Goal: Task Accomplishment & Management: Manage account settings

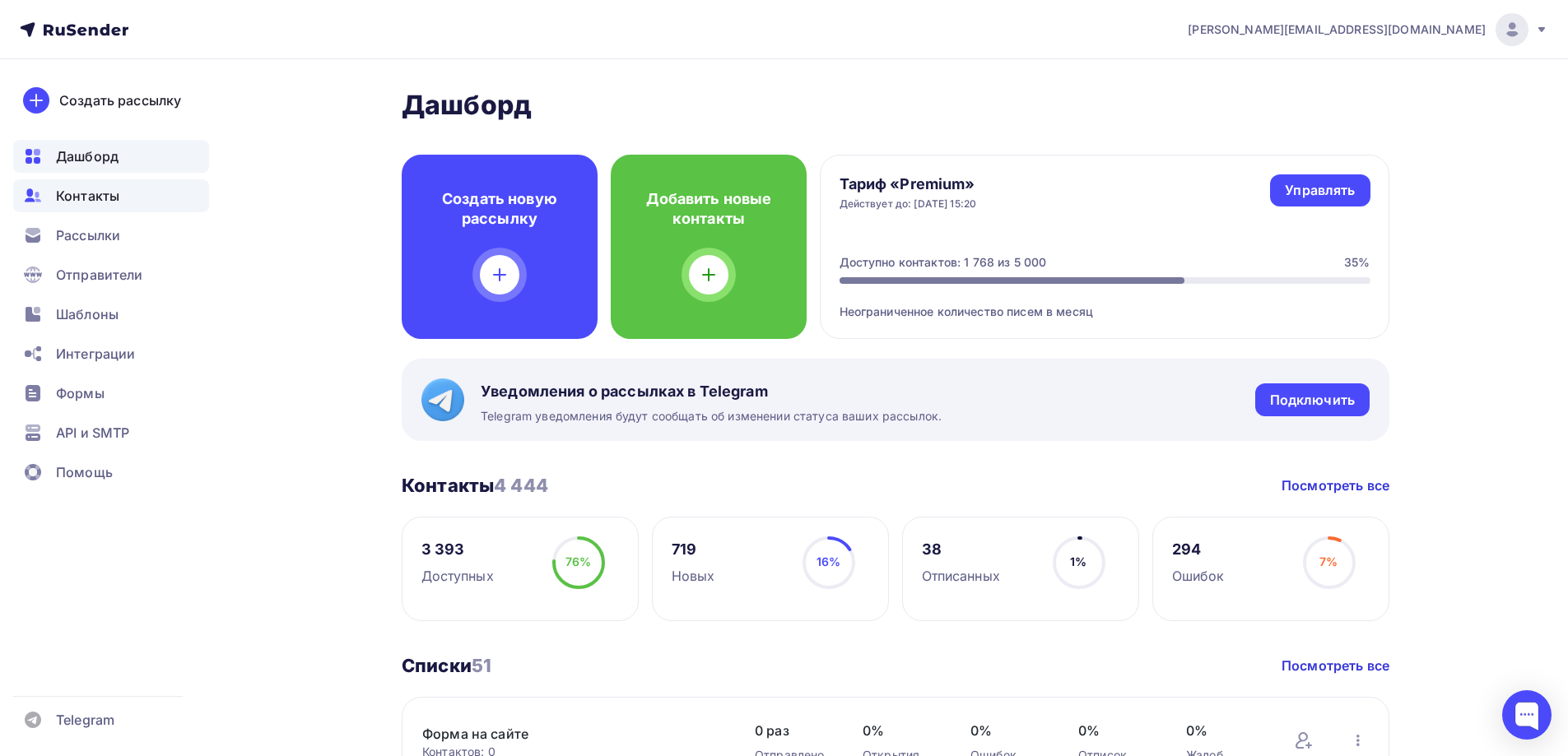
click at [90, 193] on span "Контакты" at bounding box center [88, 195] width 63 height 20
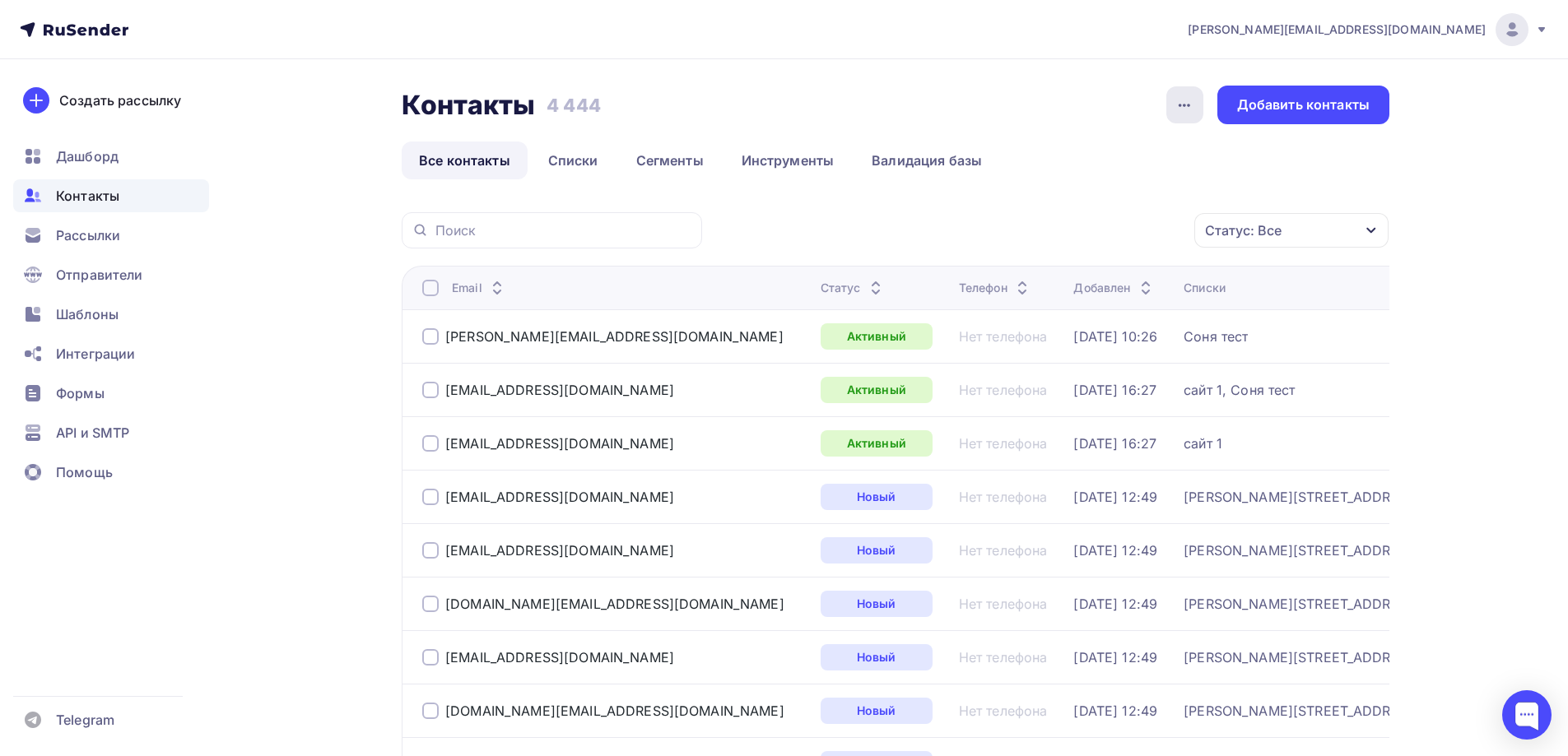
click at [1177, 110] on icon "button" at bounding box center [1184, 105] width 20 height 20
click at [1145, 146] on div "История импорта" at bounding box center [1122, 156] width 158 height 20
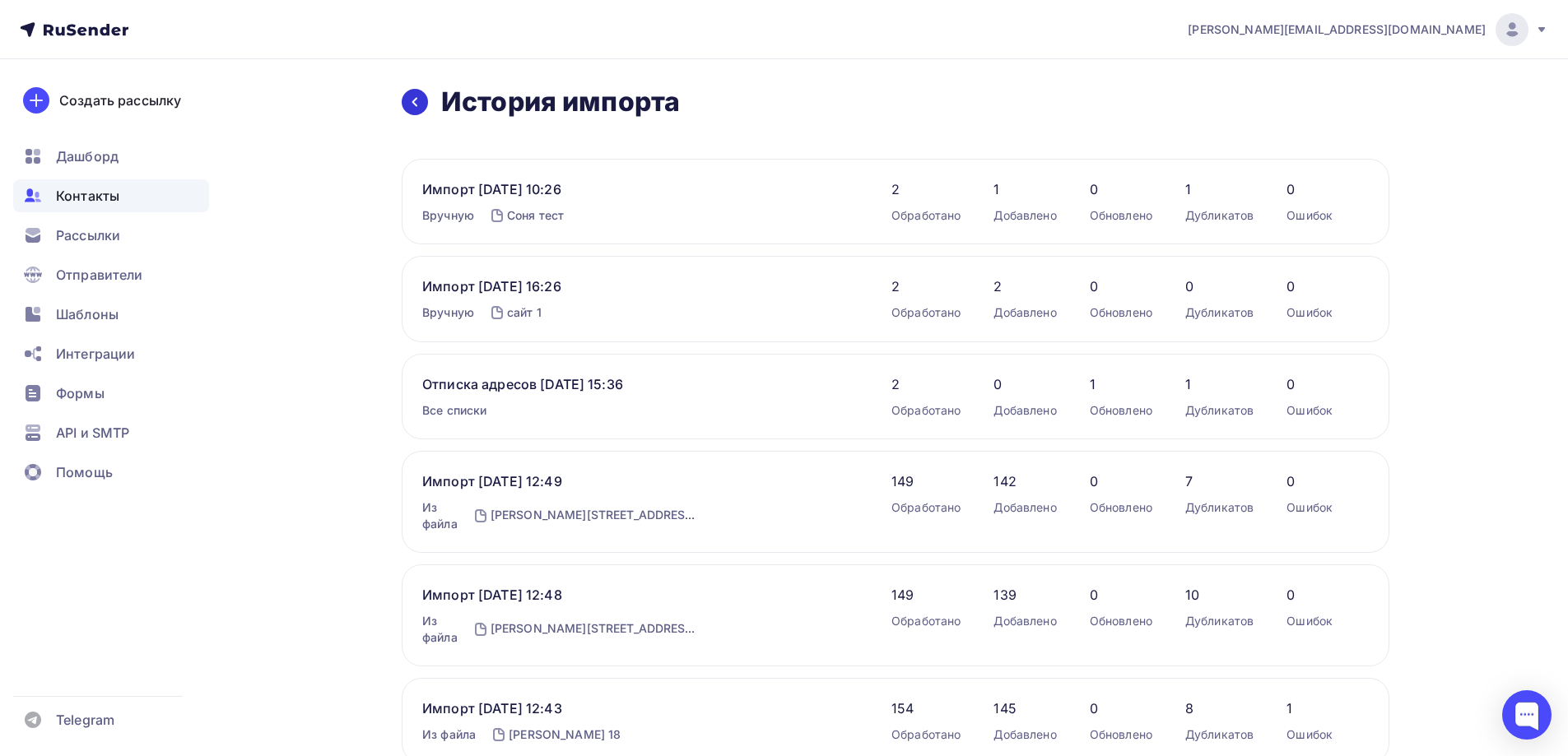
click at [416, 99] on icon at bounding box center [415, 102] width 5 height 9
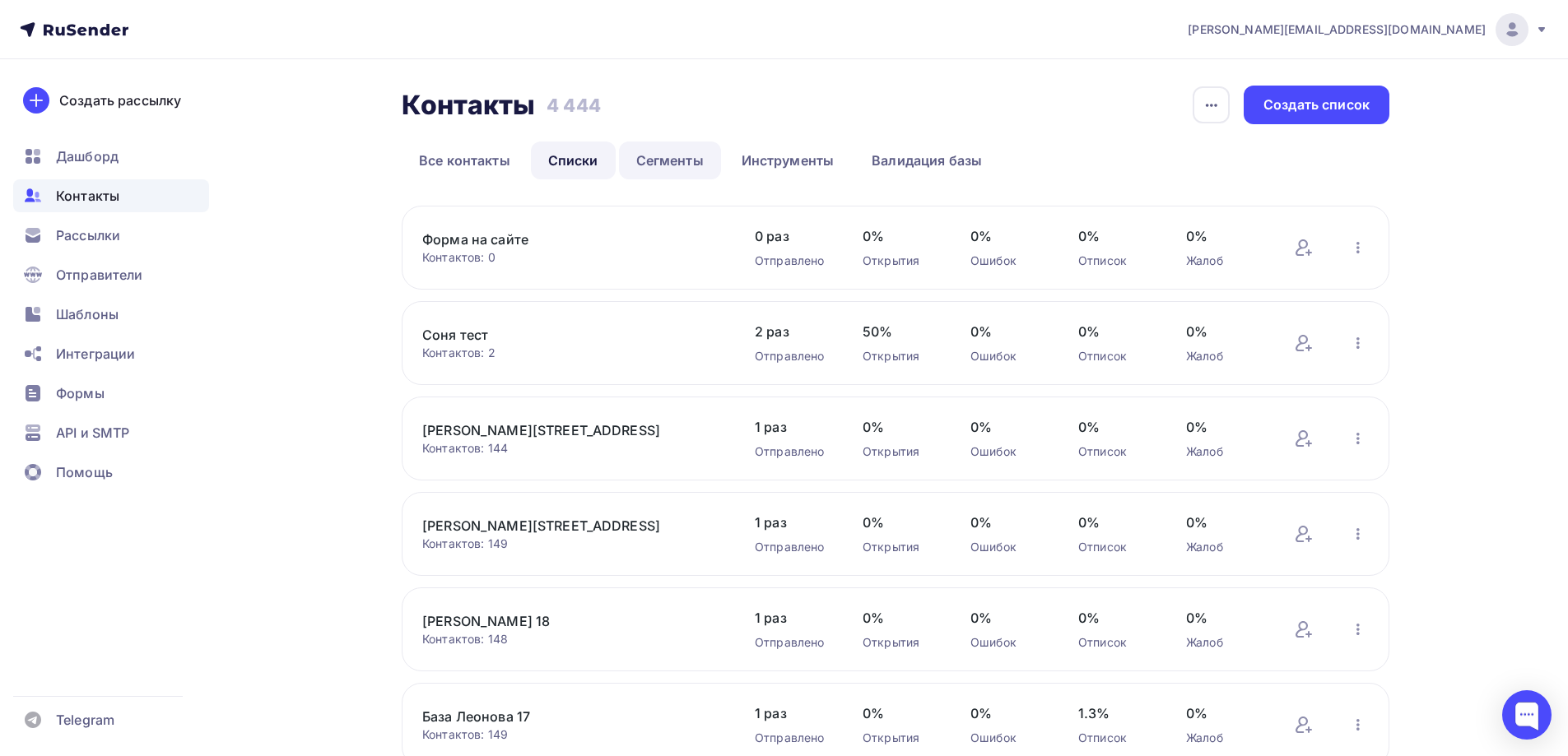
click at [668, 158] on link "Сегменты" at bounding box center [670, 160] width 102 height 37
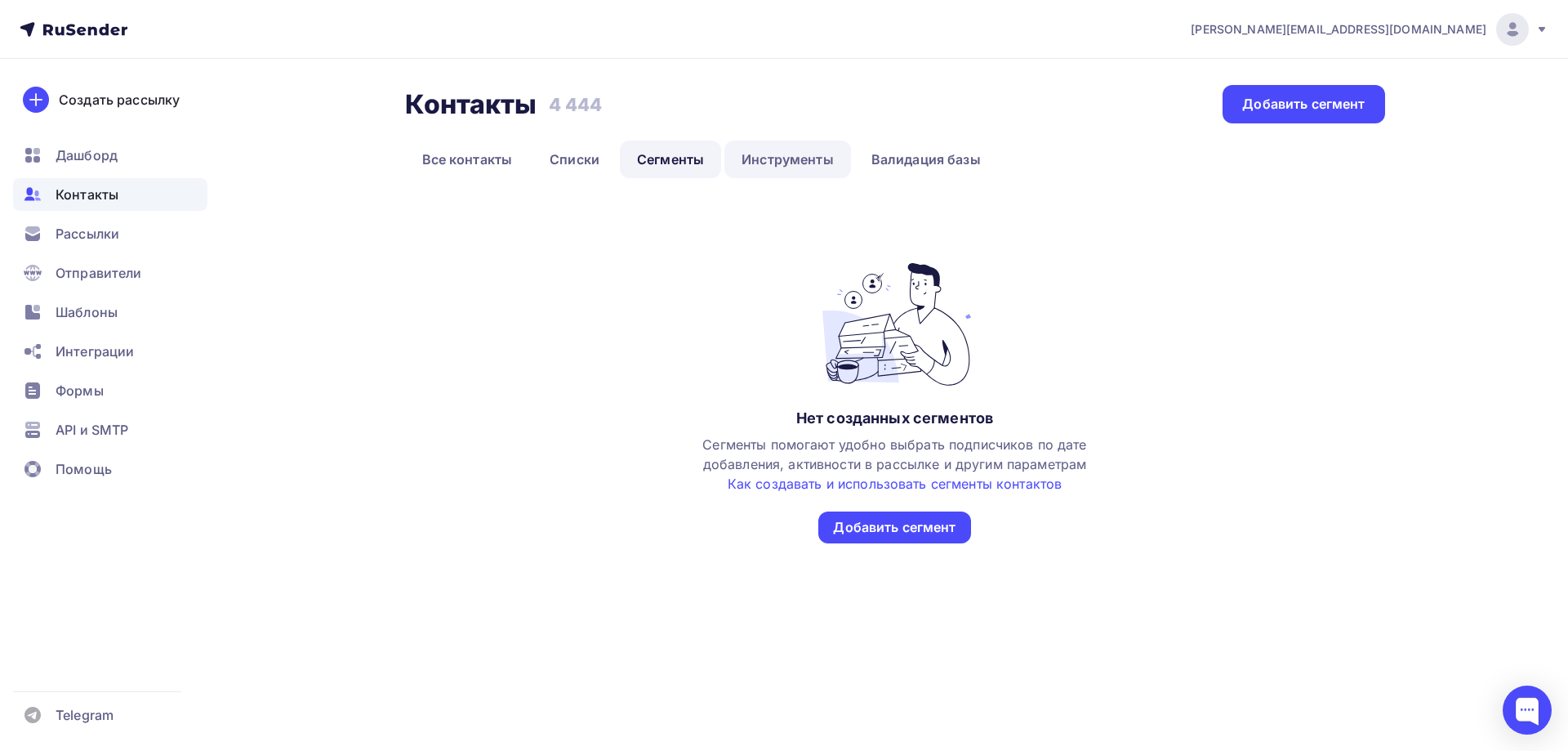
click at [764, 164] on link "Инструменты" at bounding box center [788, 159] width 127 height 37
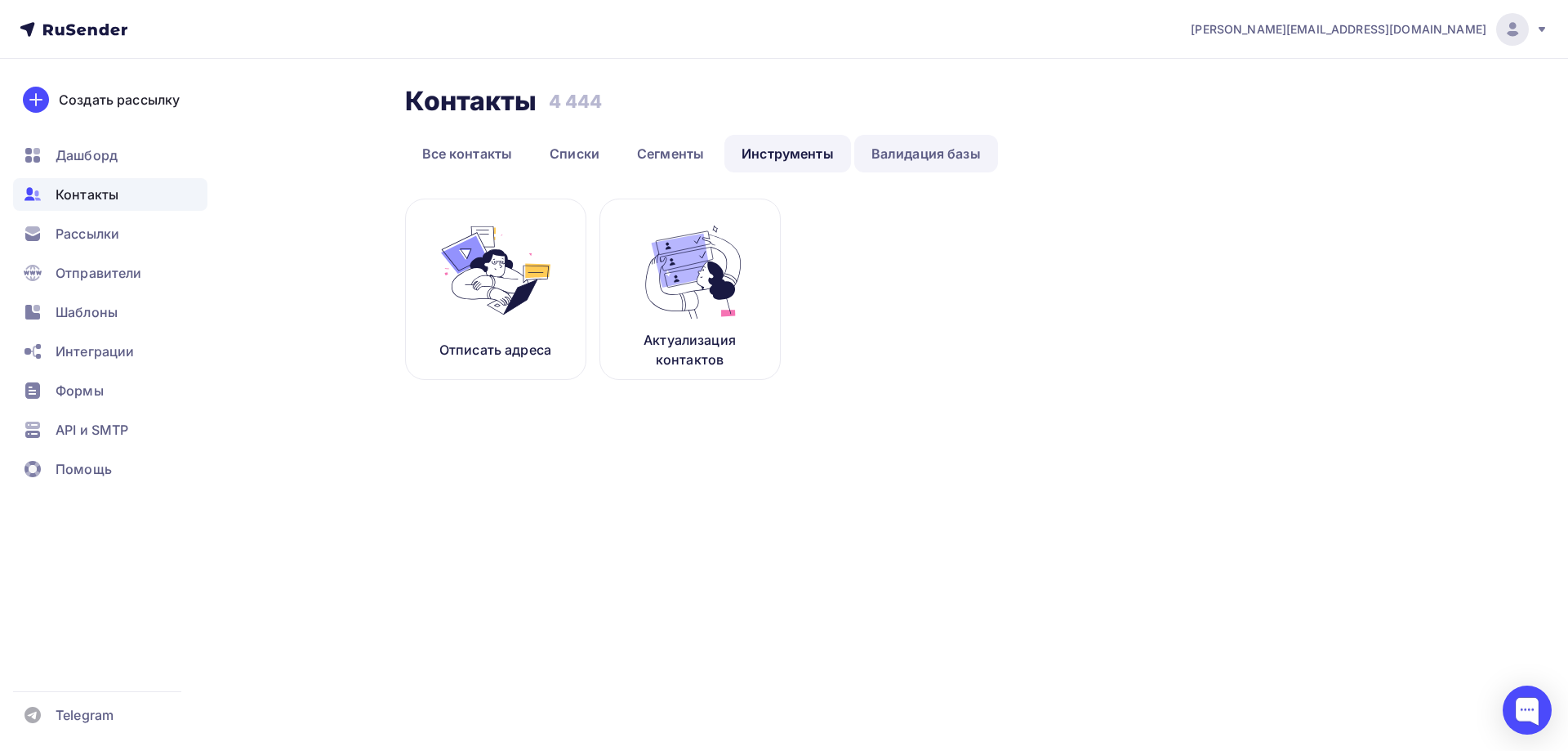
click at [919, 151] on link "Валидация базы" at bounding box center [926, 153] width 144 height 37
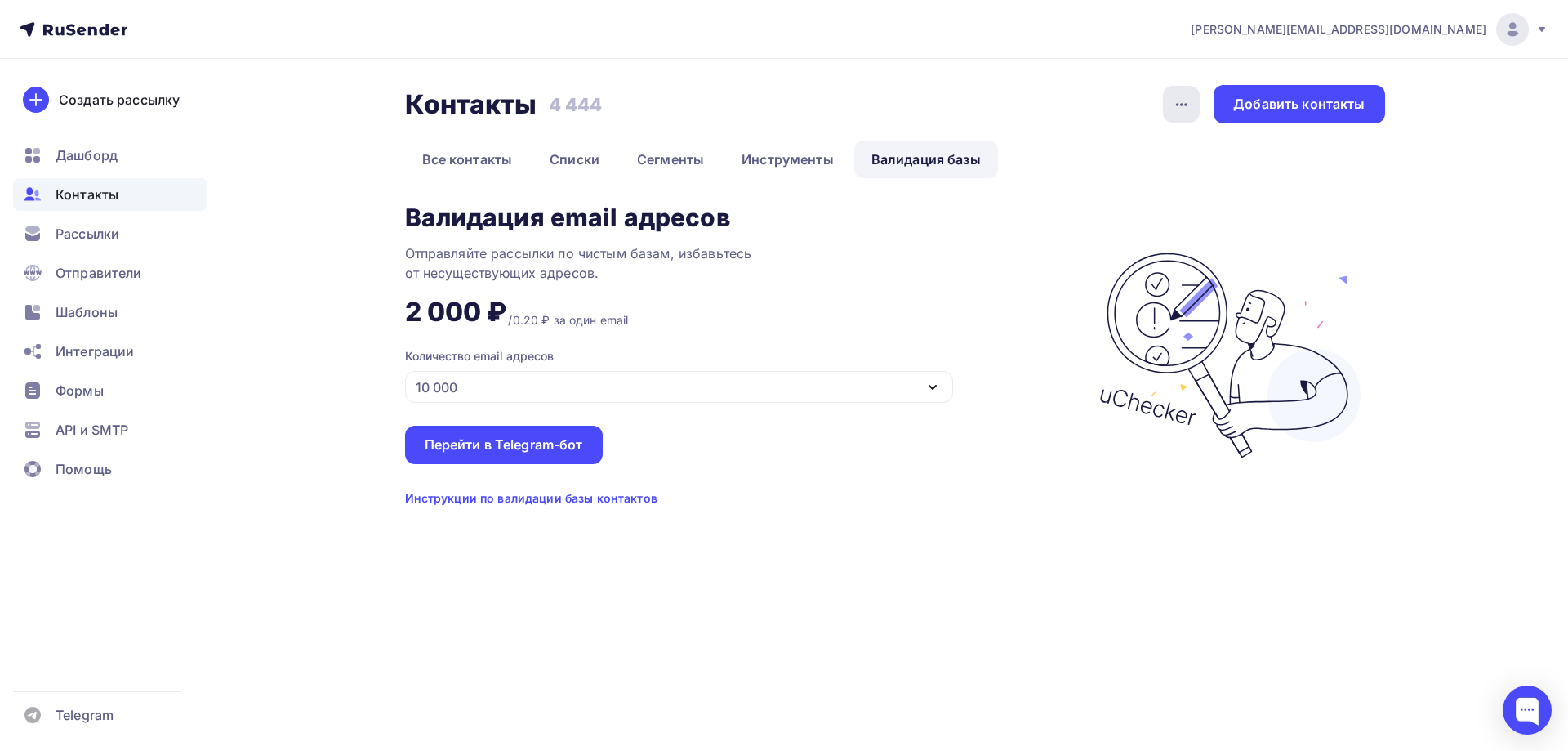
click at [1185, 97] on icon "button" at bounding box center [1182, 104] width 19 height 19
click at [424, 166] on link "Все контакты" at bounding box center [467, 159] width 125 height 37
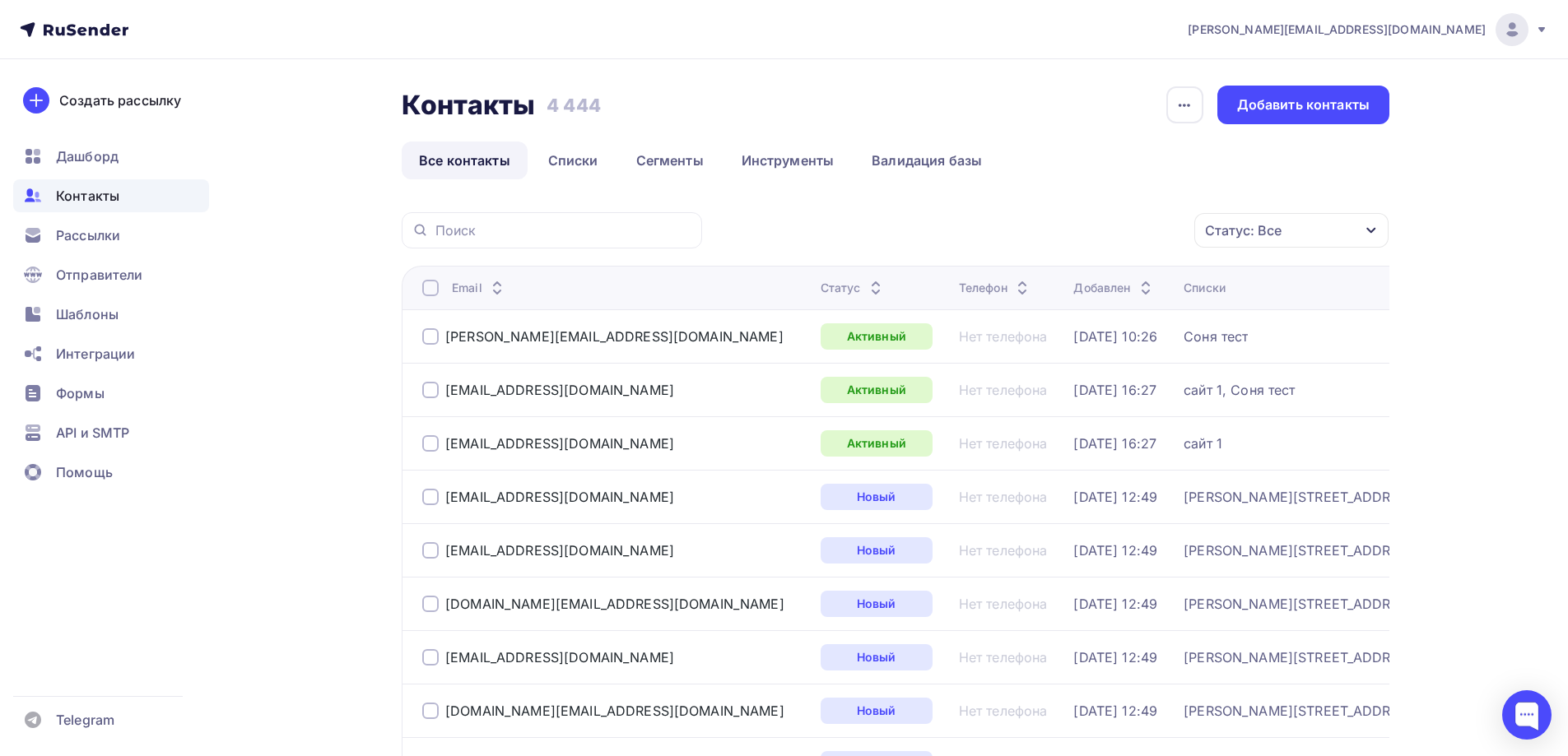
click at [435, 287] on div at bounding box center [430, 288] width 16 height 16
click at [1099, 243] on div "Действие" at bounding box center [1071, 231] width 217 height 32
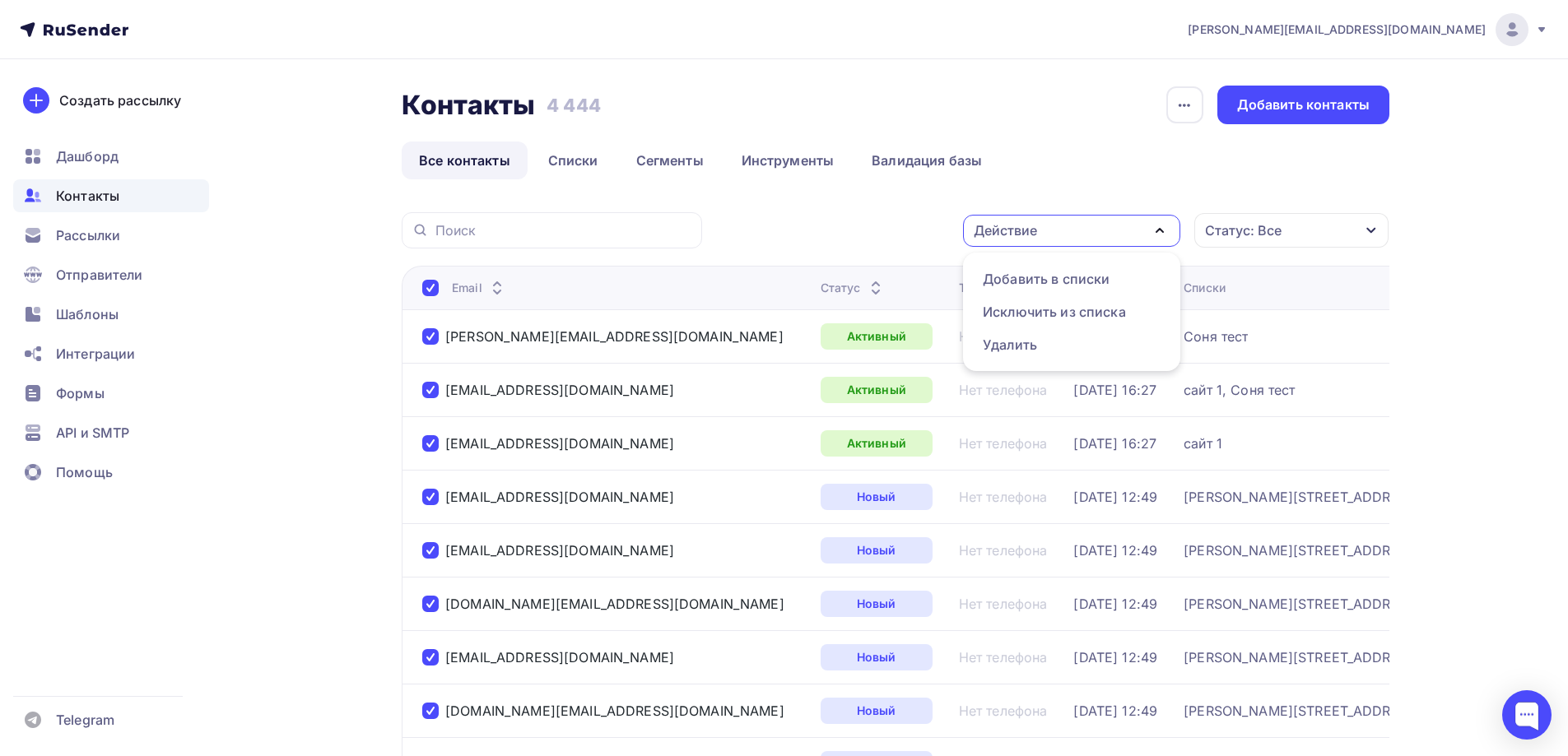
click at [1104, 234] on div "Действие" at bounding box center [1071, 231] width 217 height 32
click at [1285, 230] on div "Статус: Все" at bounding box center [1291, 230] width 194 height 35
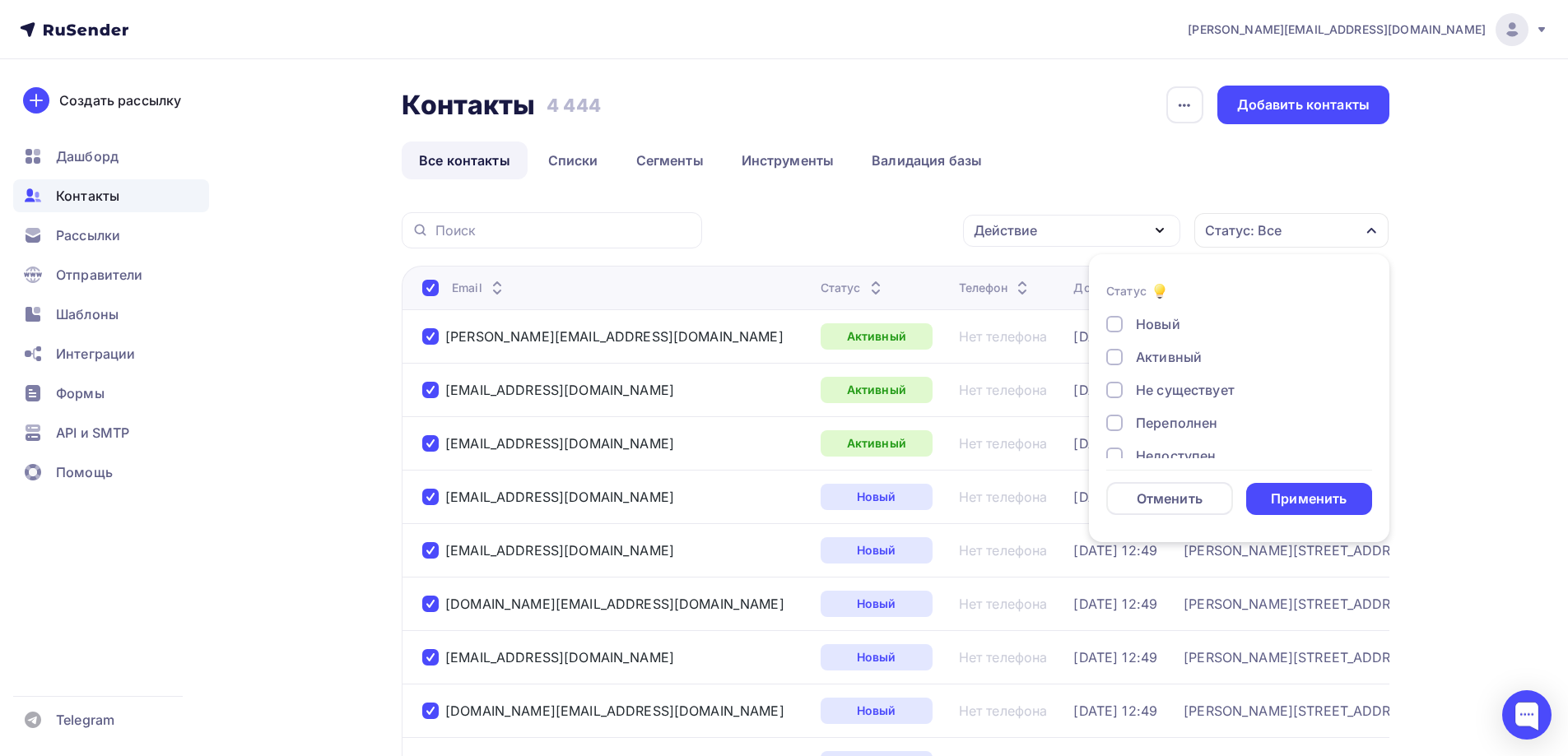
click at [1285, 230] on div "Статус: Все" at bounding box center [1291, 230] width 194 height 35
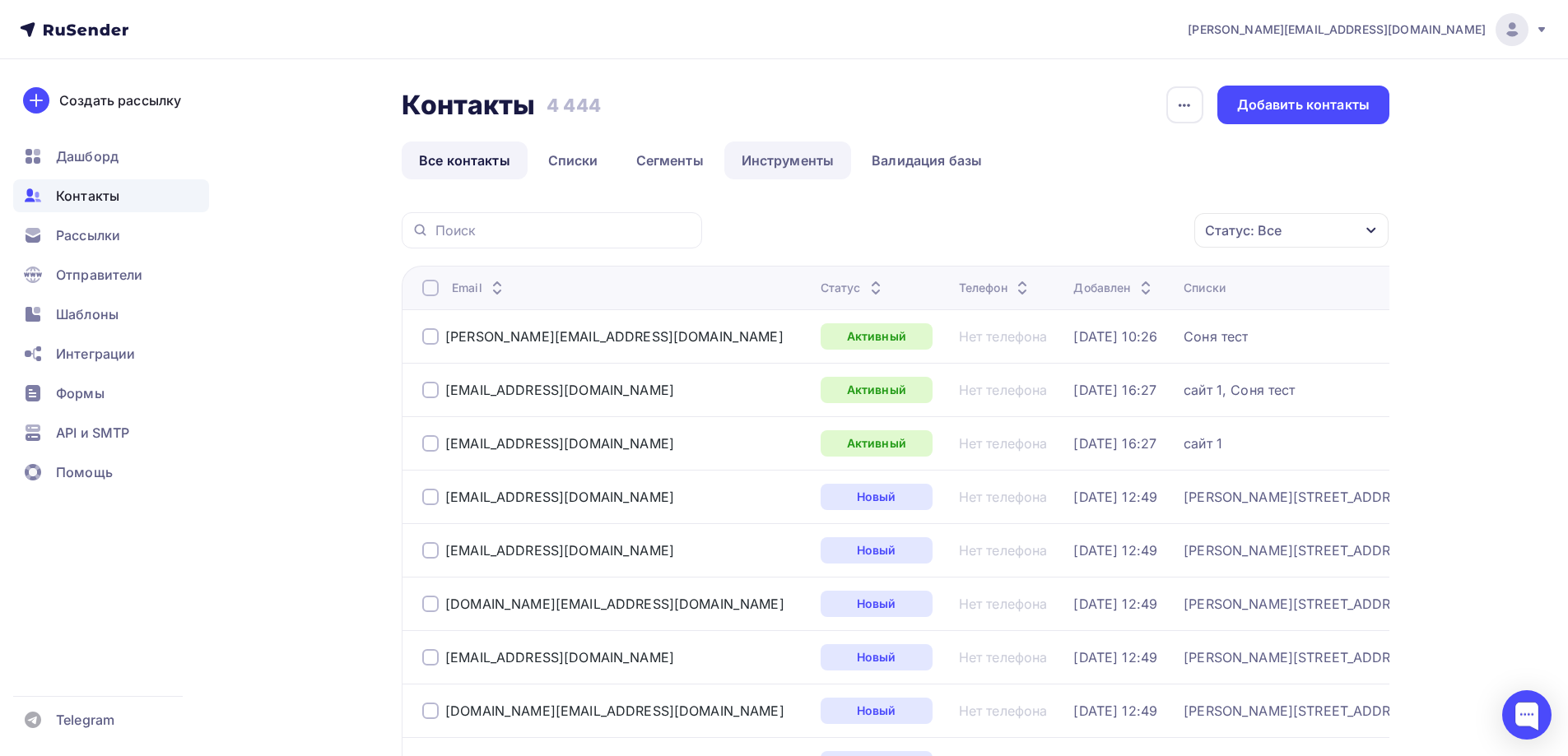
click at [771, 156] on link "Инструменты" at bounding box center [788, 160] width 128 height 37
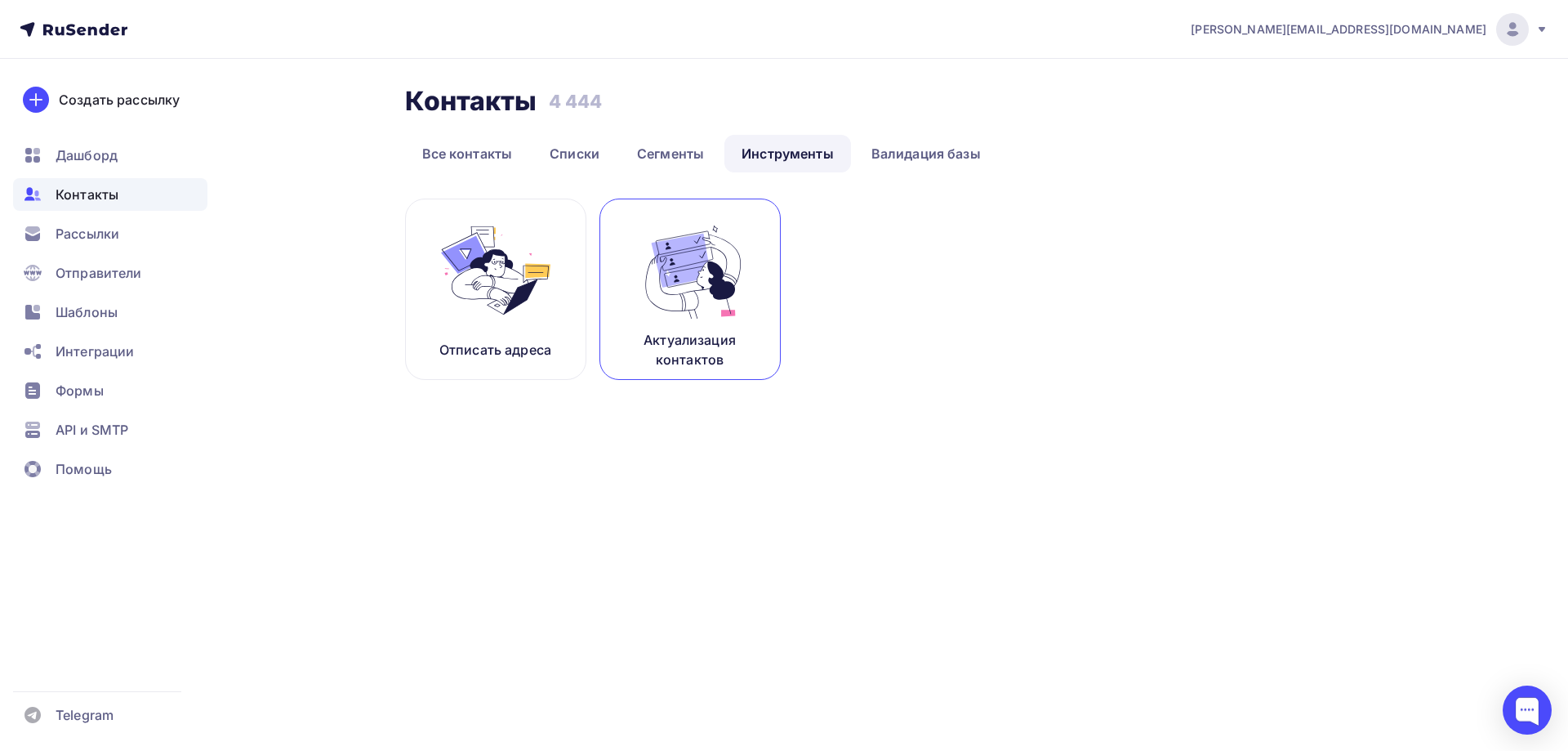
click at [696, 238] on img at bounding box center [690, 271] width 109 height 103
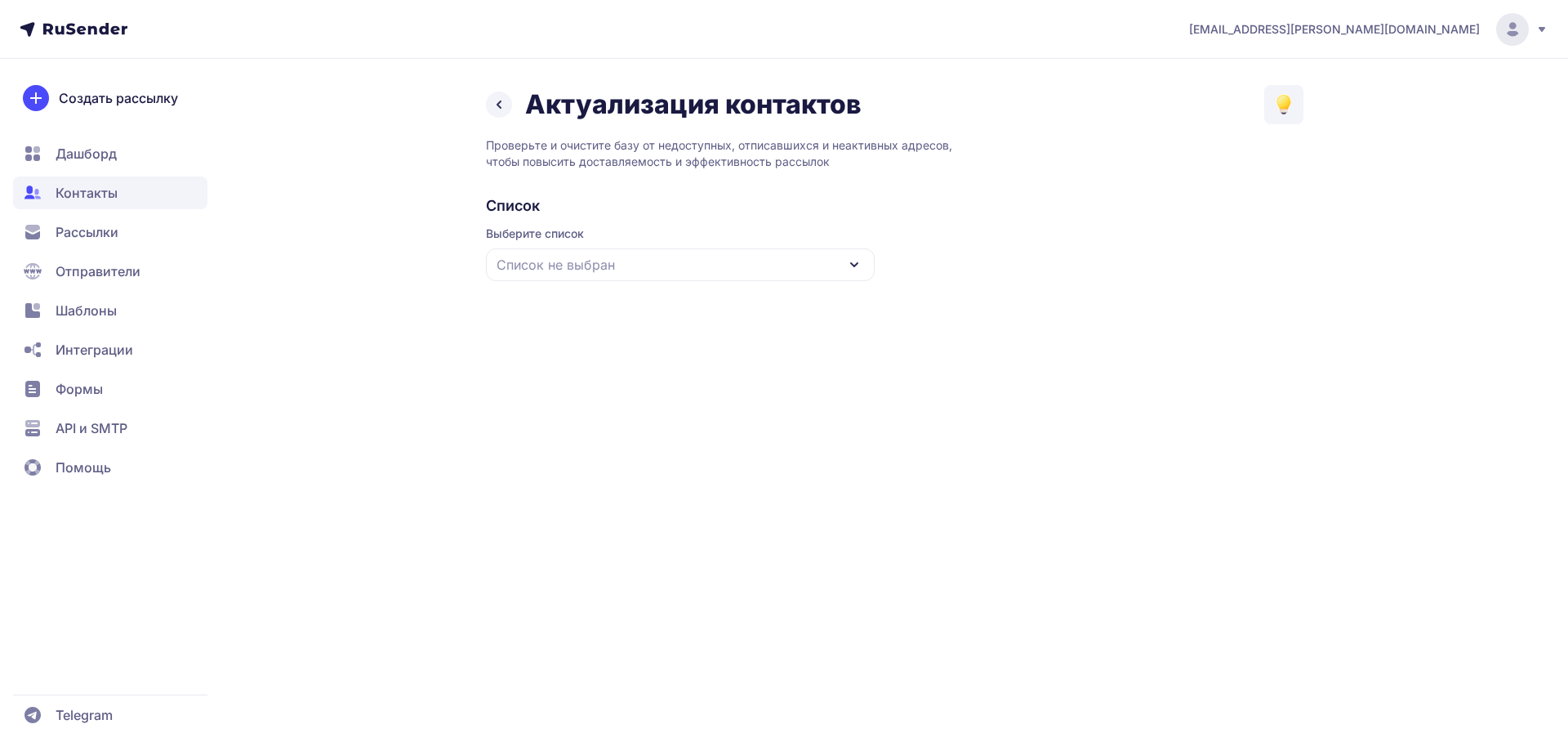
click at [684, 252] on div "Список не выбран" at bounding box center [680, 265] width 389 height 33
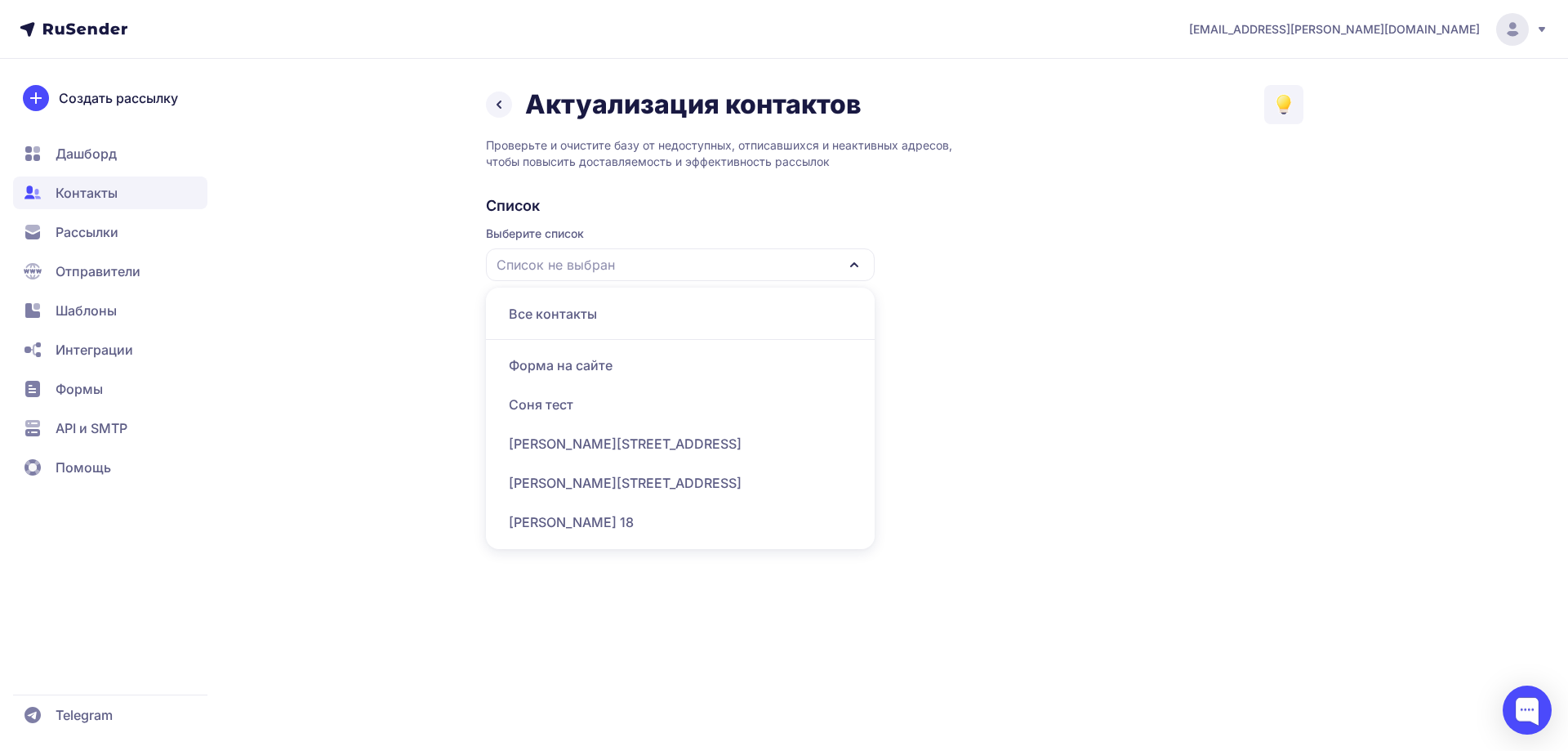
click at [565, 473] on div "[PERSON_NAME][STREET_ADDRESS]" at bounding box center [680, 483] width 369 height 39
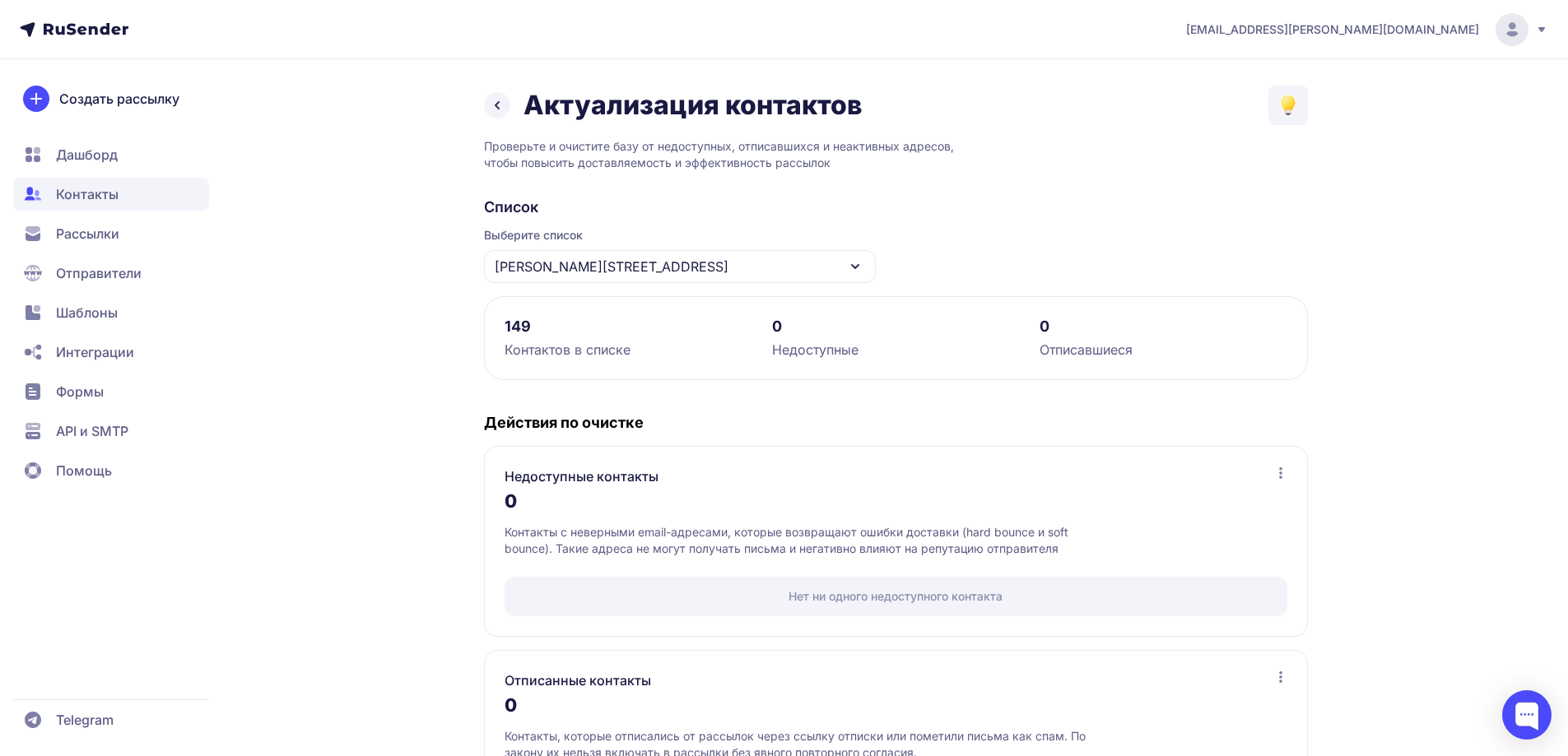
click at [493, 93] on link at bounding box center [497, 105] width 26 height 26
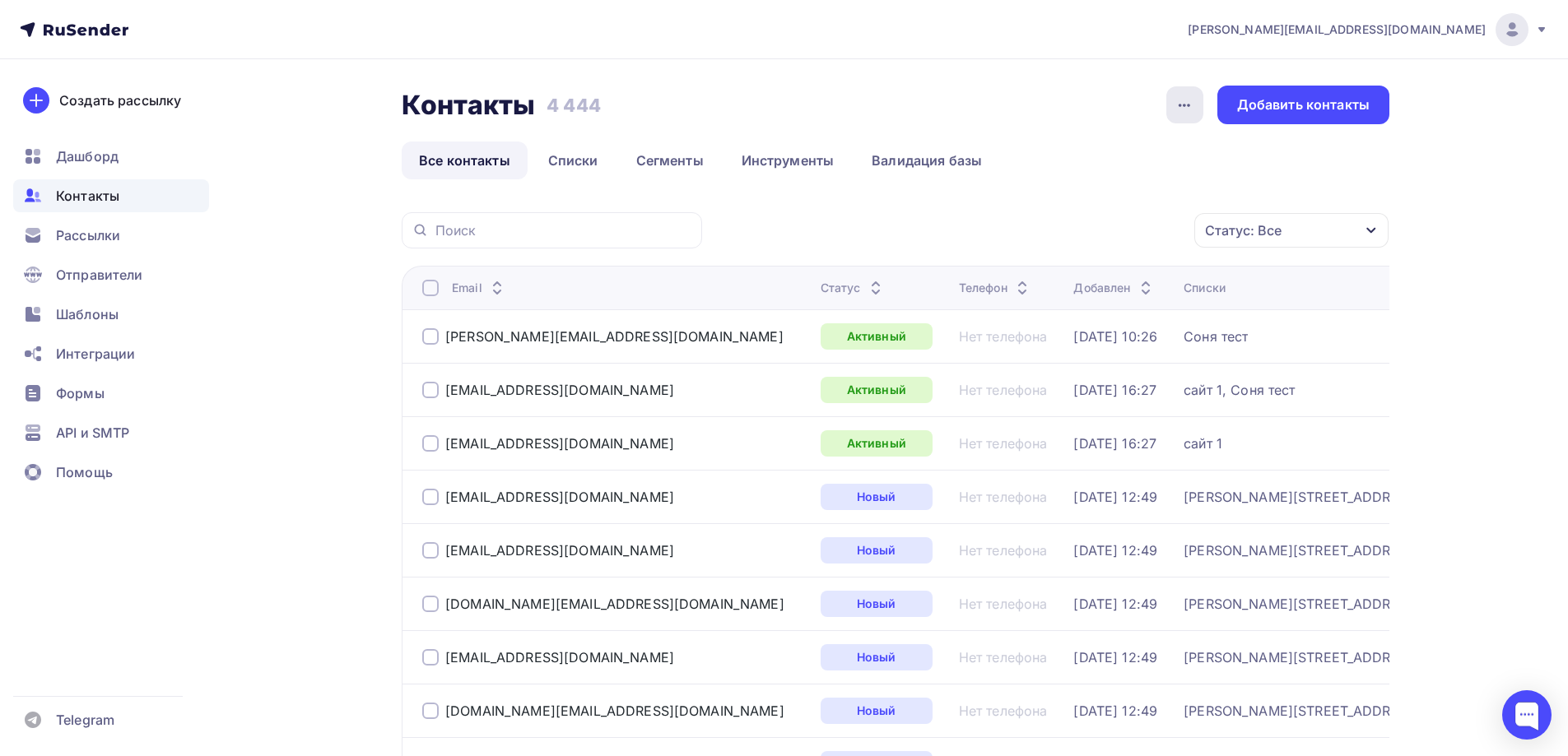
click at [1185, 103] on icon "button" at bounding box center [1184, 105] width 20 height 20
click at [1144, 159] on div "История импорта" at bounding box center [1122, 156] width 158 height 20
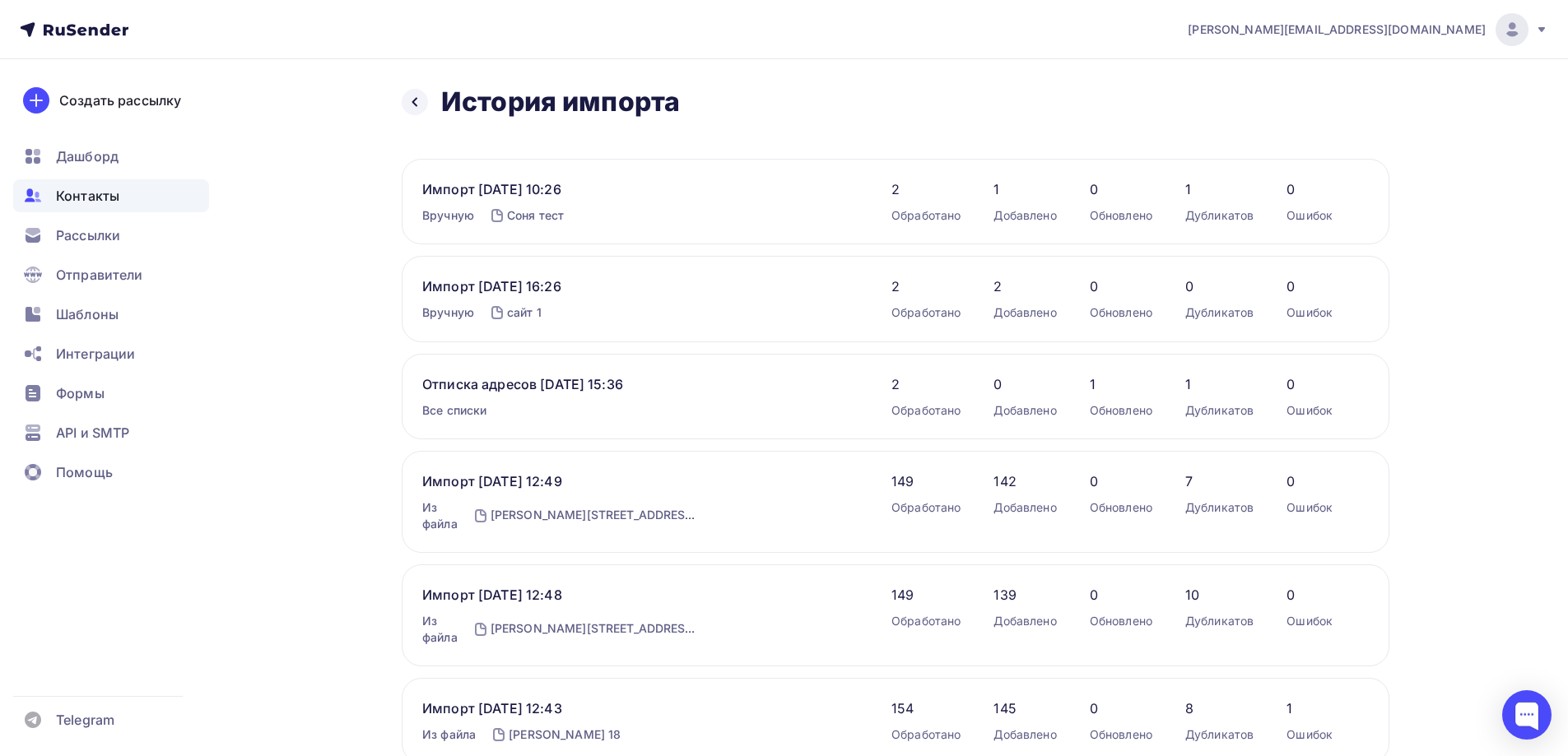
click at [449, 97] on h2 "История импорта" at bounding box center [560, 102] width 238 height 33
click at [428, 106] on div "Назад История импорта История импорта" at bounding box center [541, 102] width 279 height 33
click at [416, 100] on icon at bounding box center [415, 102] width 5 height 9
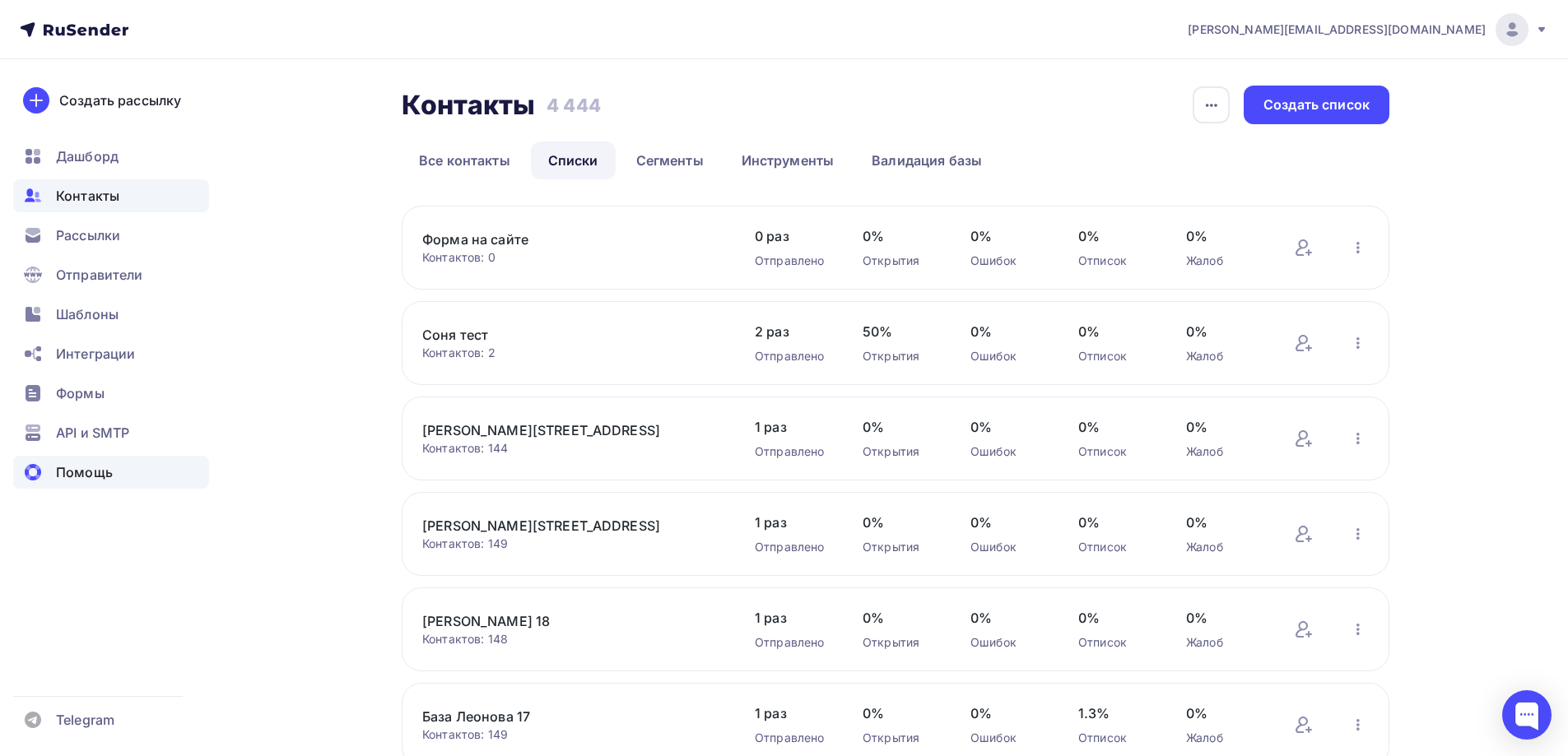
click at [96, 481] on span "Помощь" at bounding box center [84, 472] width 57 height 20
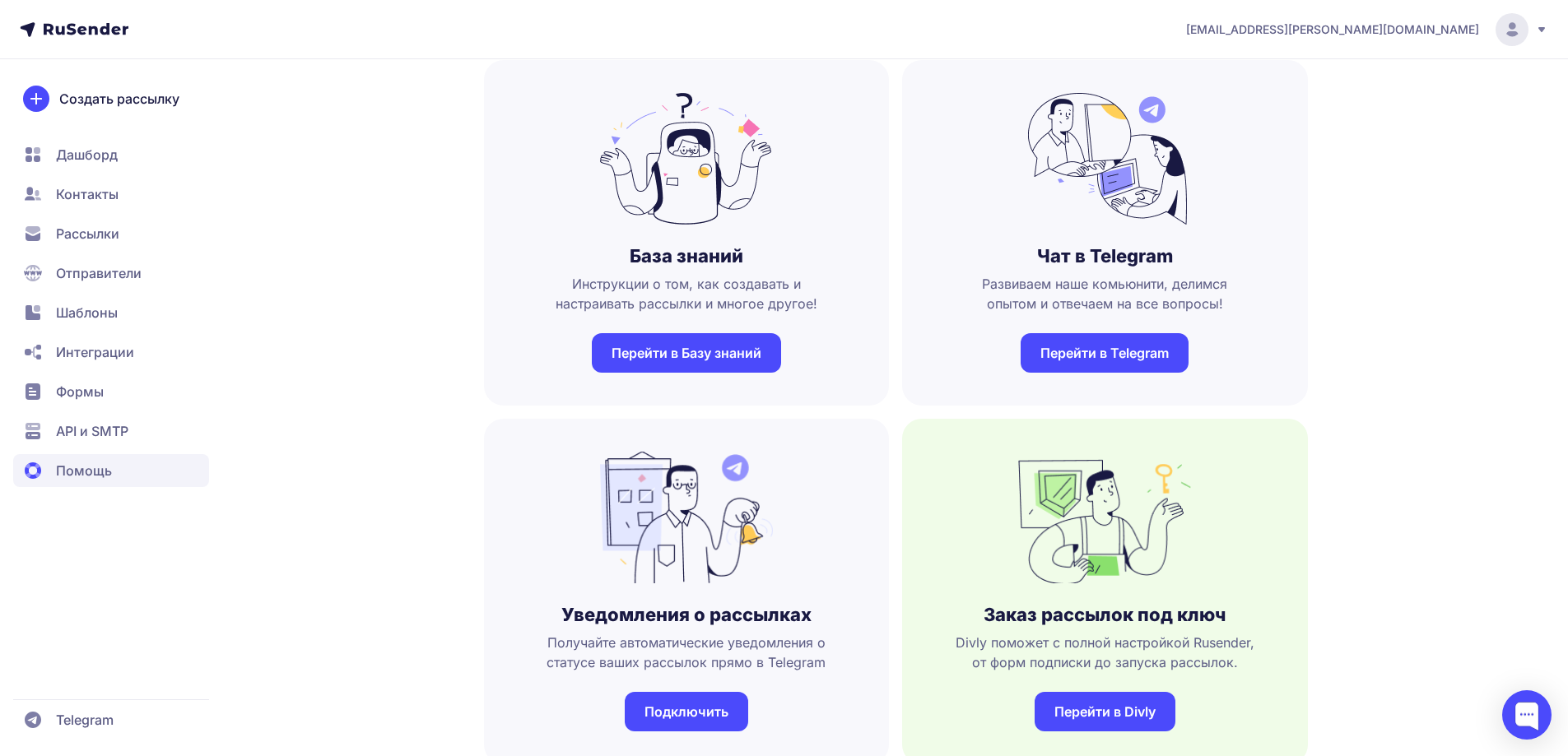
scroll to position [247, 0]
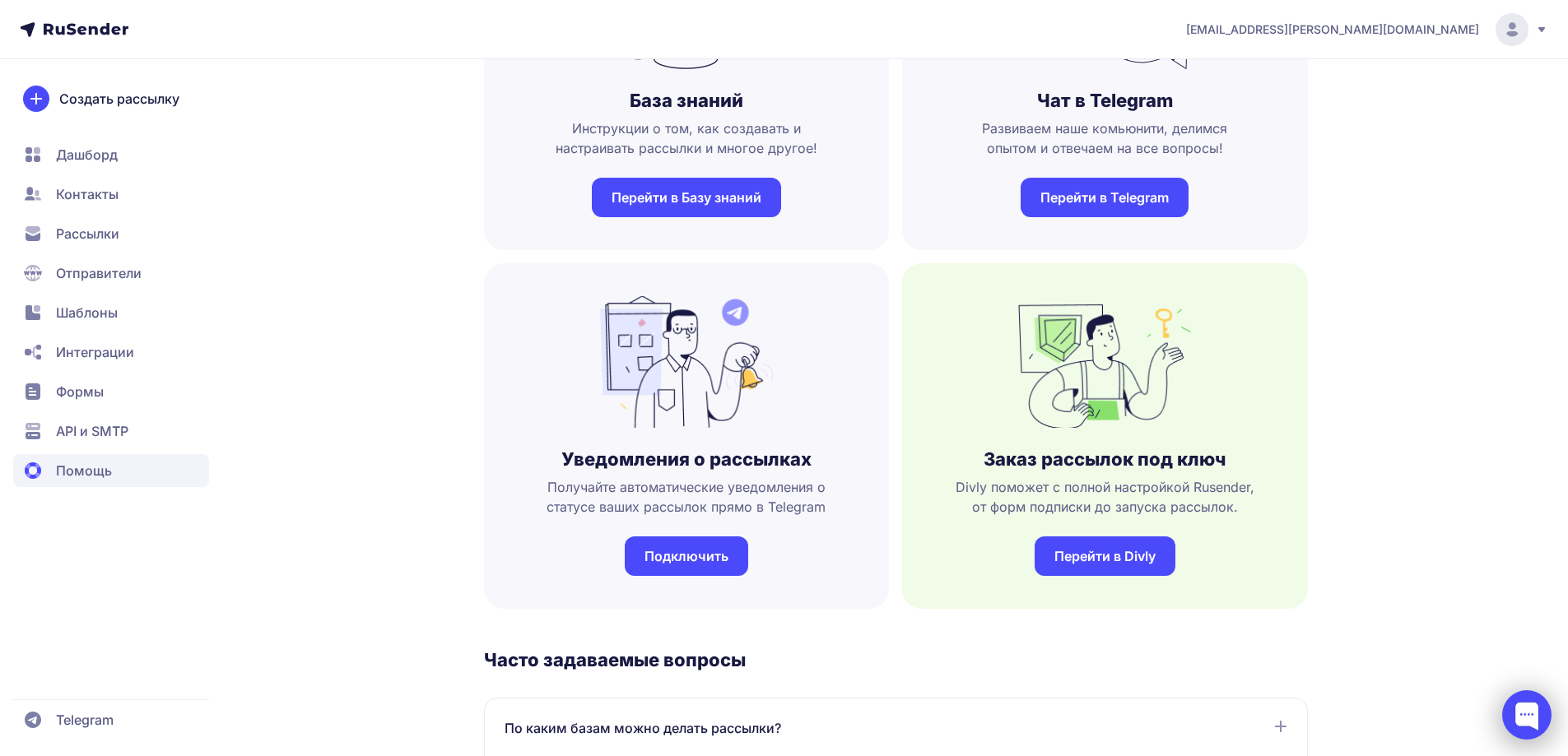
click at [1539, 716] on div at bounding box center [1527, 715] width 49 height 49
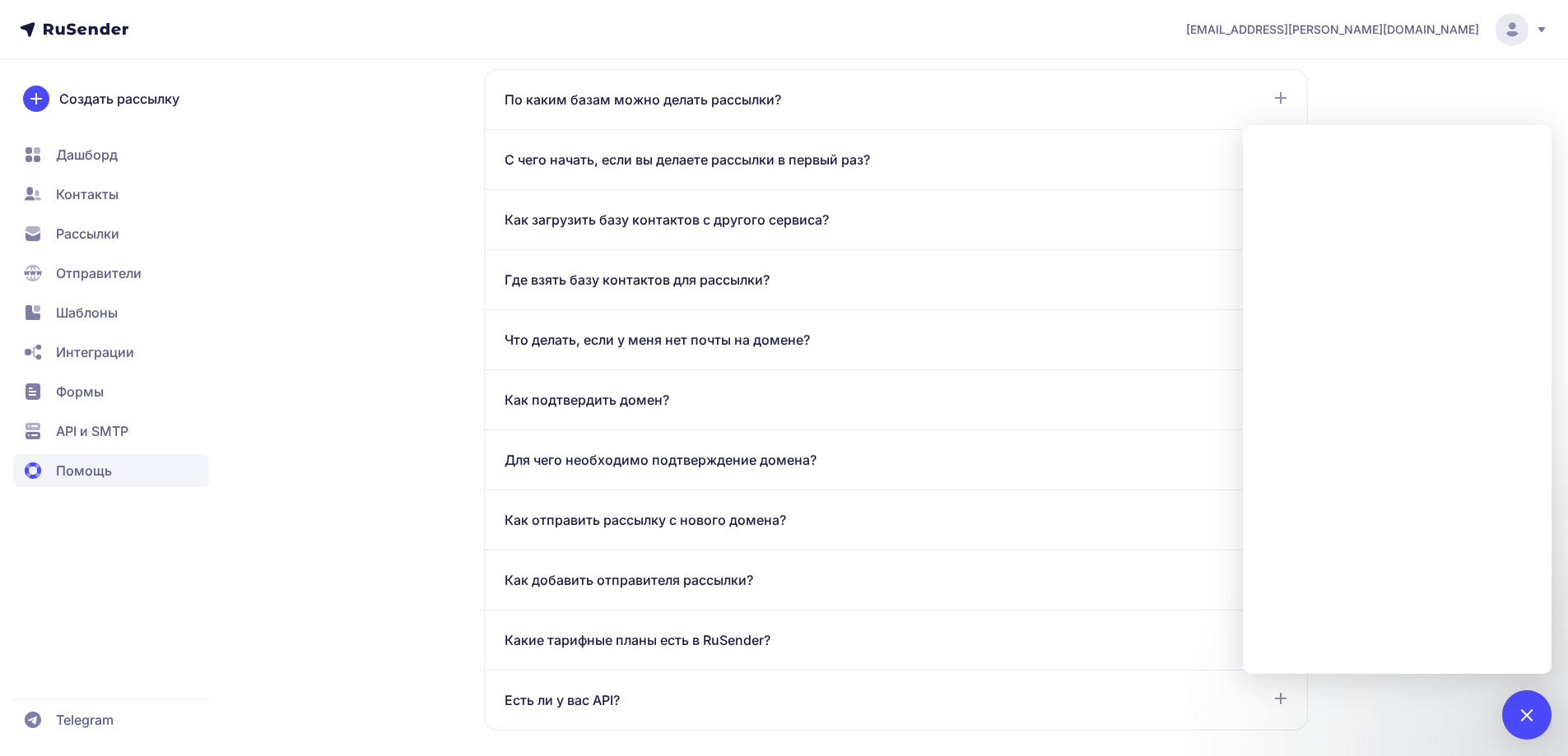
scroll to position [905, 0]
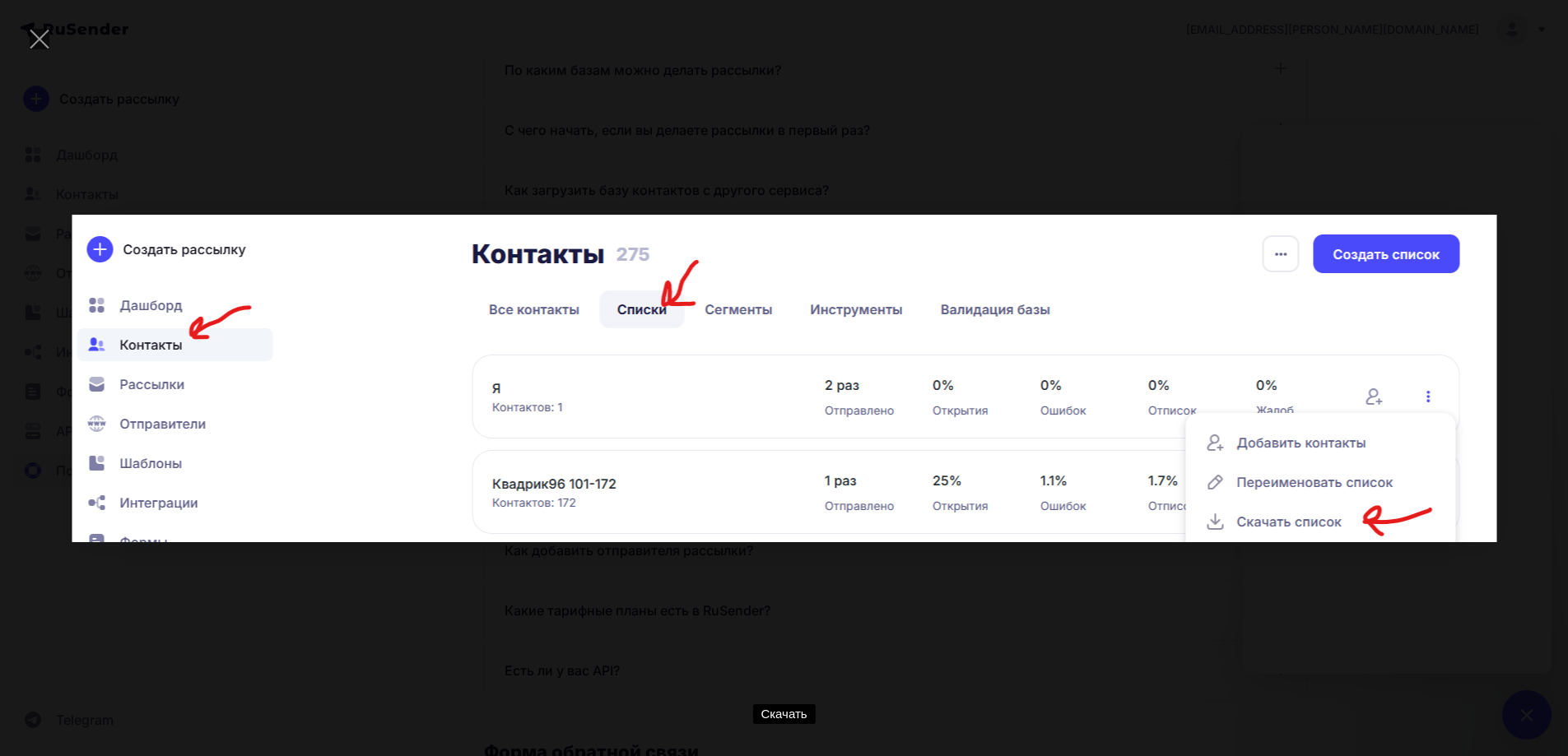
click at [1278, 110] on div "Скачать" at bounding box center [784, 378] width 1519 height 707
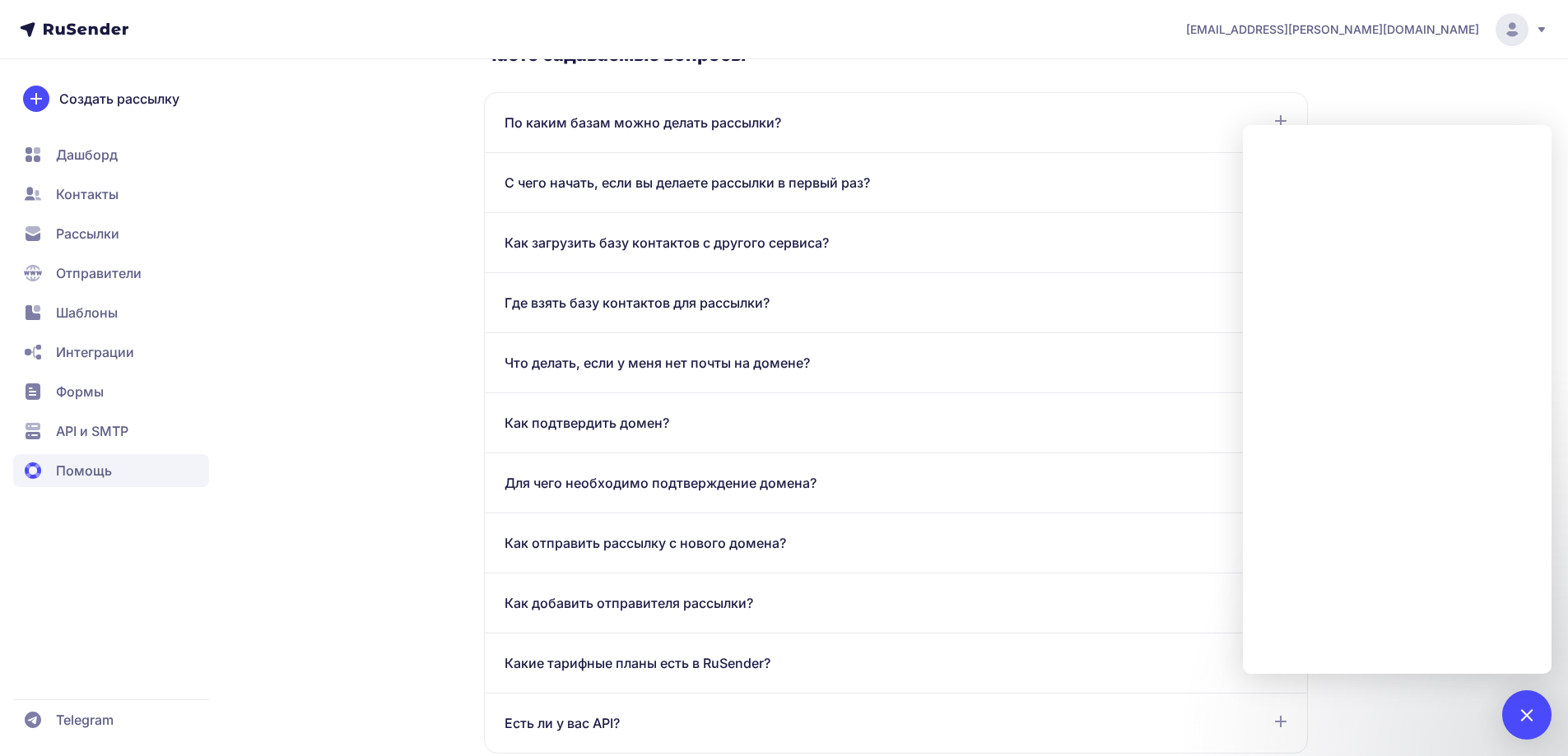
scroll to position [822, 0]
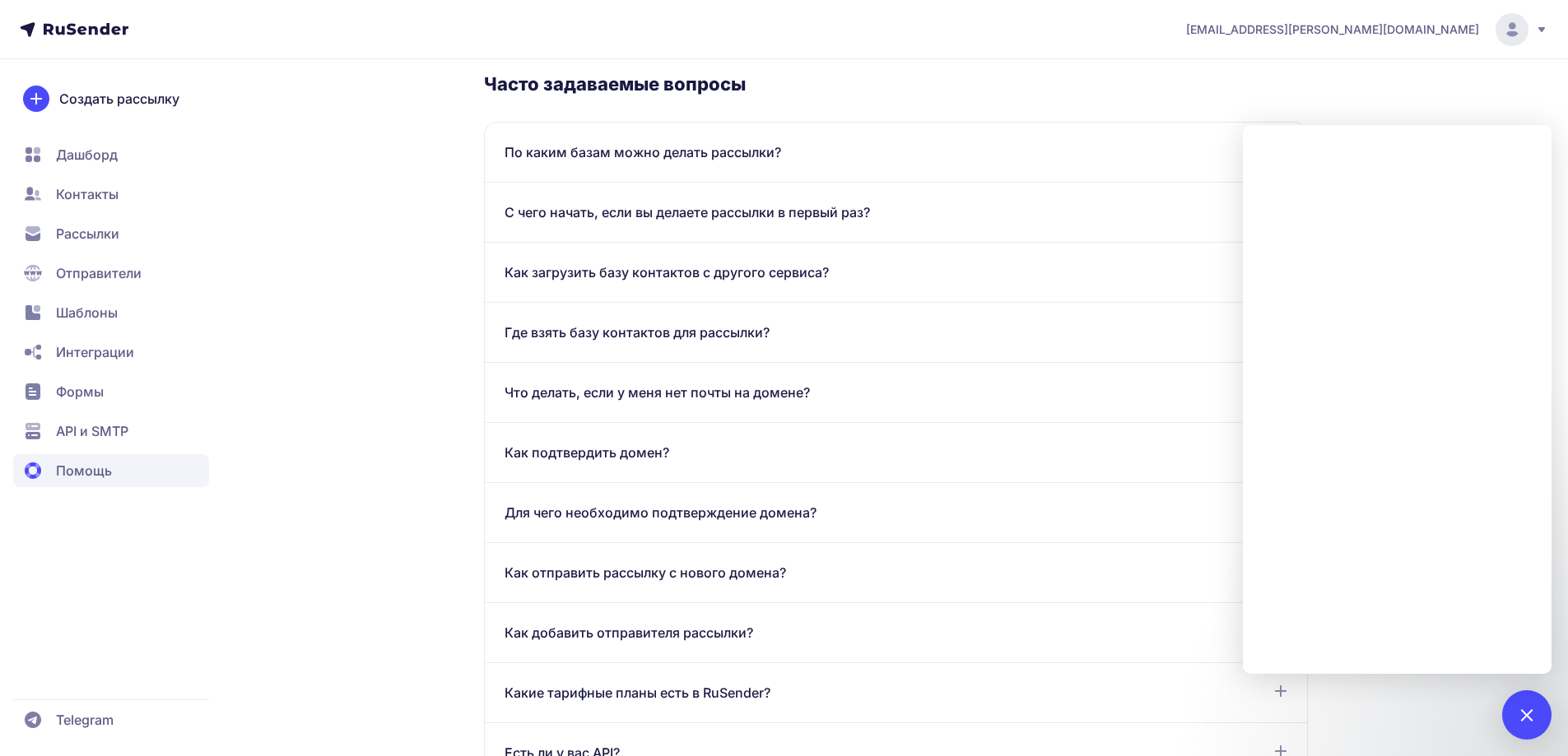
click at [118, 236] on span "Рассылки" at bounding box center [88, 233] width 63 height 20
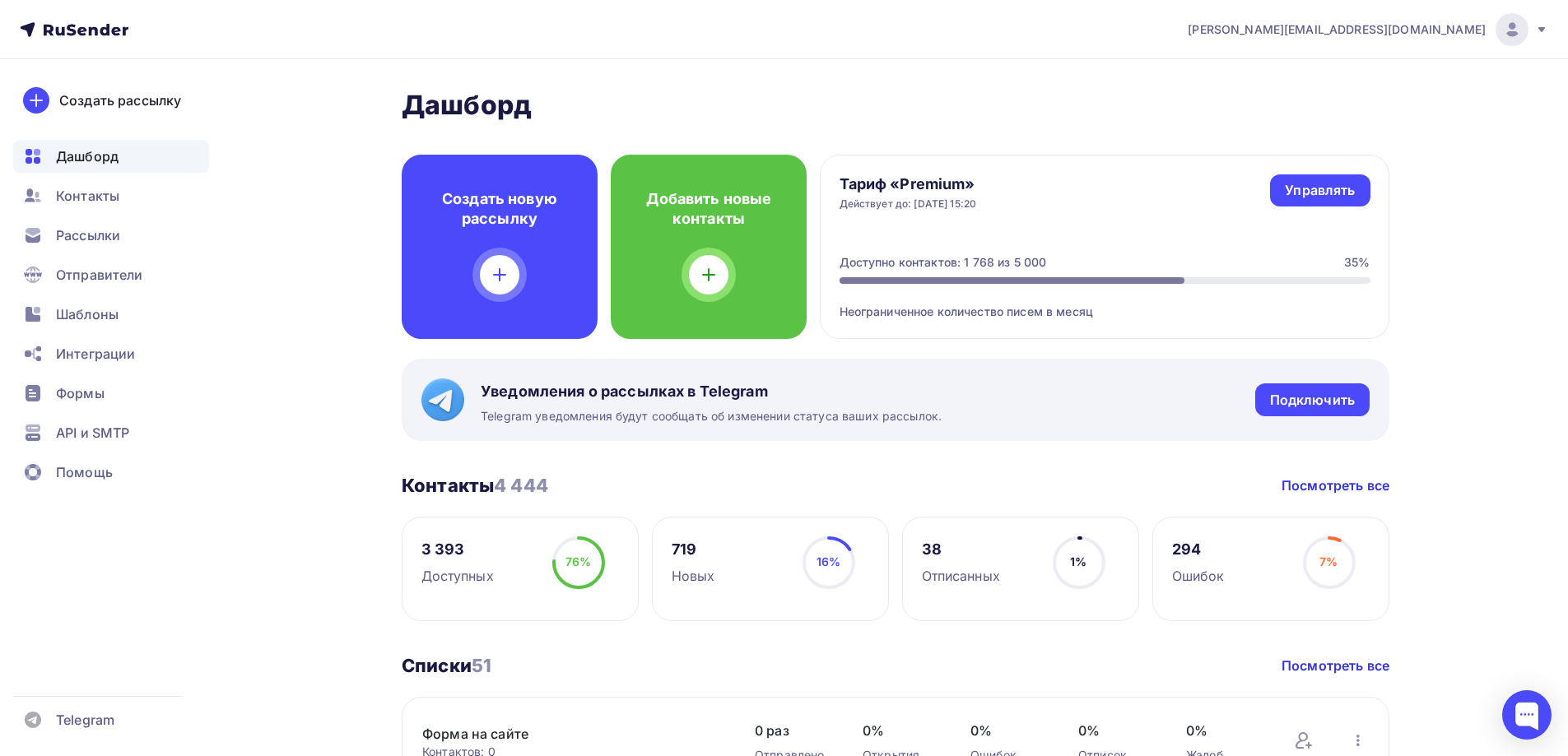
scroll to position [329, 0]
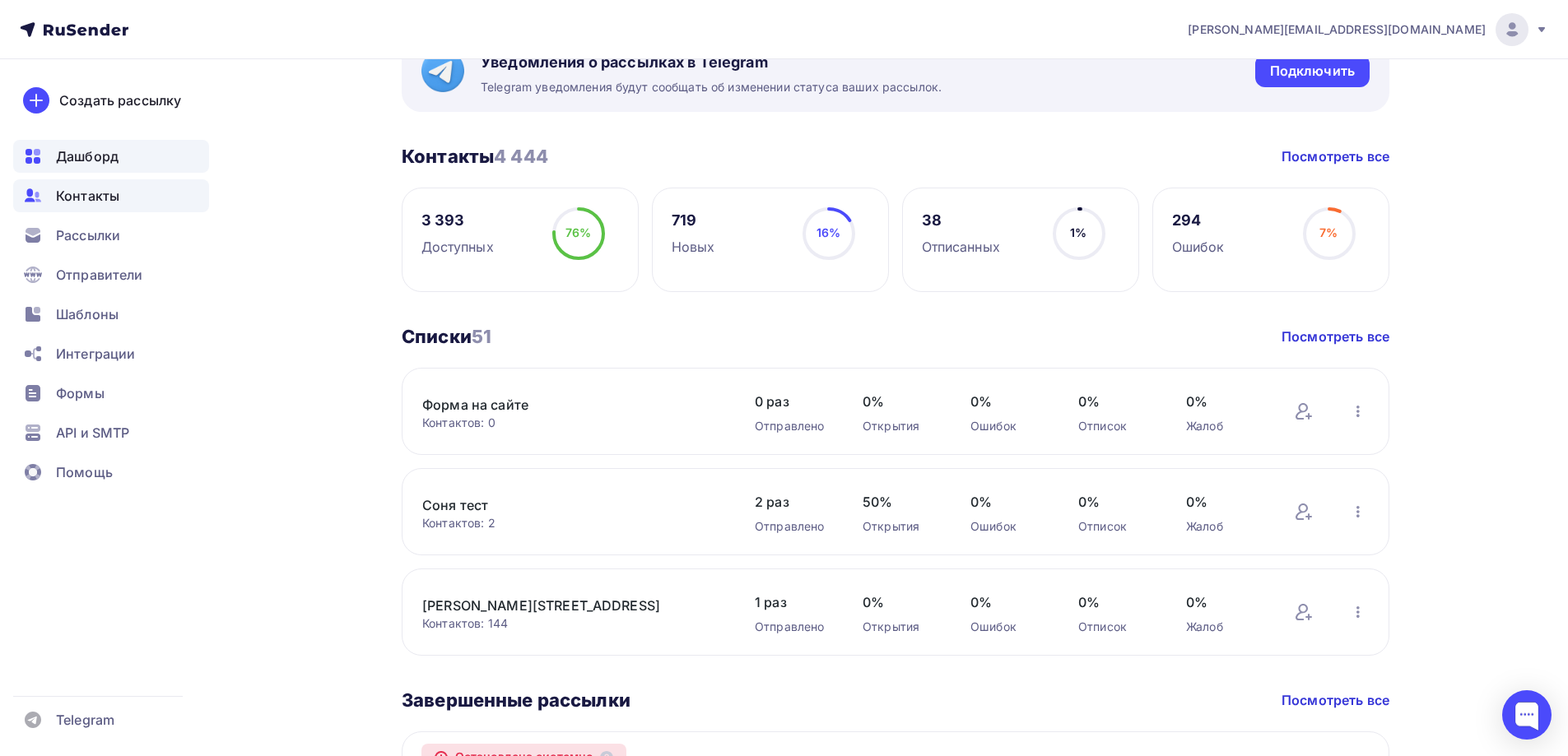
click at [124, 201] on div "Контакты" at bounding box center [111, 196] width 196 height 33
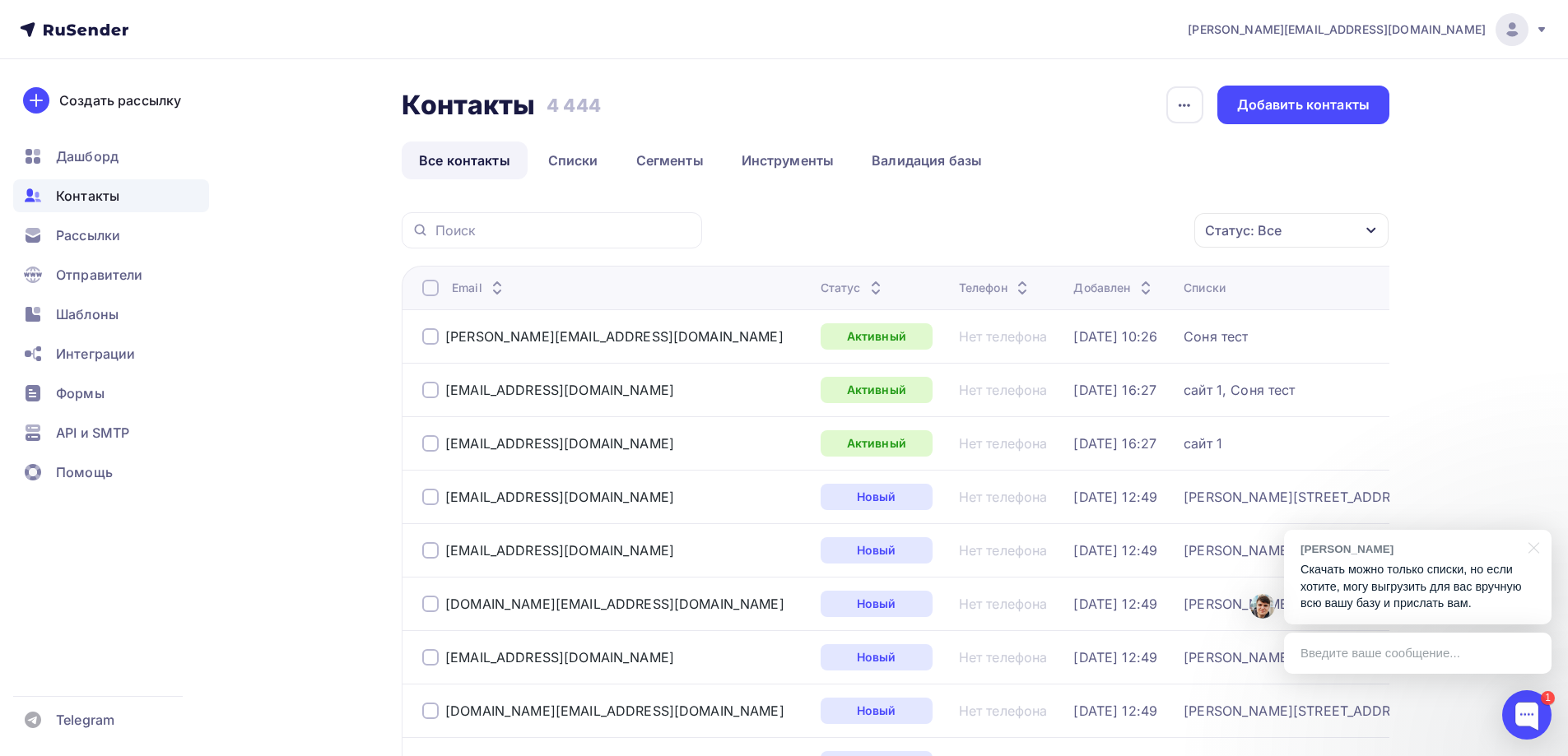
click at [1416, 643] on div "Введите ваше сообщение..." at bounding box center [1418, 653] width 267 height 41
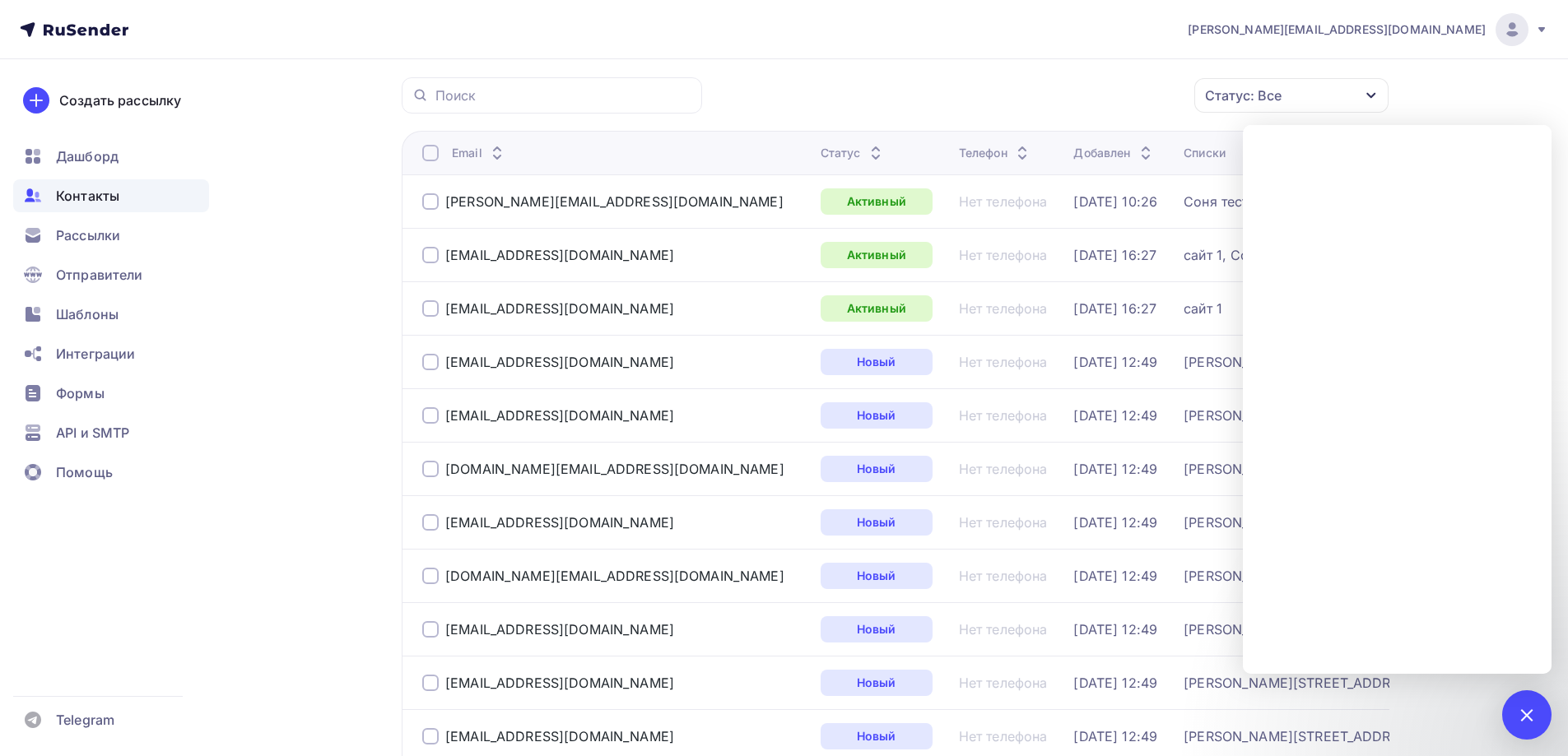
scroll to position [164, 0]
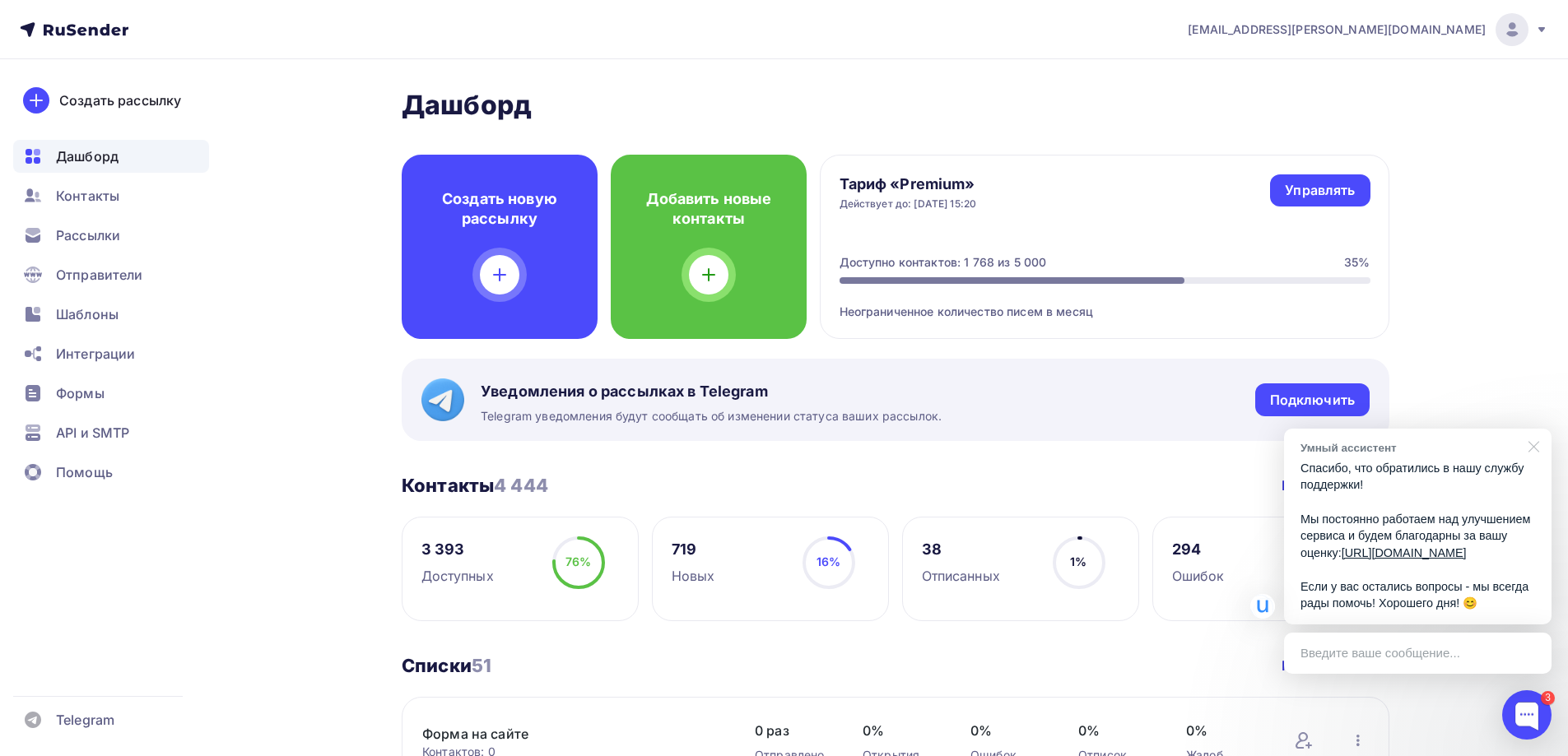
click at [1531, 428] on div at bounding box center [1531, 445] width 41 height 34
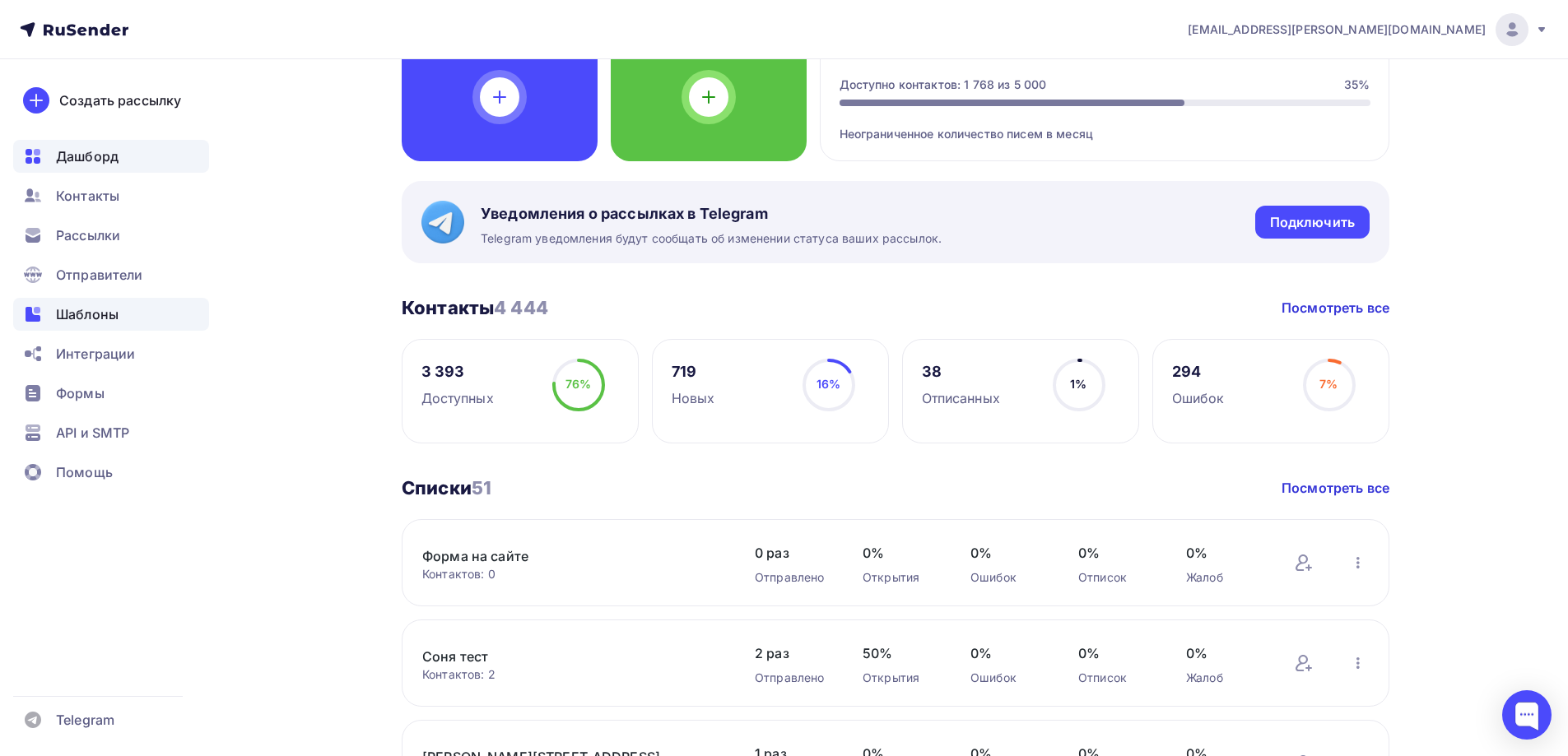
scroll to position [164, 0]
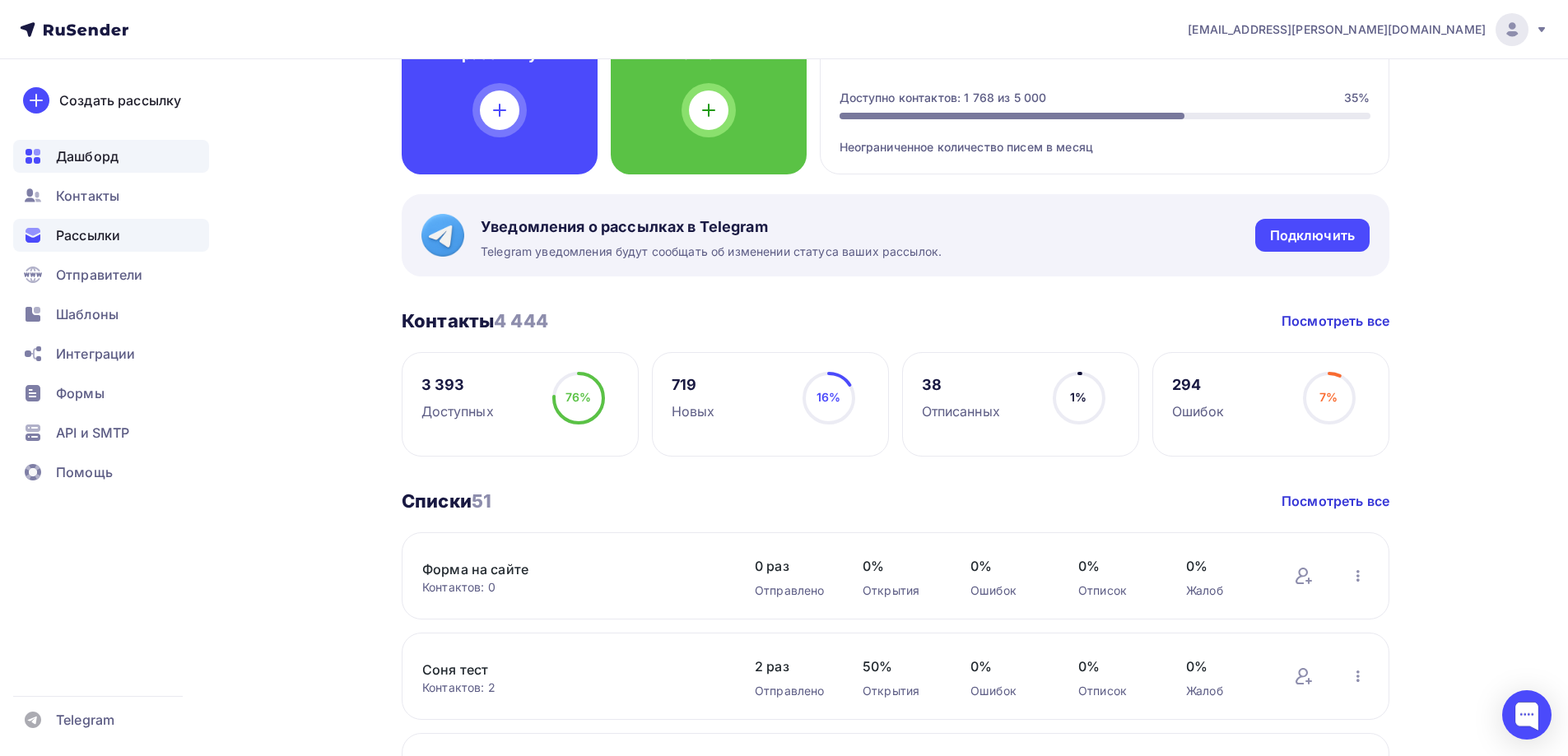
click at [104, 248] on div "Рассылки" at bounding box center [111, 235] width 196 height 33
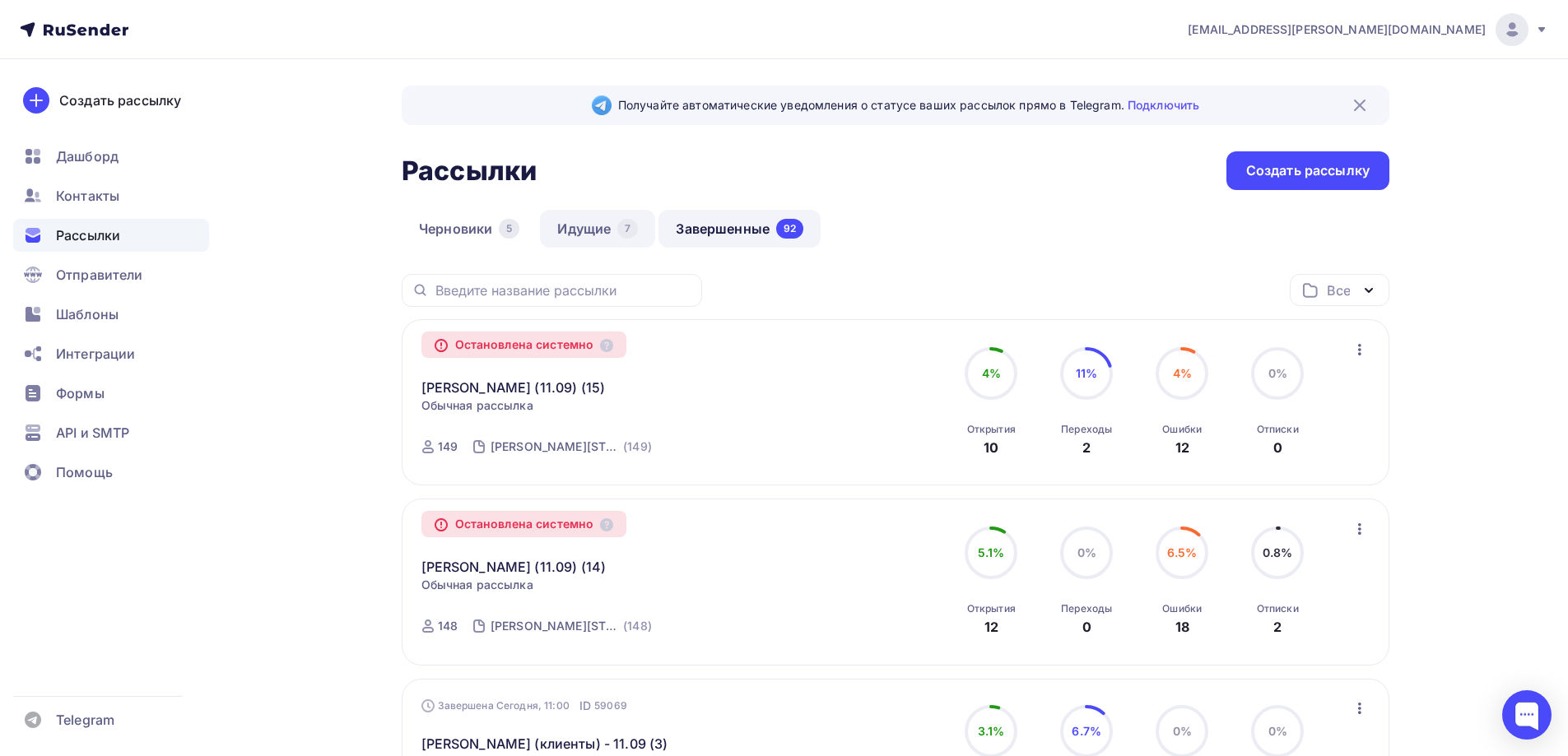
click at [611, 234] on link "Идущие 7" at bounding box center [597, 228] width 115 height 37
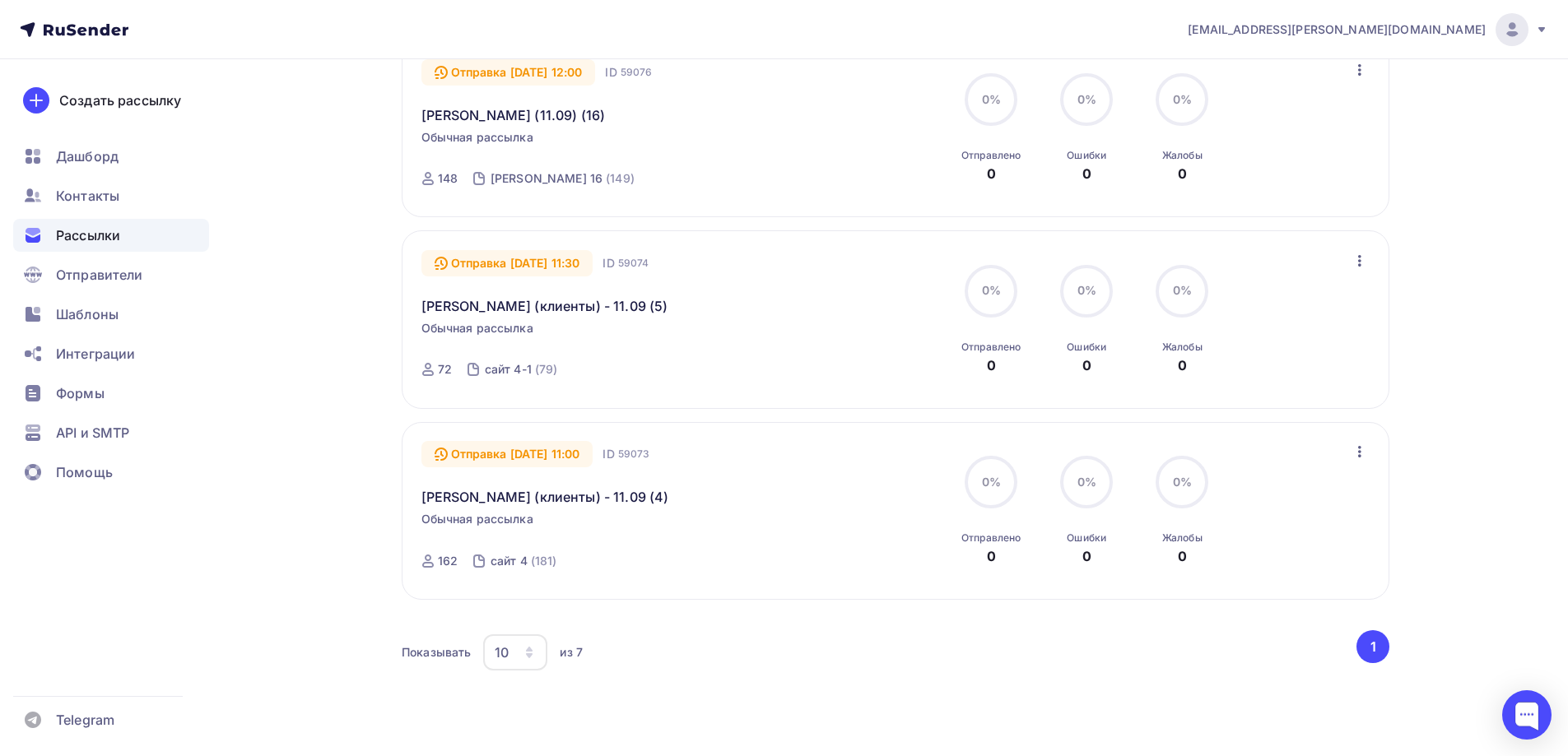
scroll to position [1126, 0]
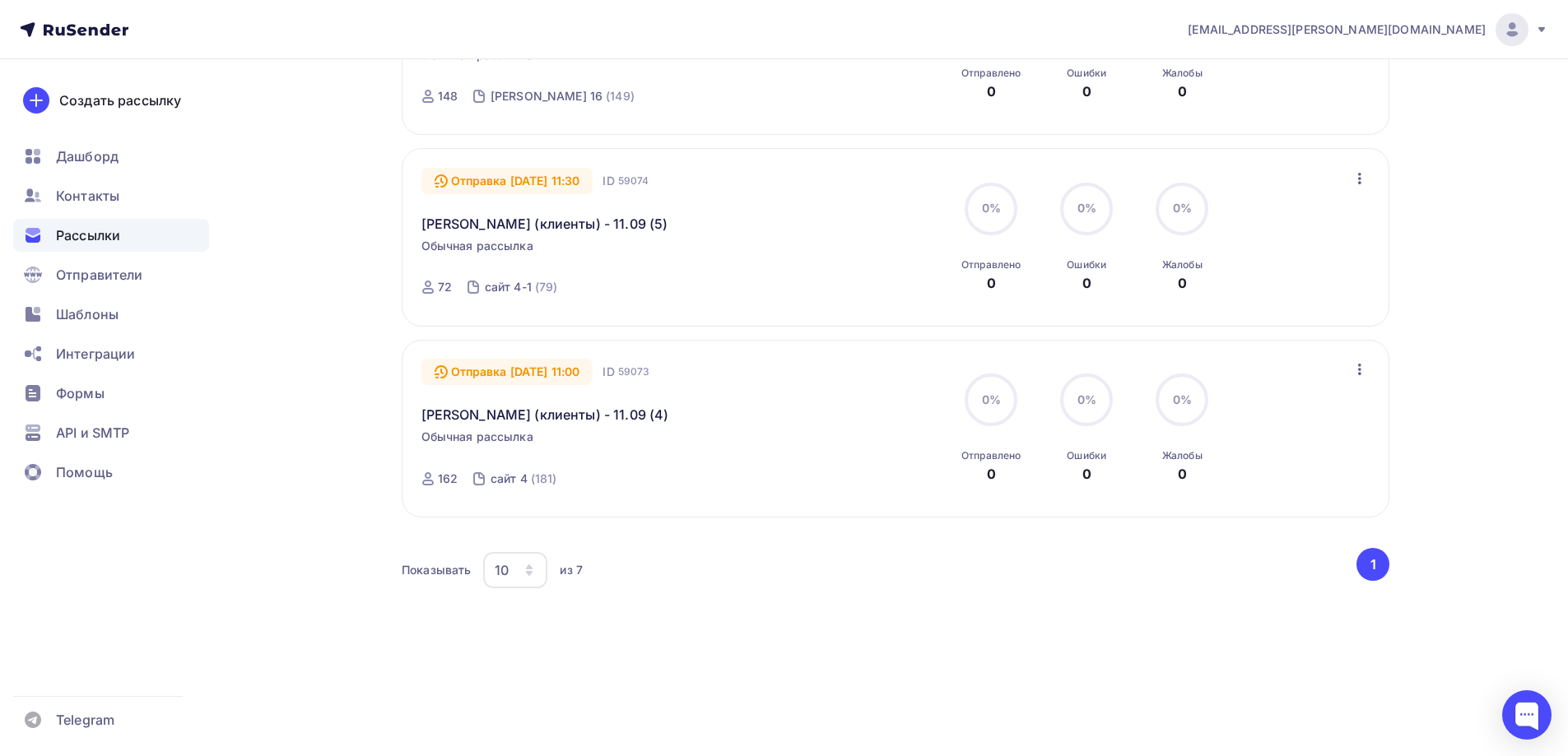
click at [508, 573] on div "10" at bounding box center [502, 570] width 14 height 20
click at [517, 718] on div "100" at bounding box center [582, 719] width 158 height 20
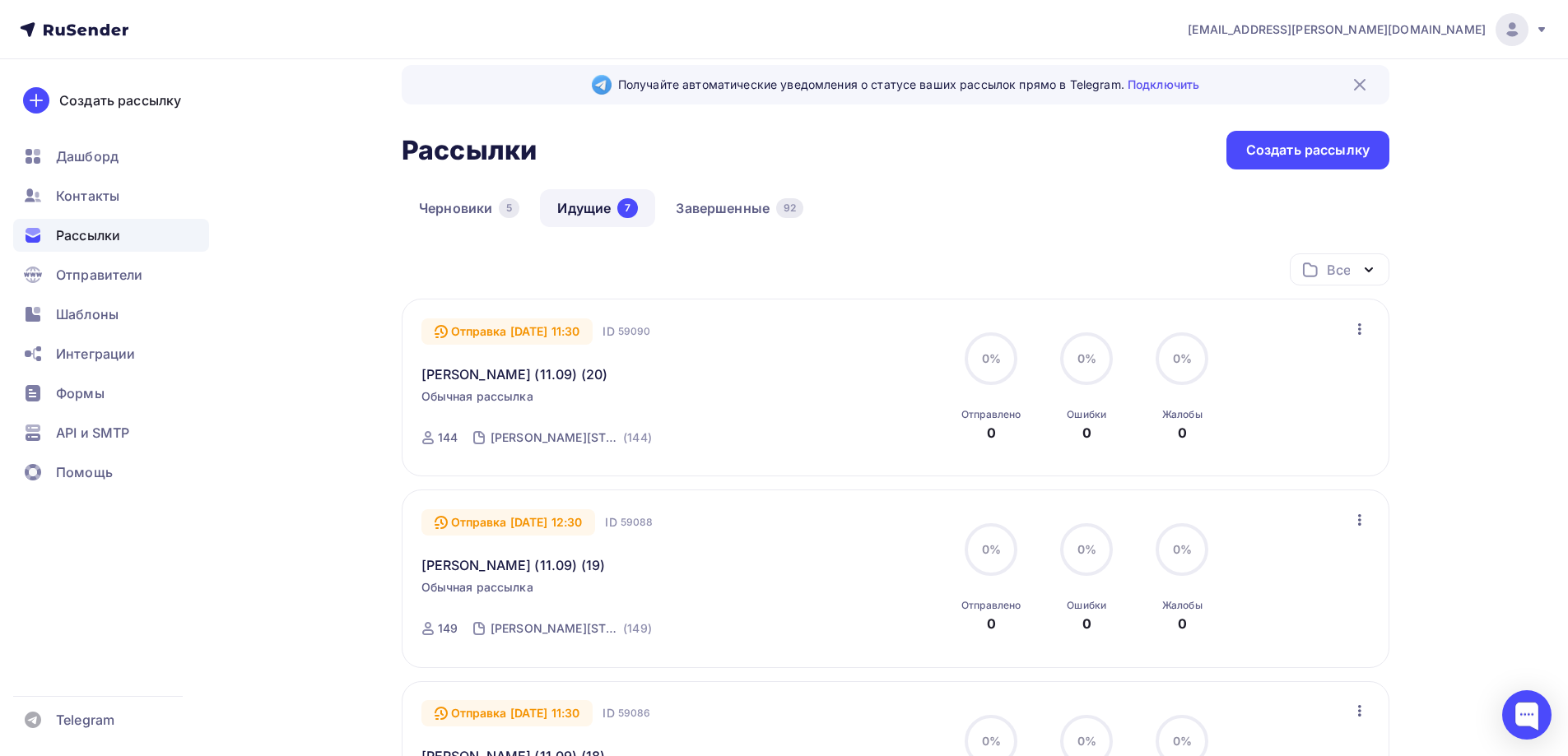
scroll to position [0, 0]
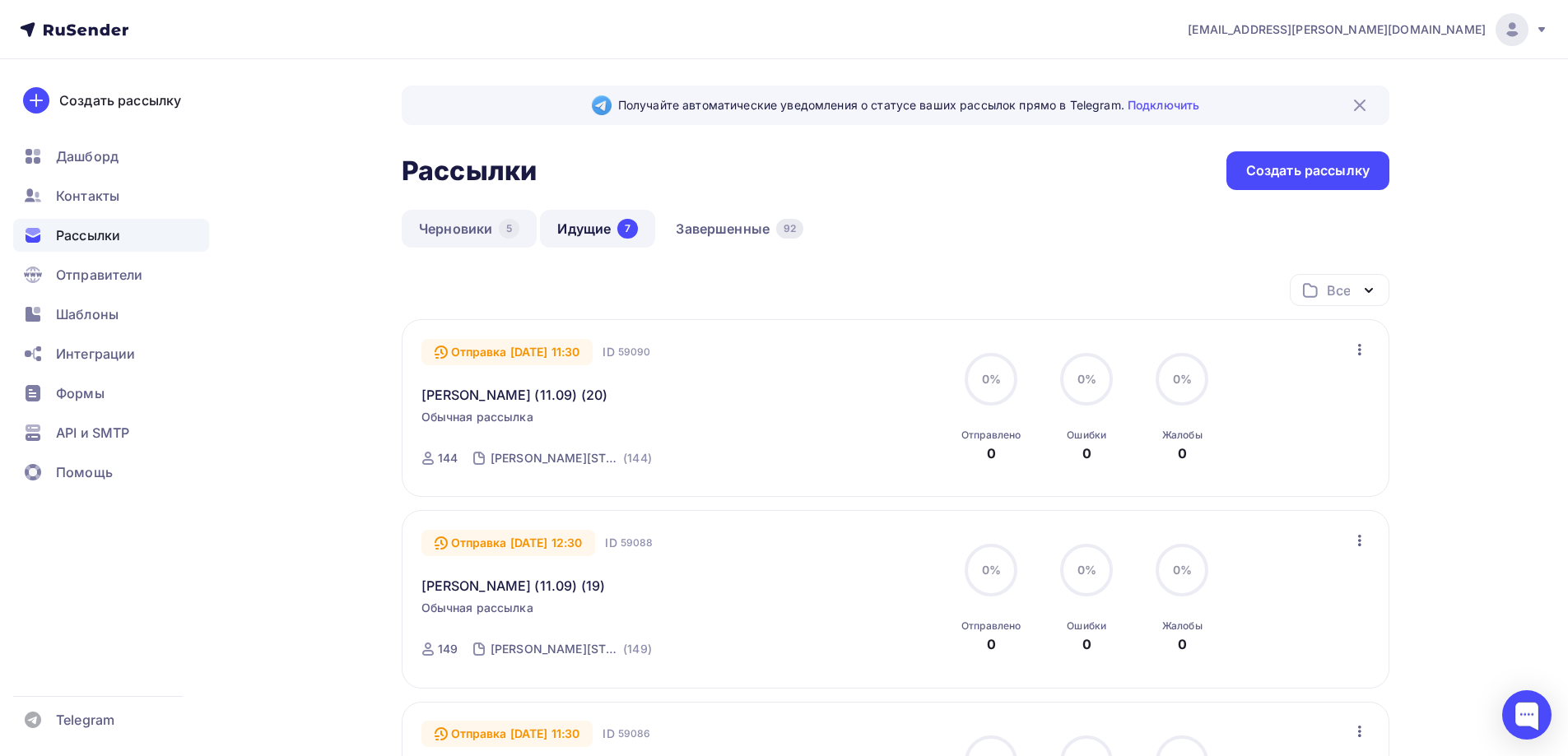
click at [467, 228] on link "Черновики 5" at bounding box center [469, 228] width 135 height 37
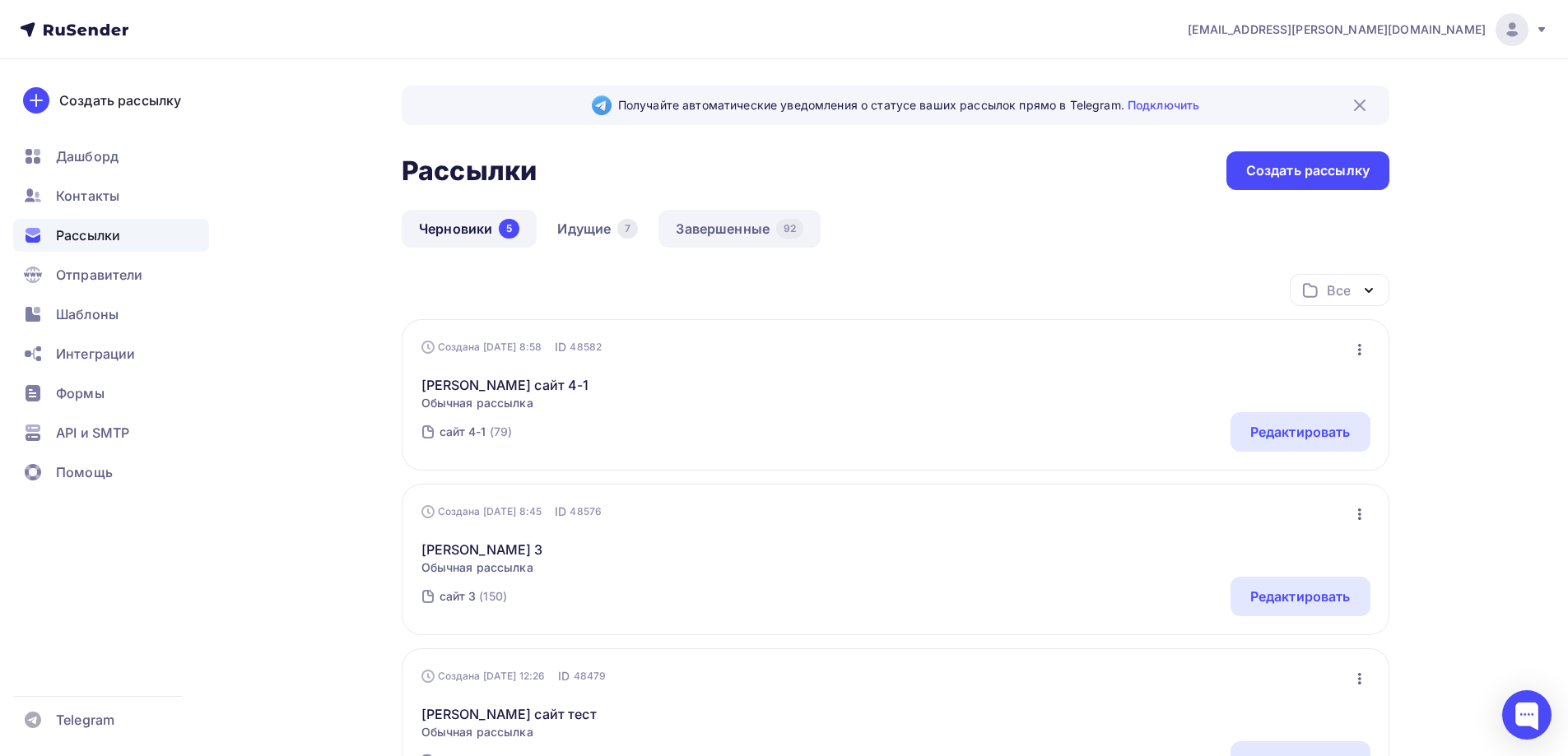
click at [690, 211] on link "Завершенные 92" at bounding box center [739, 228] width 162 height 37
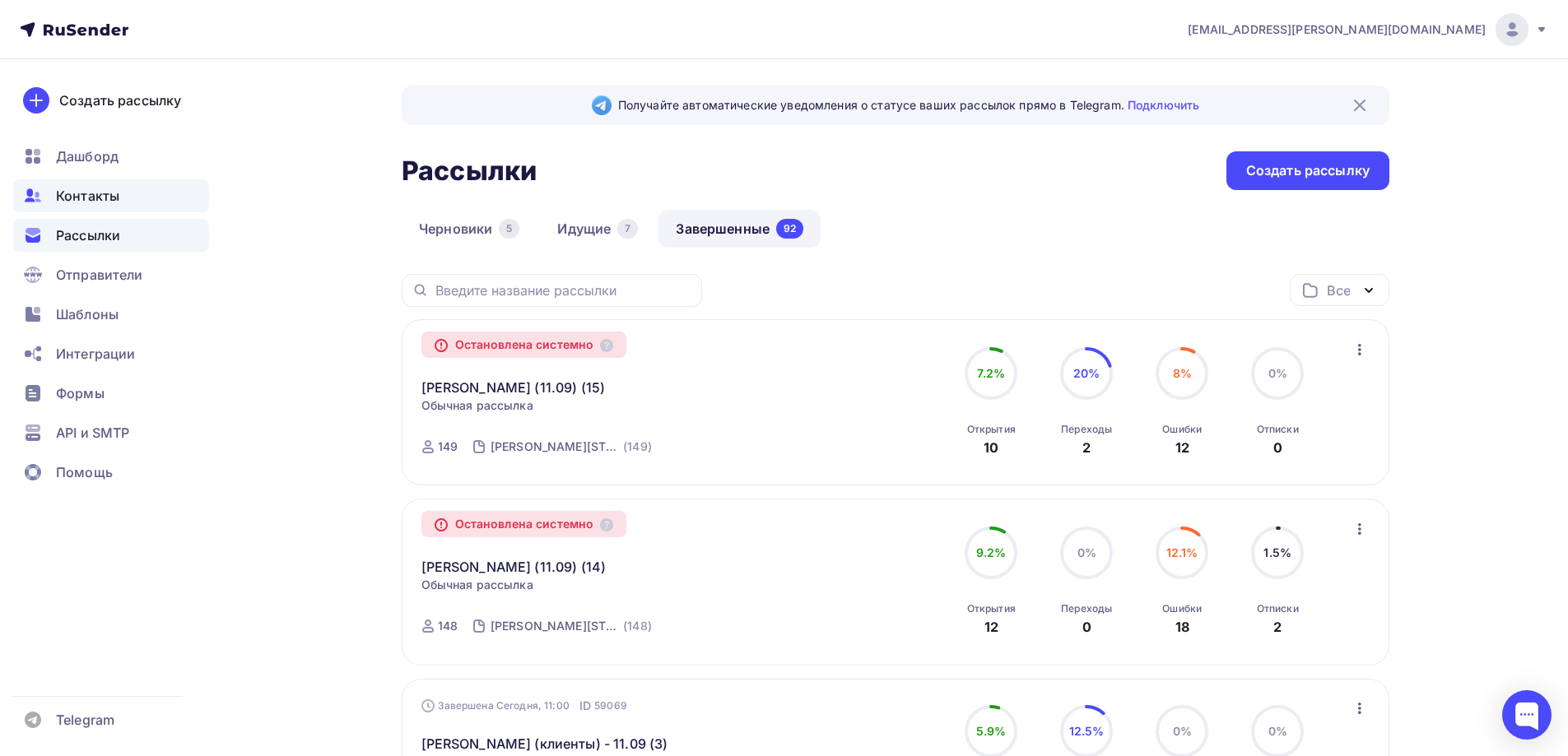
click at [104, 207] on div "Контакты" at bounding box center [111, 196] width 196 height 33
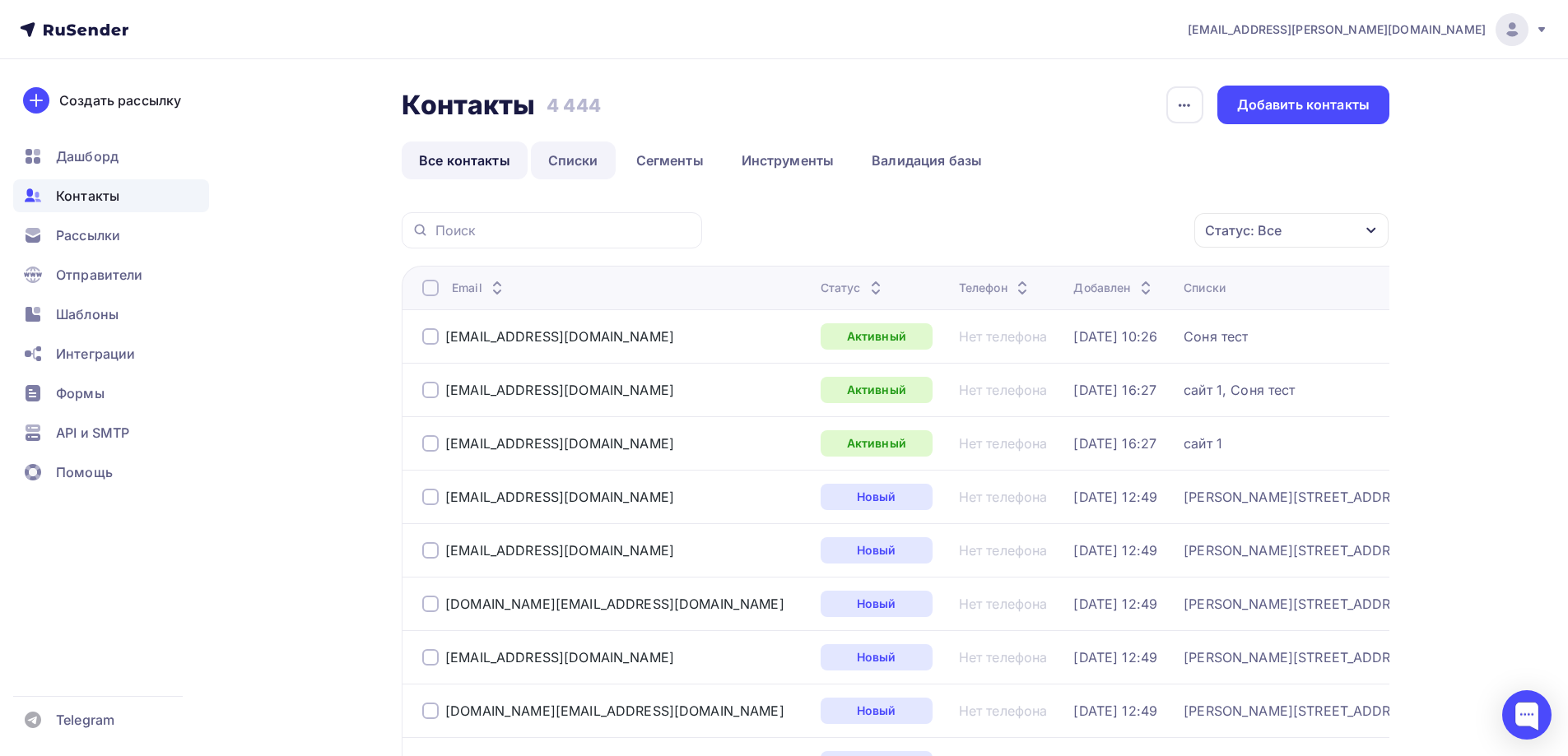
click at [578, 166] on link "Списки" at bounding box center [573, 160] width 85 height 37
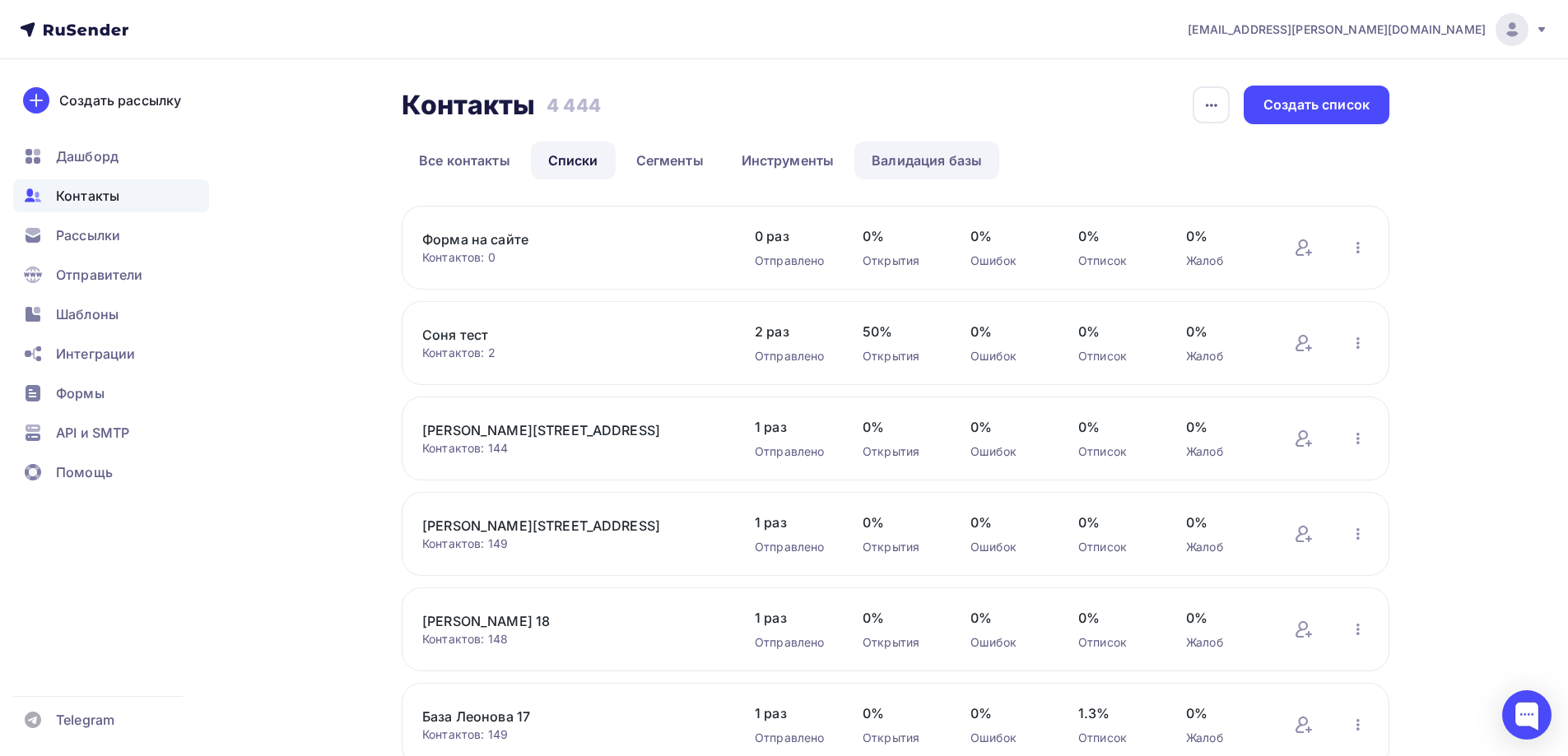
click at [948, 160] on link "Валидация базы" at bounding box center [927, 160] width 145 height 37
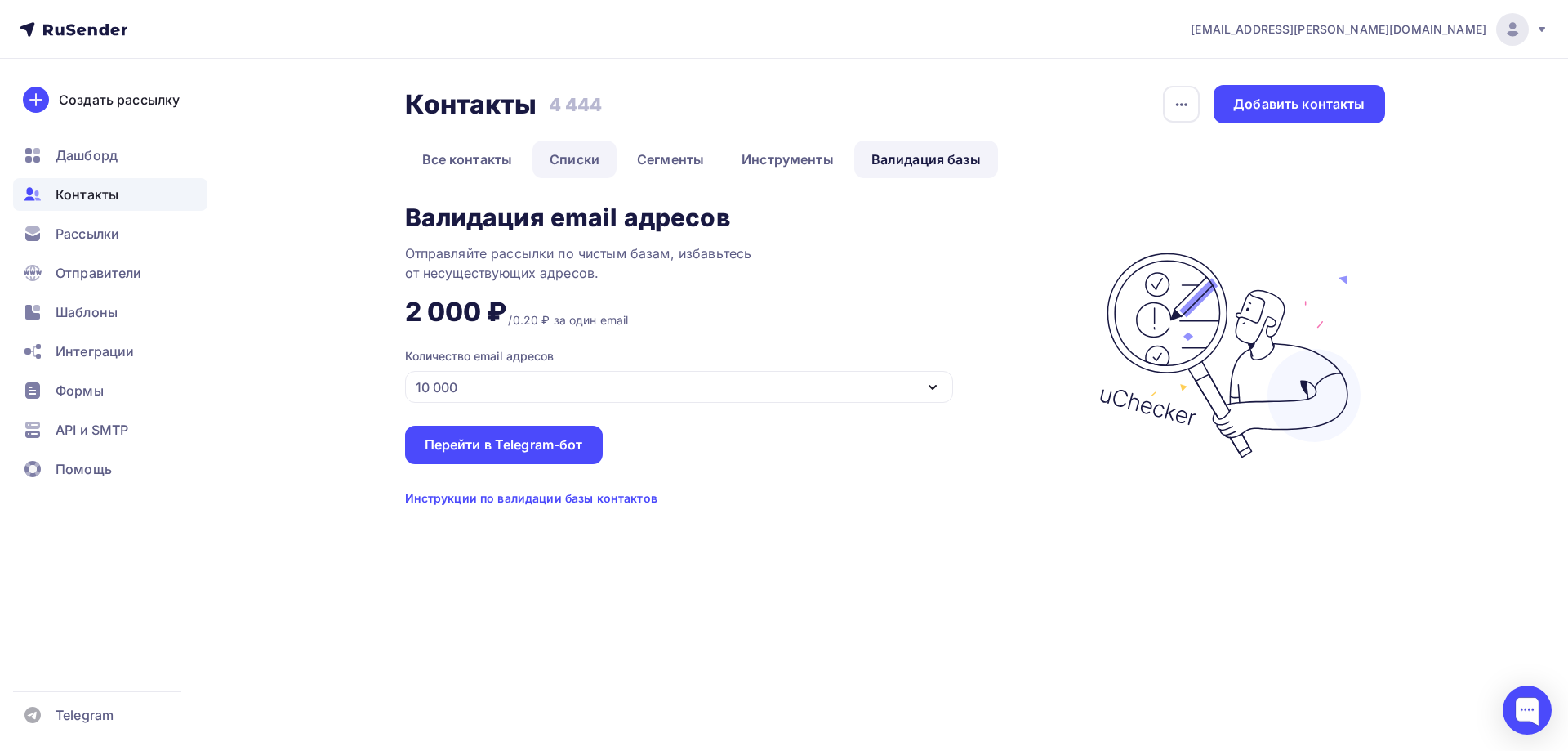
click at [571, 154] on link "Списки" at bounding box center [575, 159] width 85 height 37
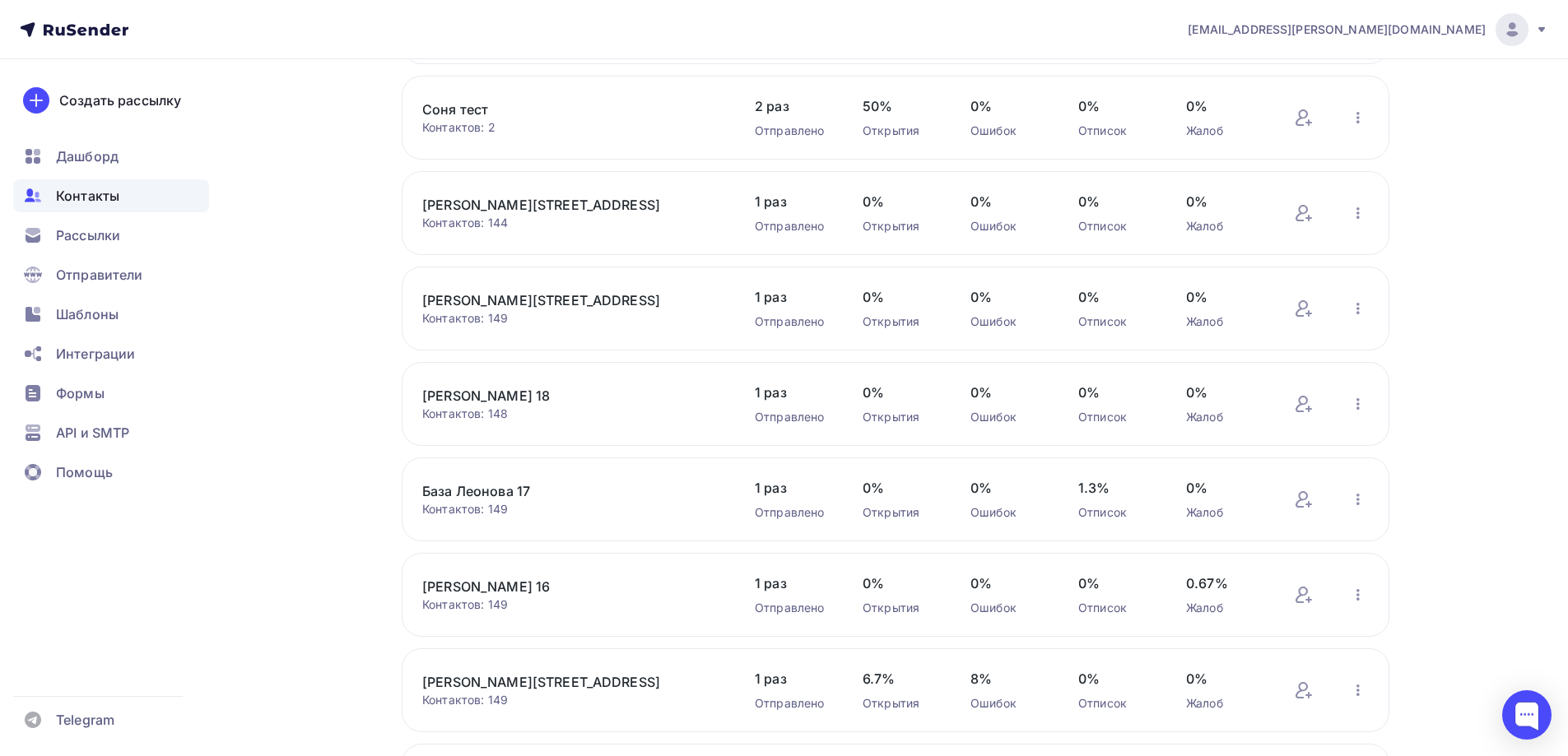
scroll to position [494, 0]
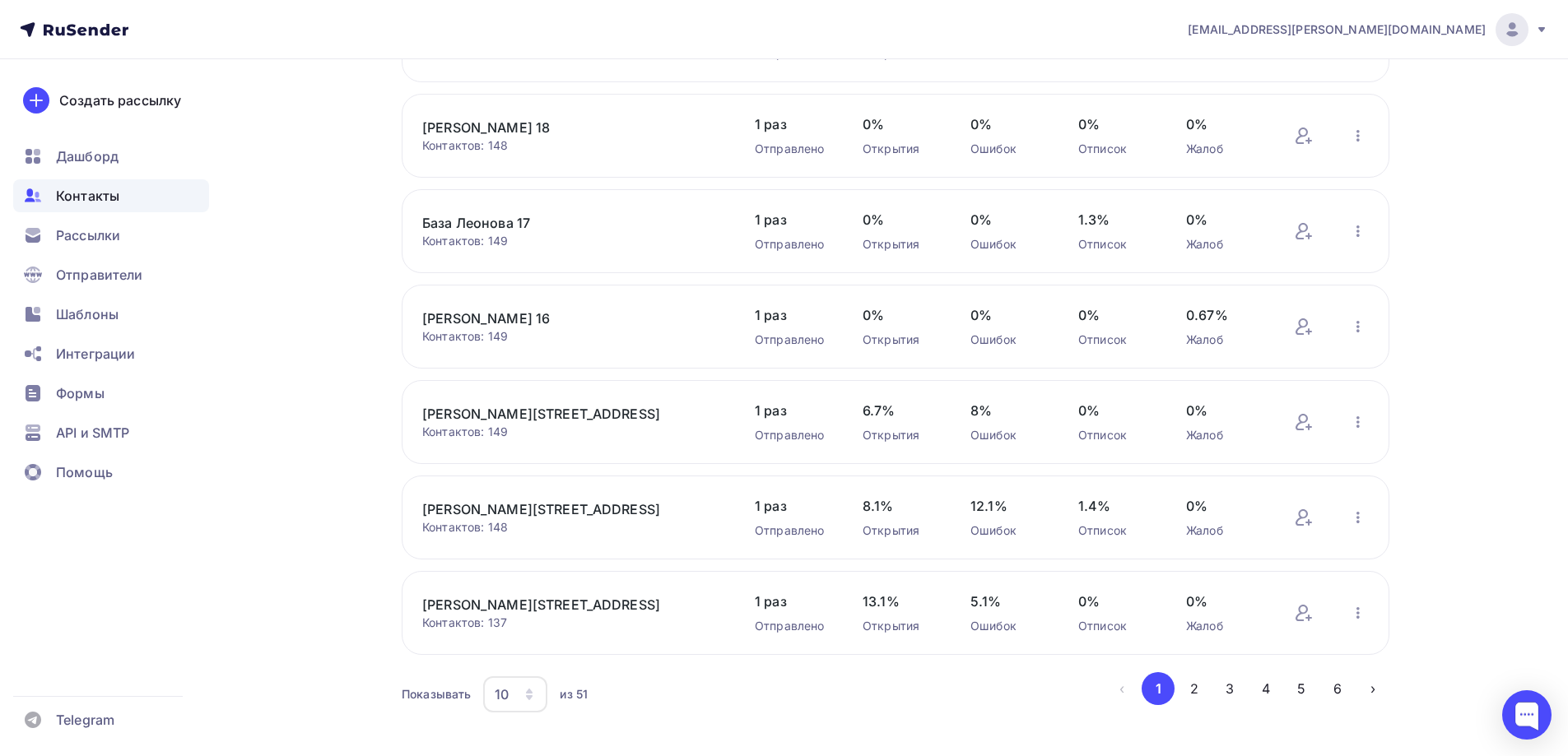
click at [490, 515] on link "[PERSON_NAME][STREET_ADDRESS]" at bounding box center [562, 509] width 280 height 20
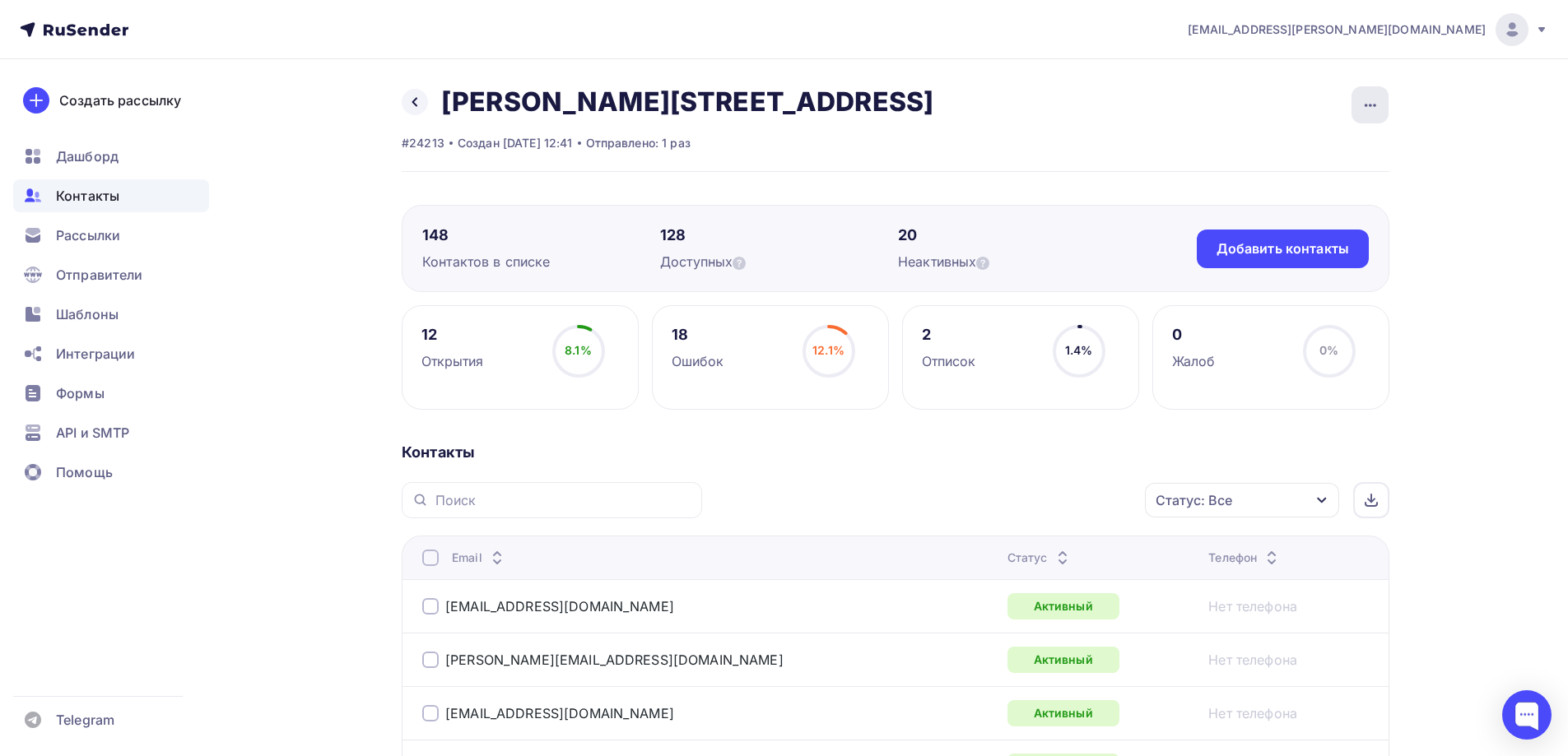
click at [1373, 99] on icon "button" at bounding box center [1370, 105] width 20 height 20
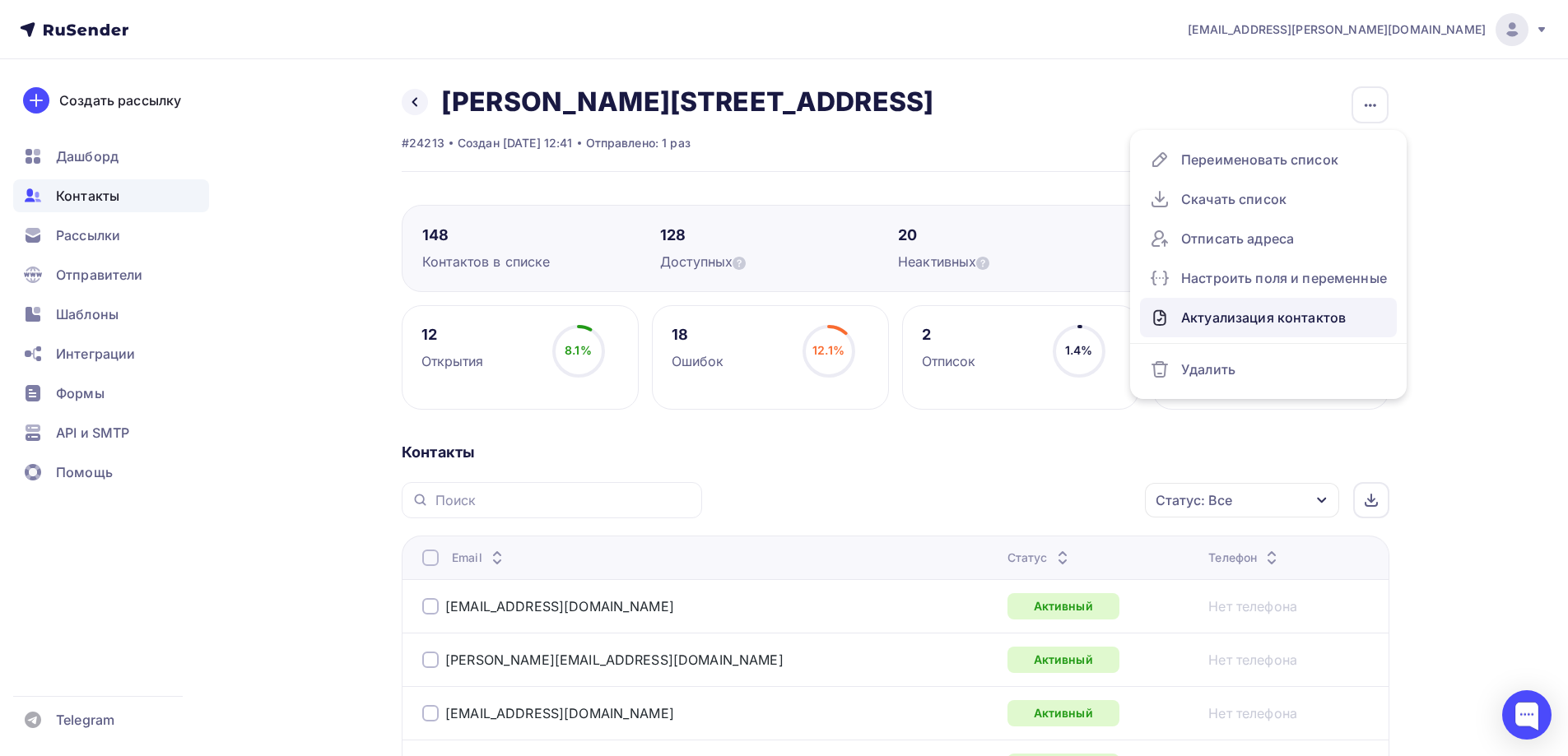
click at [1279, 315] on div "Актуализация контактов" at bounding box center [1268, 318] width 237 height 26
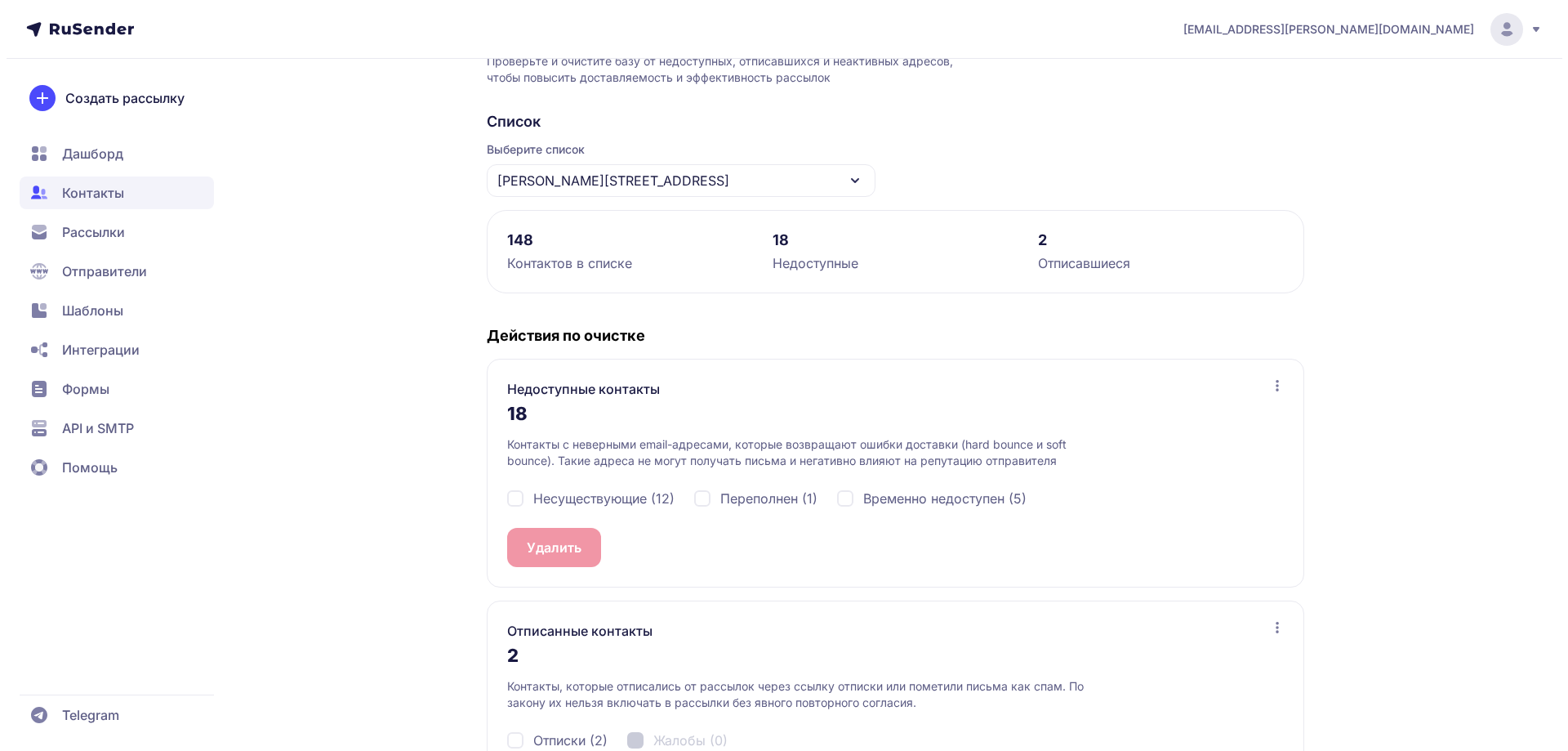
scroll to position [183, 0]
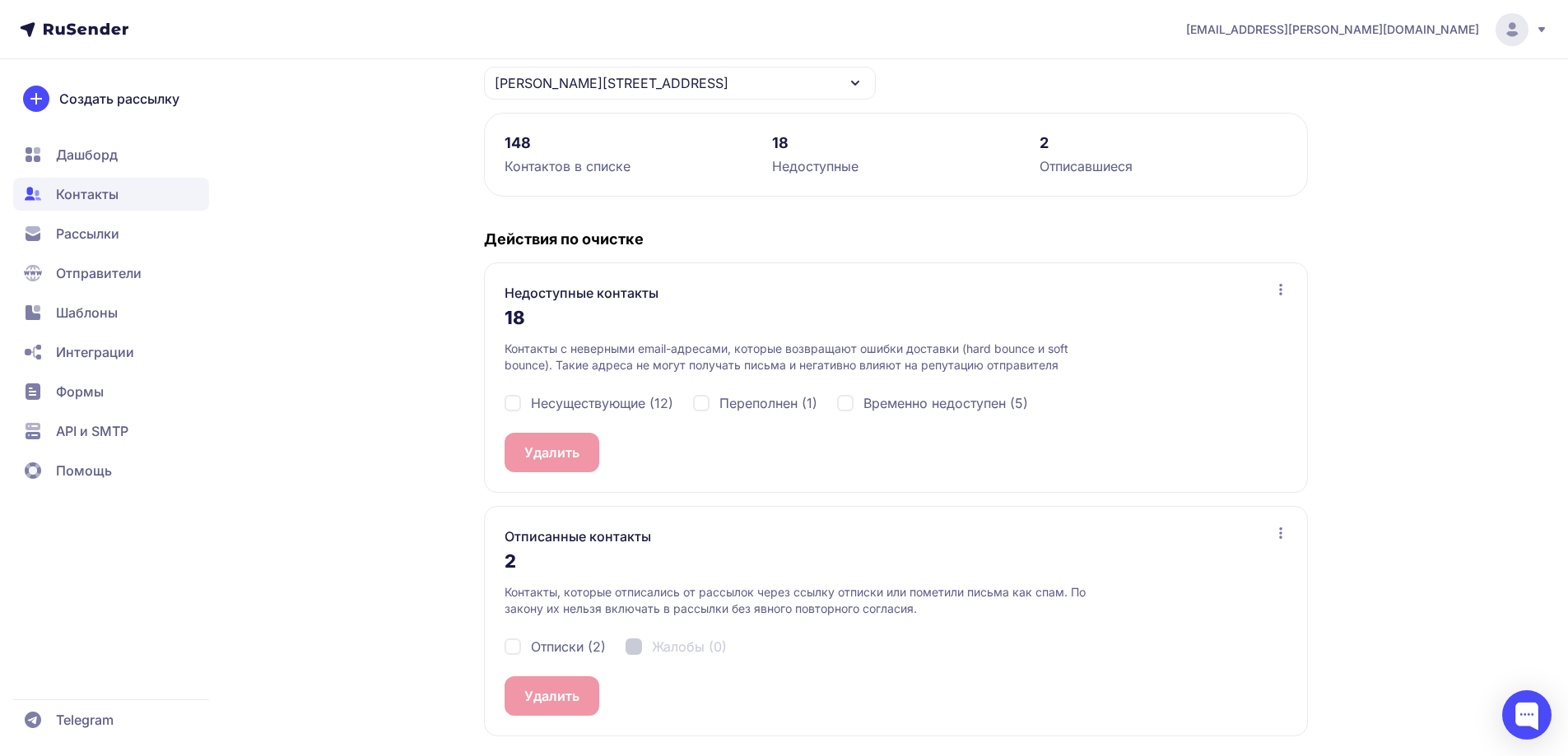
drag, startPoint x: 513, startPoint y: 648, endPoint x: 517, endPoint y: 656, distance: 8.9
click at [514, 648] on div "Отписки (2)" at bounding box center [554, 646] width 101 height 20
checkbox input "true"
click at [525, 679] on button "Удалить 2" at bounding box center [555, 696] width 103 height 39
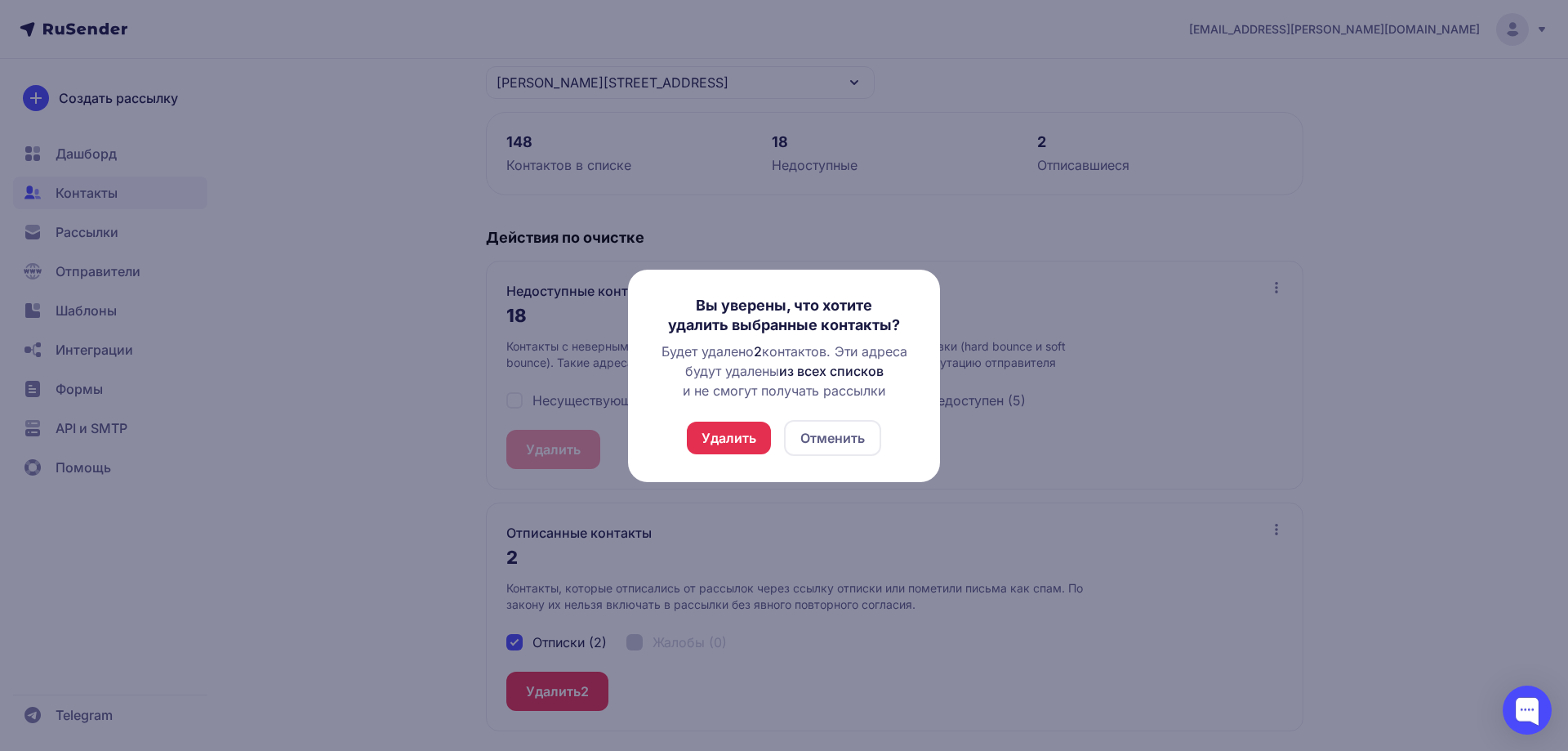
click at [735, 441] on button "Удалить" at bounding box center [729, 438] width 85 height 33
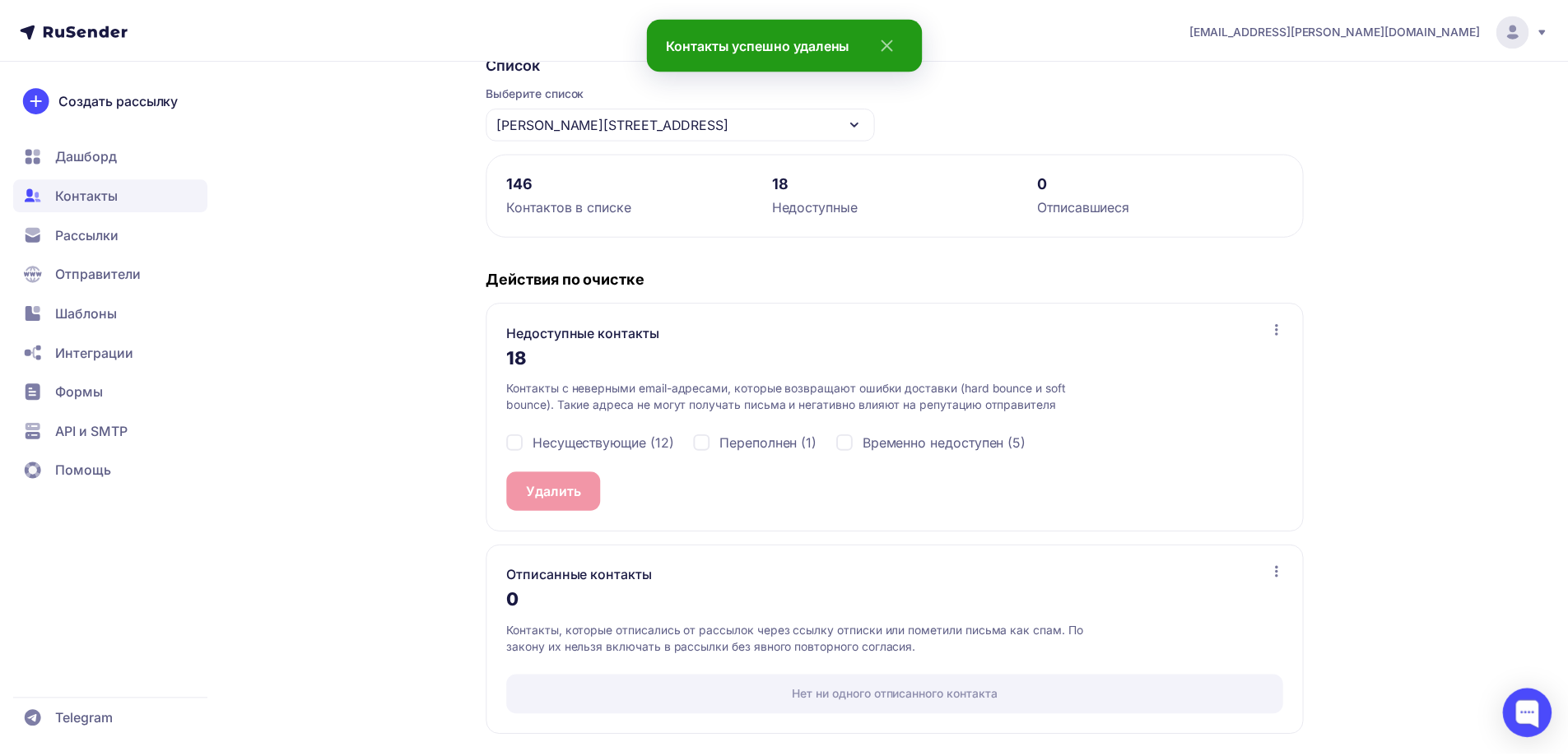
scroll to position [0, 0]
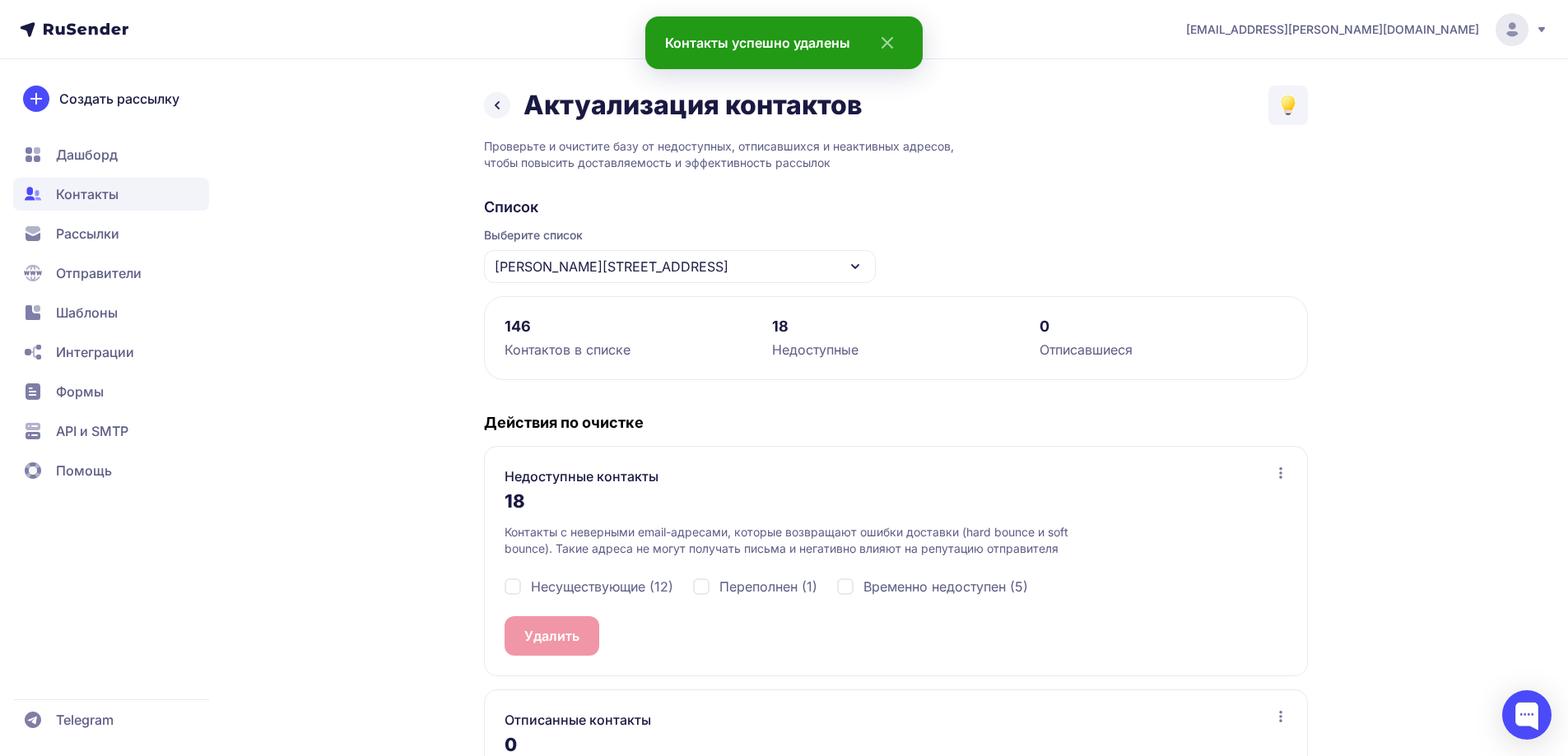
click at [519, 592] on div "Несуществующие (12)" at bounding box center [589, 586] width 169 height 20
checkbox input "true"
click at [566, 644] on button "Удалить 12" at bounding box center [559, 636] width 109 height 39
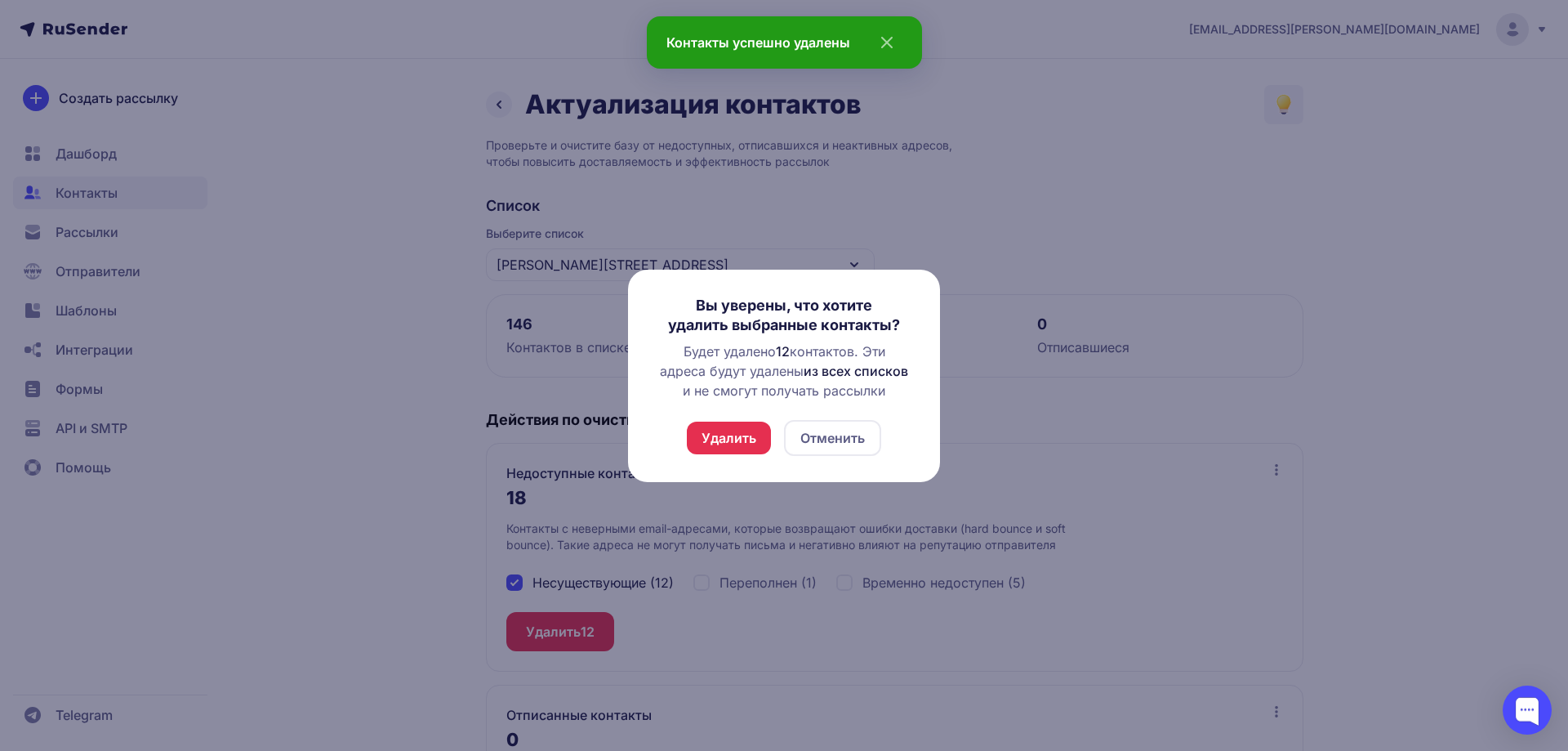
click at [729, 432] on button "Удалить" at bounding box center [729, 438] width 85 height 33
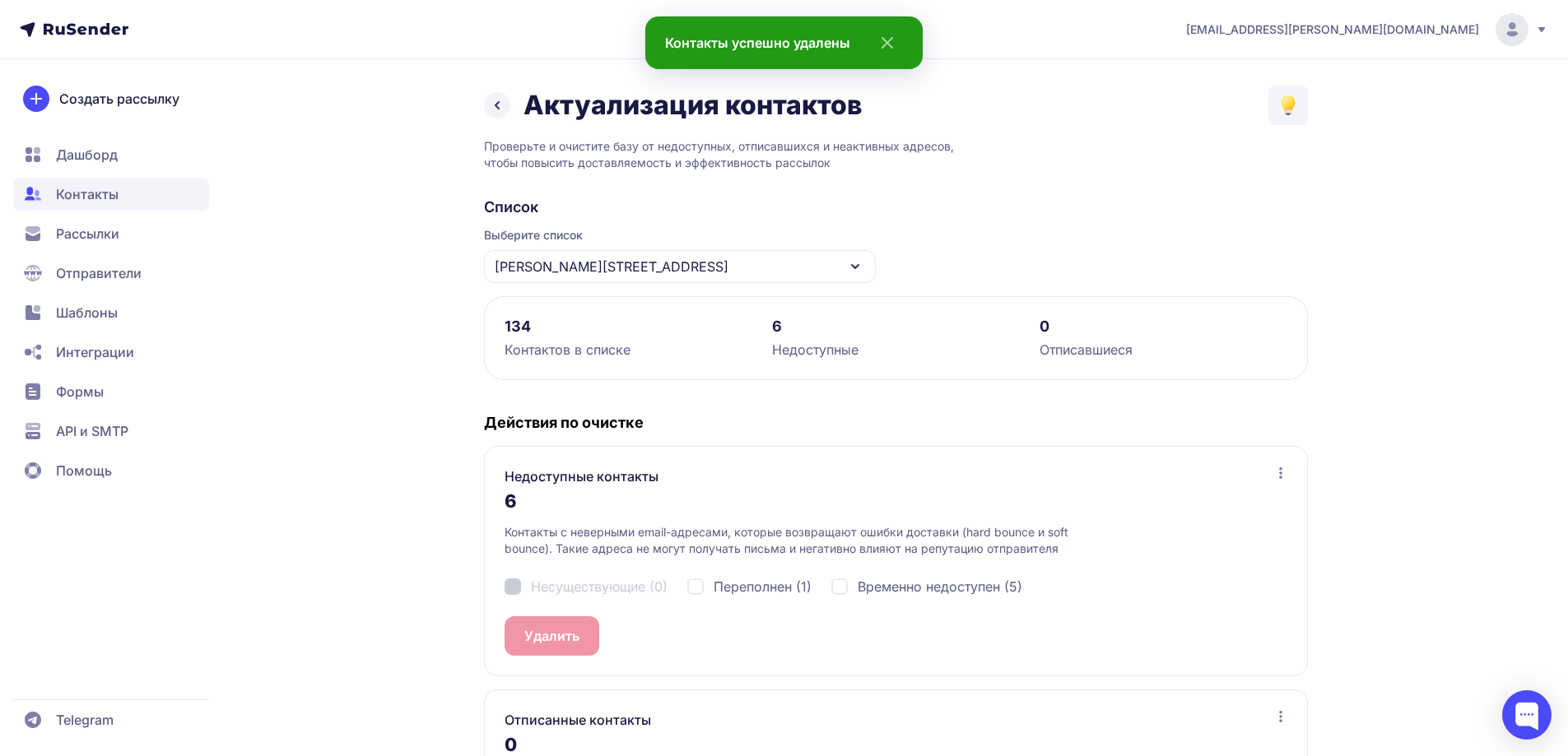
click at [606, 241] on span "Выберите список" at bounding box center [680, 235] width 392 height 16
click at [608, 258] on div "[PERSON_NAME][STREET_ADDRESS]" at bounding box center [680, 266] width 392 height 33
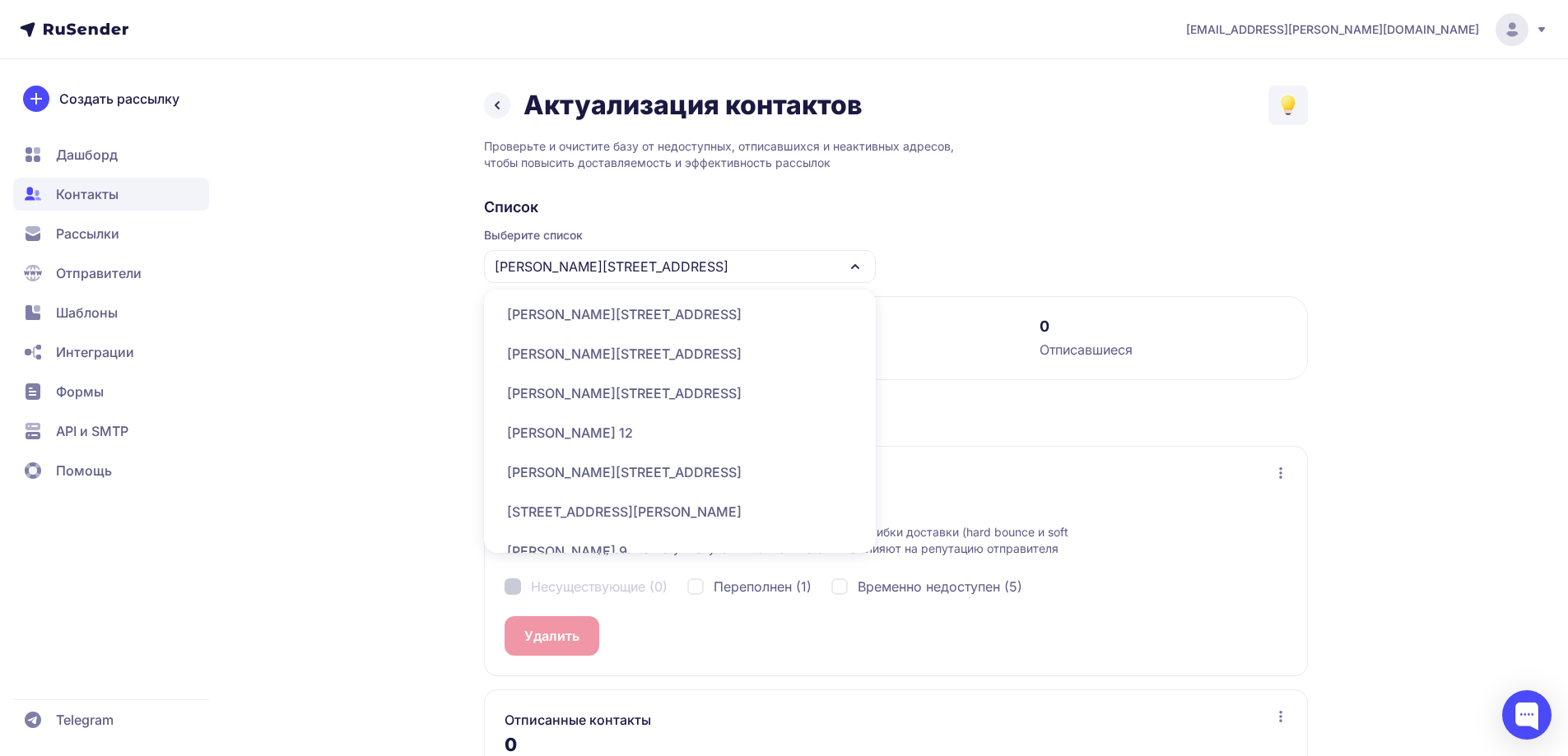
scroll to position [329, 0]
click at [627, 316] on div "[PERSON_NAME][STREET_ADDRESS]" at bounding box center [680, 315] width 372 height 39
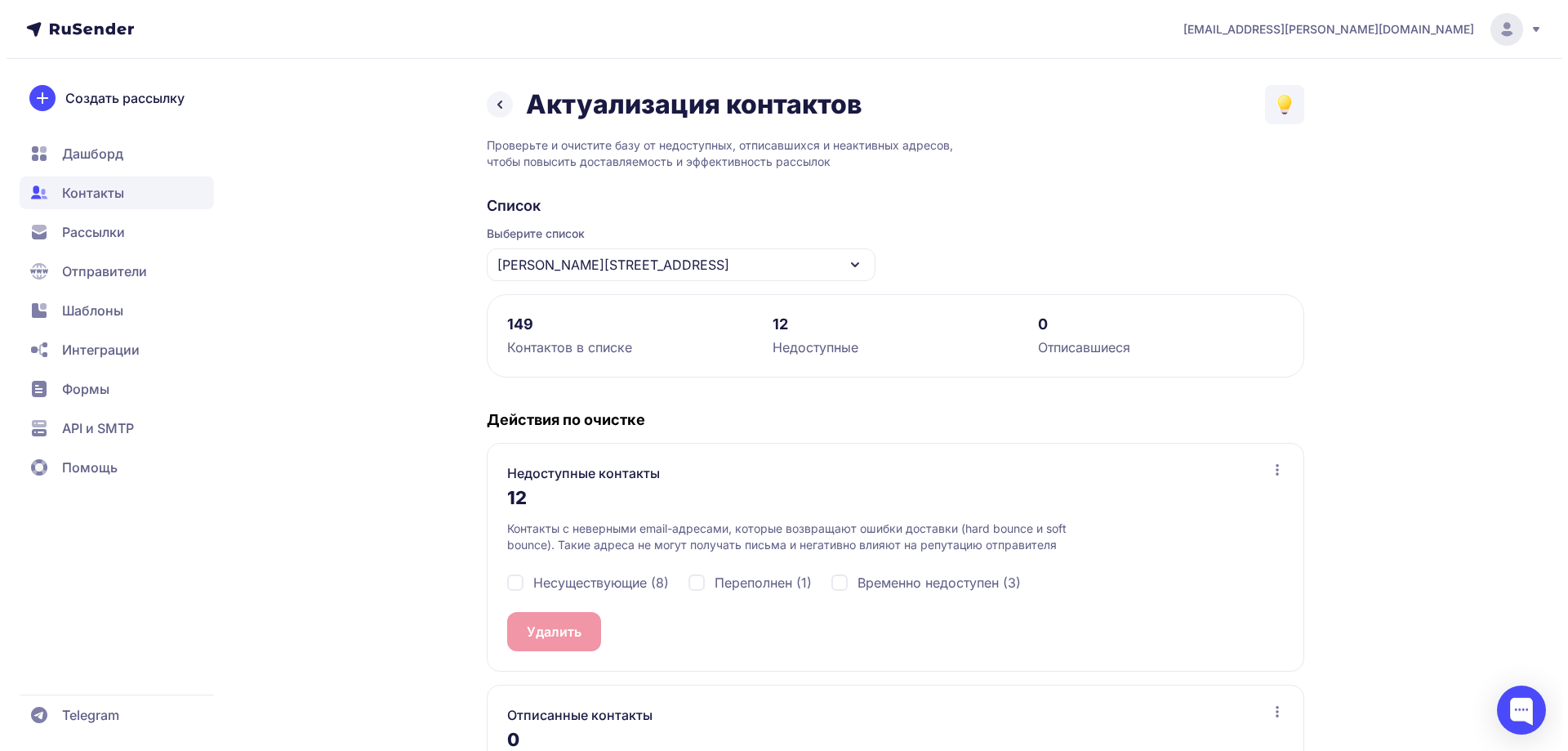
scroll to position [143, 0]
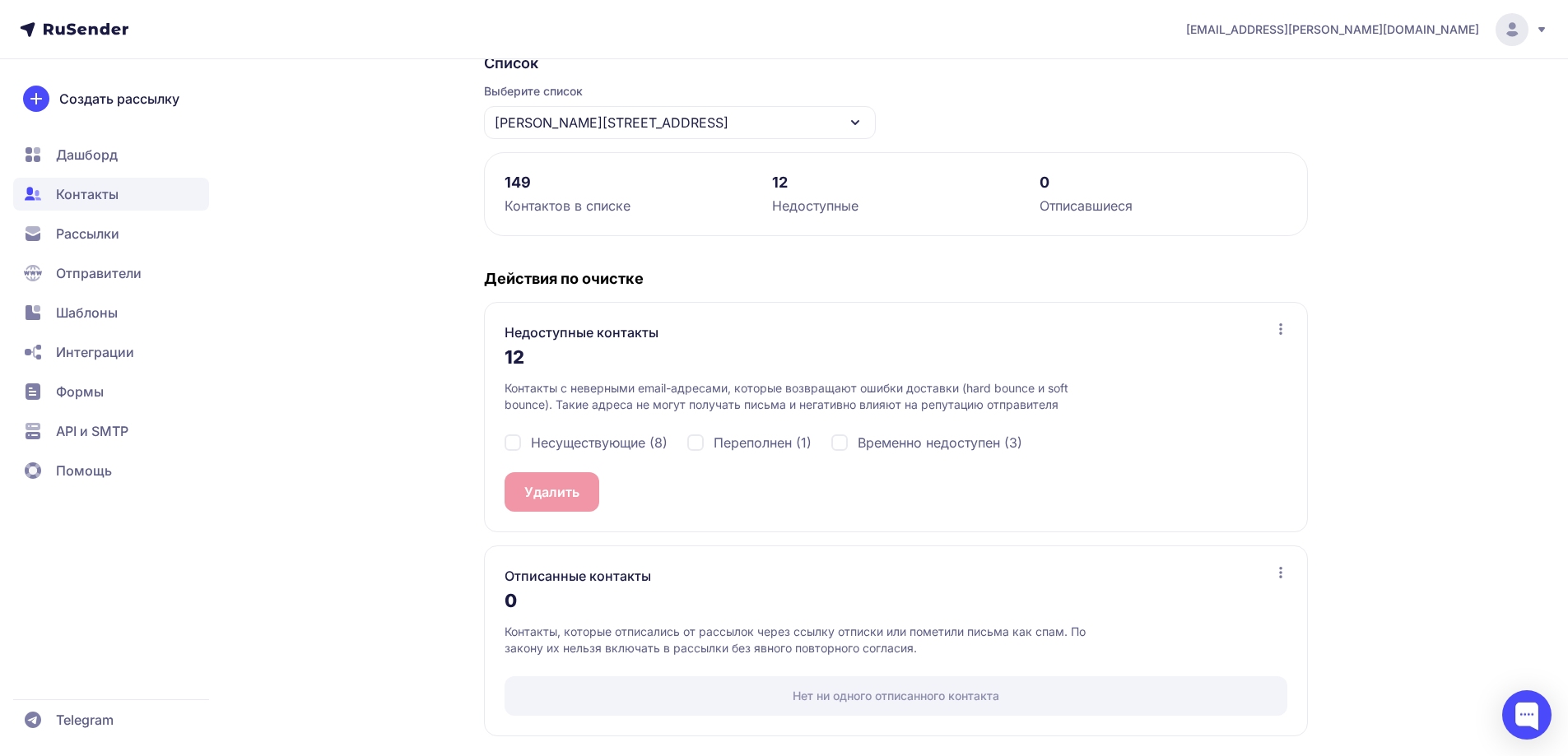
click at [507, 438] on div "Несуществующие (8)" at bounding box center [585, 442] width 163 height 20
checkbox input "true"
click at [545, 492] on button "Удалить 8" at bounding box center [555, 492] width 103 height 39
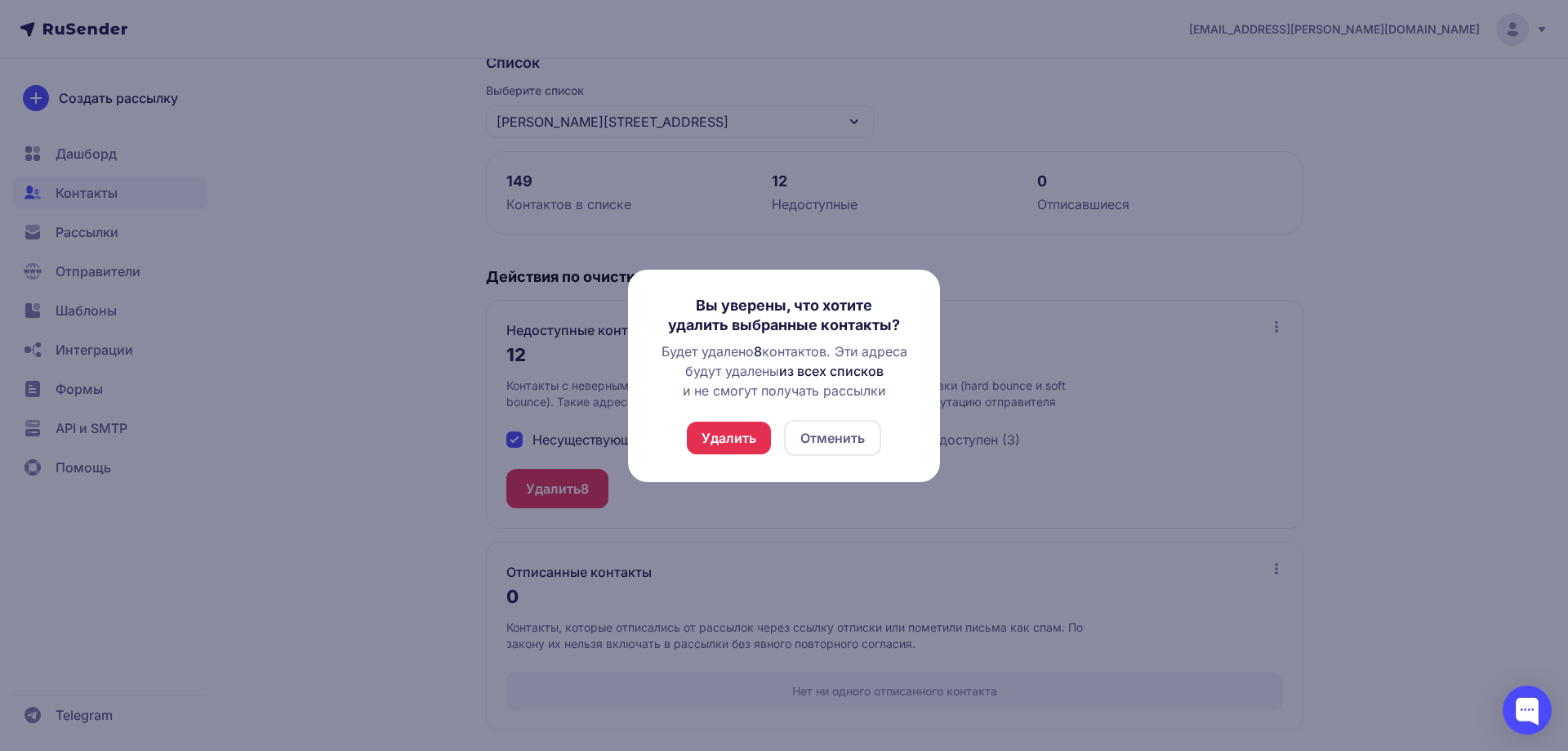
click at [717, 425] on button "Удалить" at bounding box center [729, 438] width 85 height 33
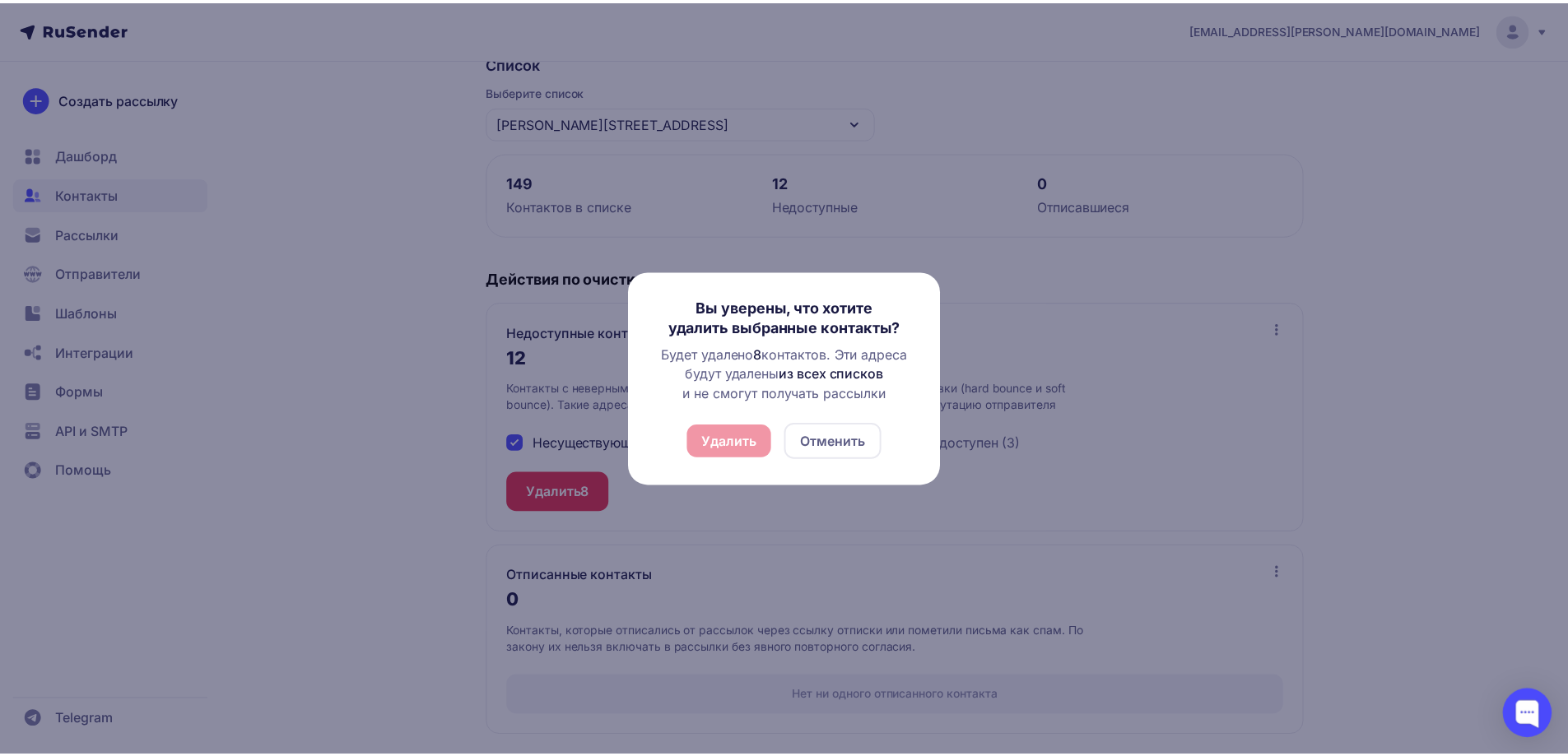
scroll to position [0, 0]
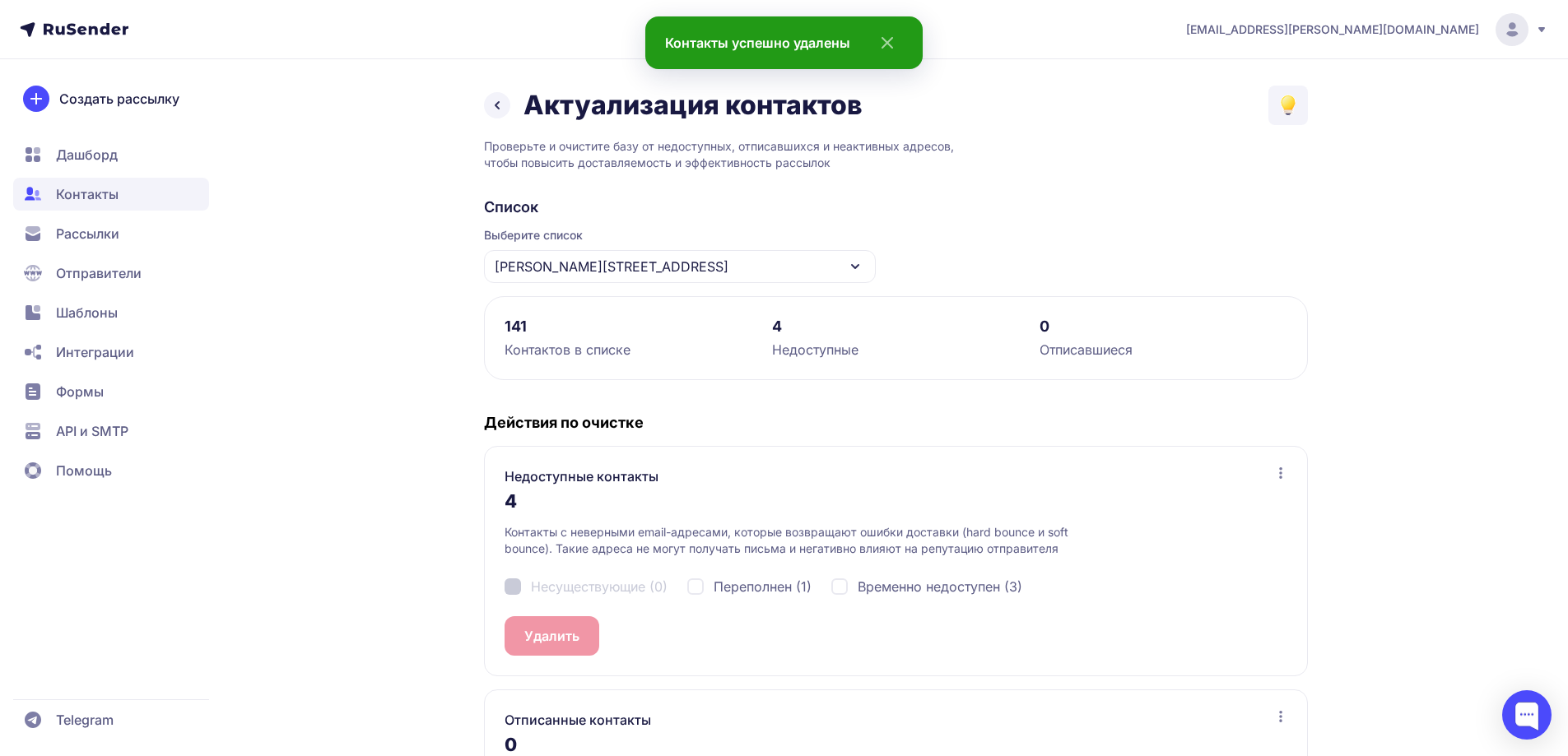
click at [503, 106] on icon at bounding box center [497, 105] width 20 height 20
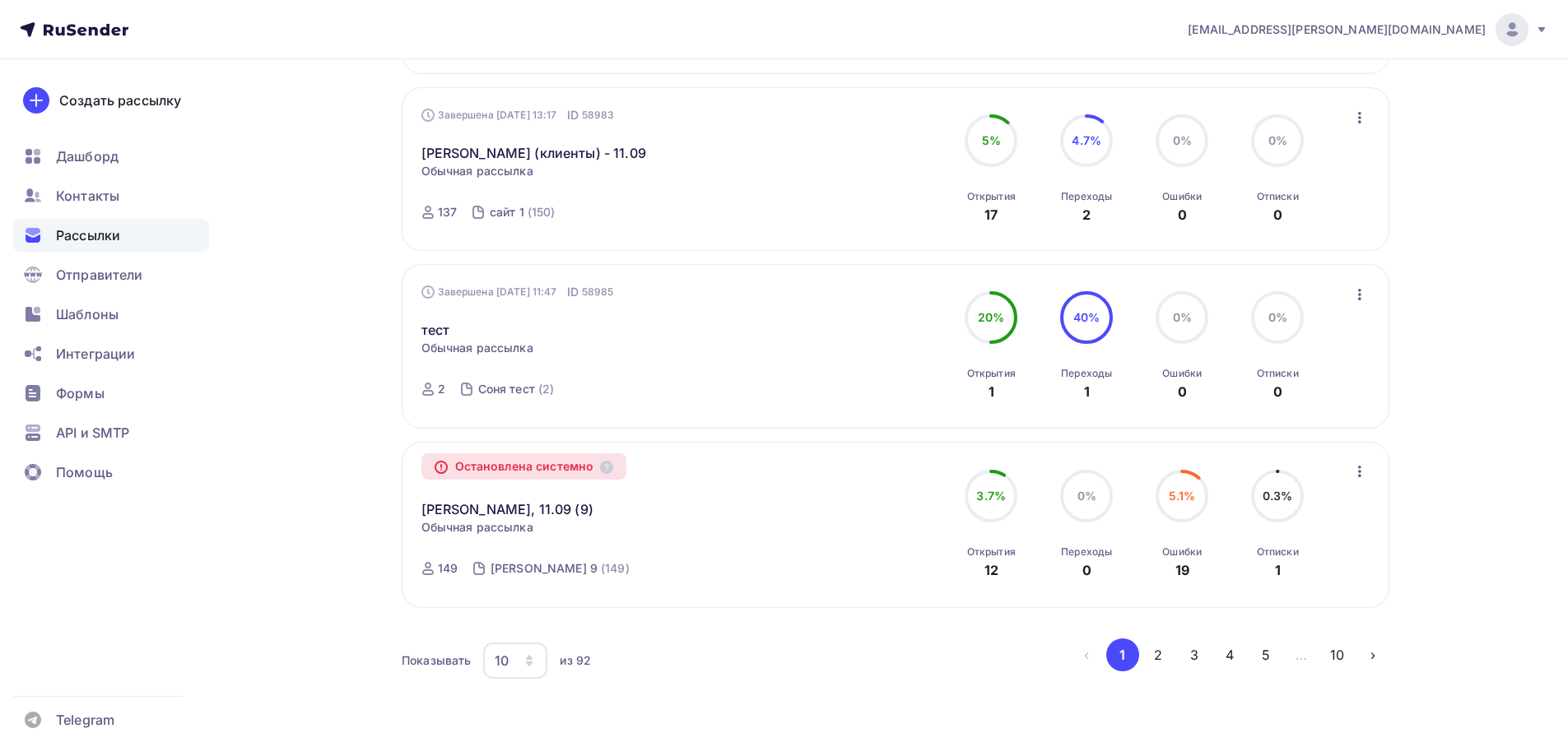
scroll to position [1534, 0]
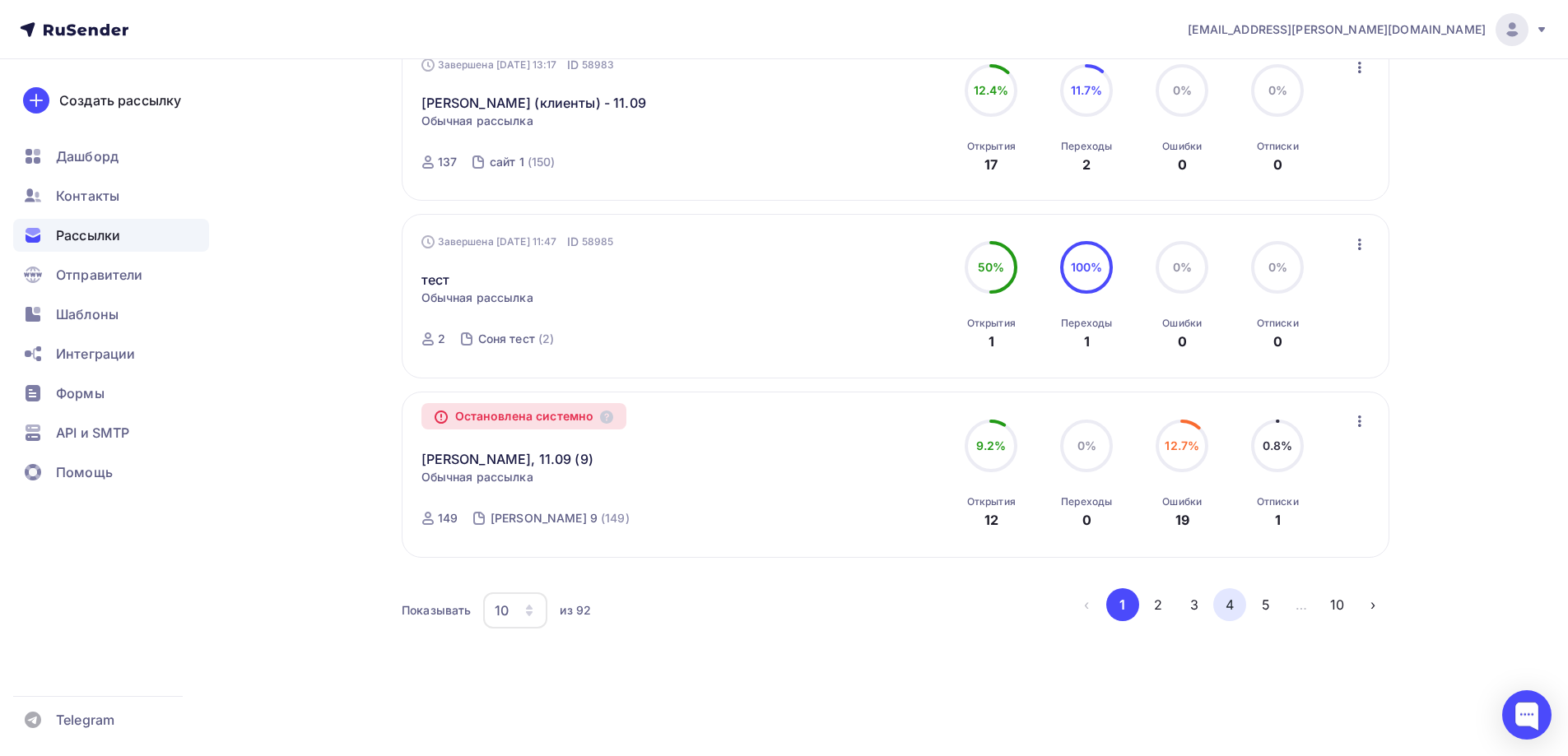
click at [1221, 600] on button "4" at bounding box center [1229, 604] width 33 height 33
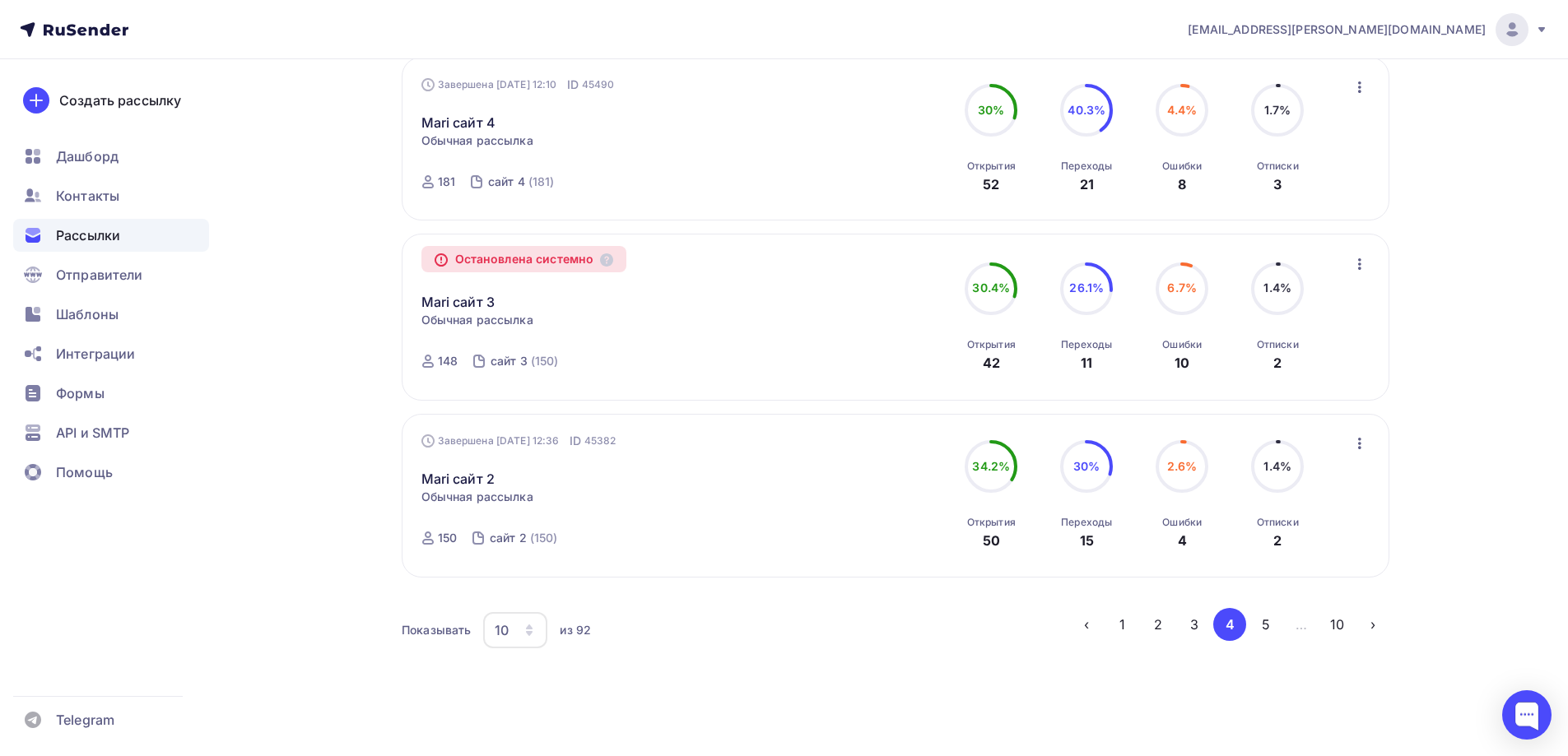
click at [1201, 608] on button "3" at bounding box center [1194, 624] width 33 height 33
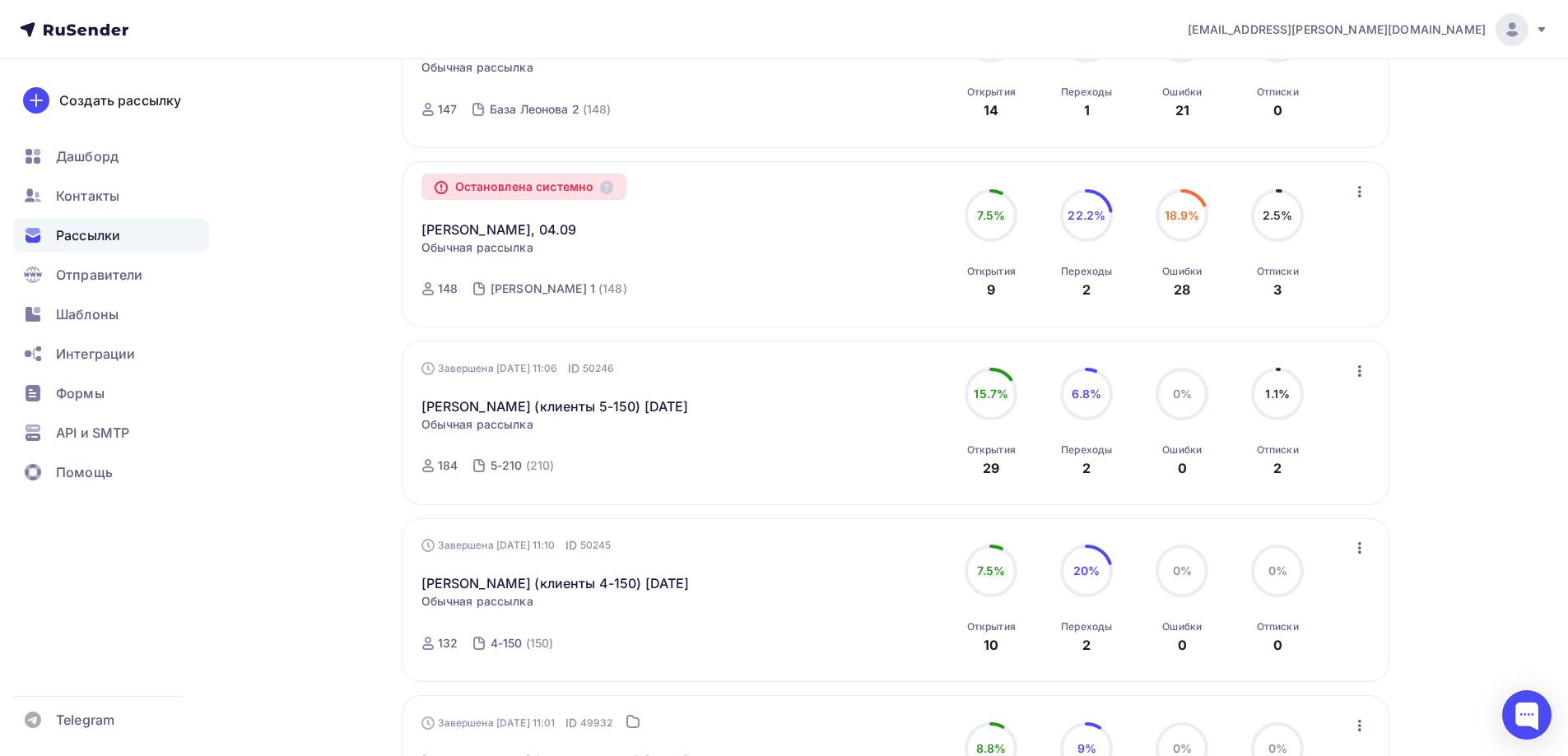
scroll to position [776, 0]
